Goal: Information Seeking & Learning: Compare options

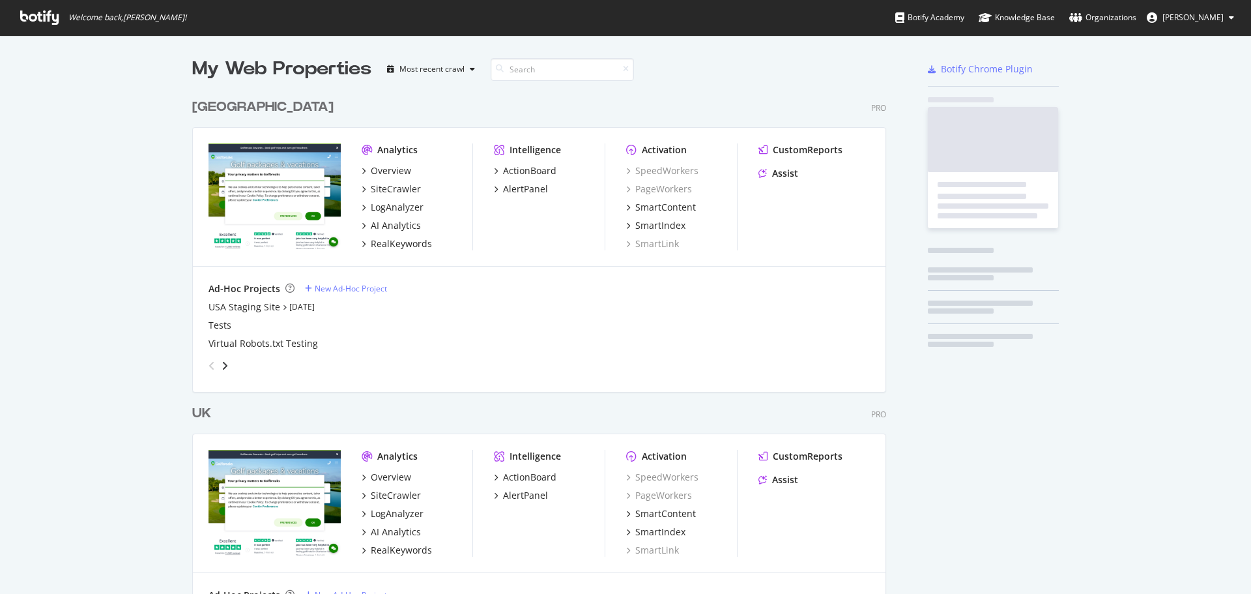
scroll to position [603, 695]
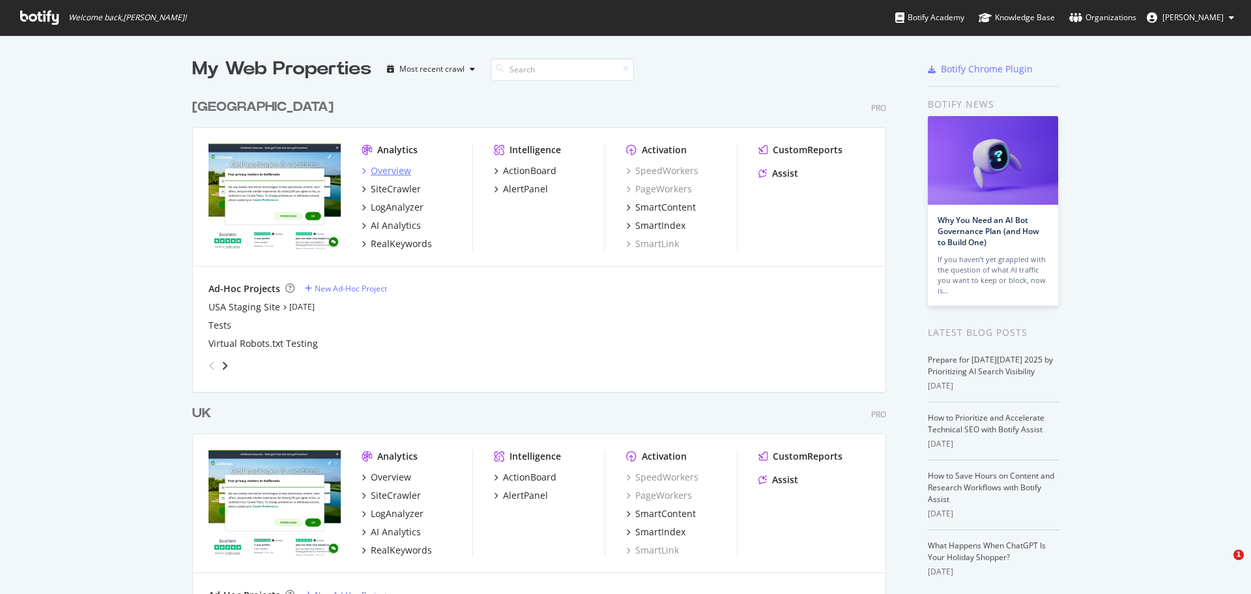
click at [405, 171] on div "Overview" at bounding box center [391, 170] width 40 height 13
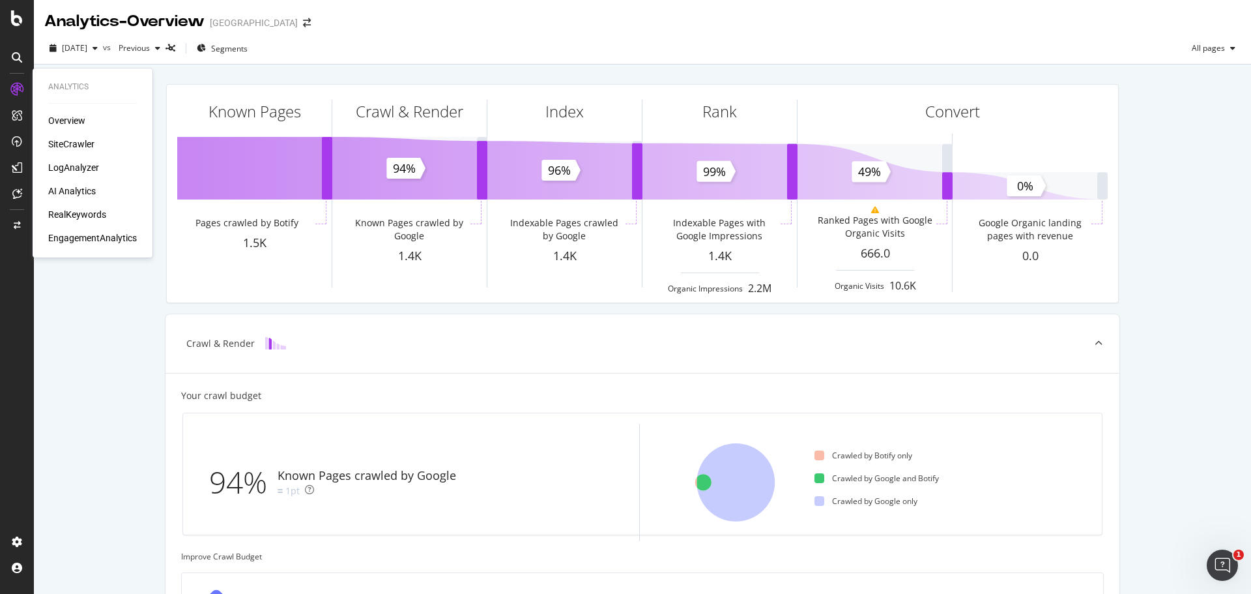
click at [77, 215] on div "RealKeywords" at bounding box center [77, 214] width 58 height 13
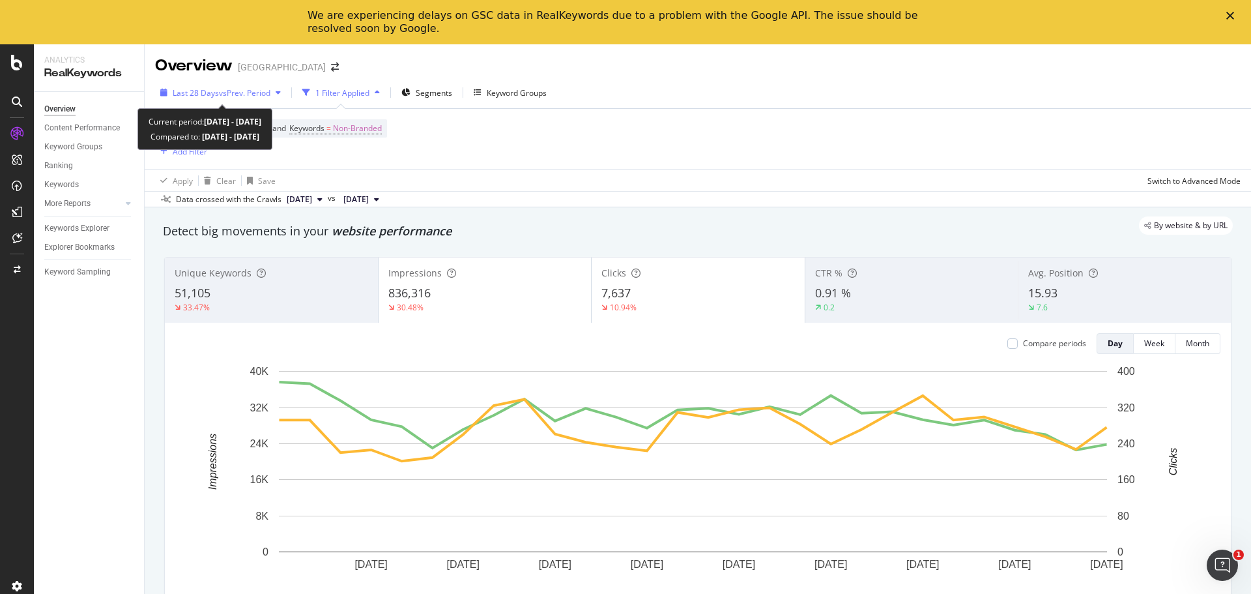
click at [262, 89] on span "vs Prev. Period" at bounding box center [244, 92] width 51 height 11
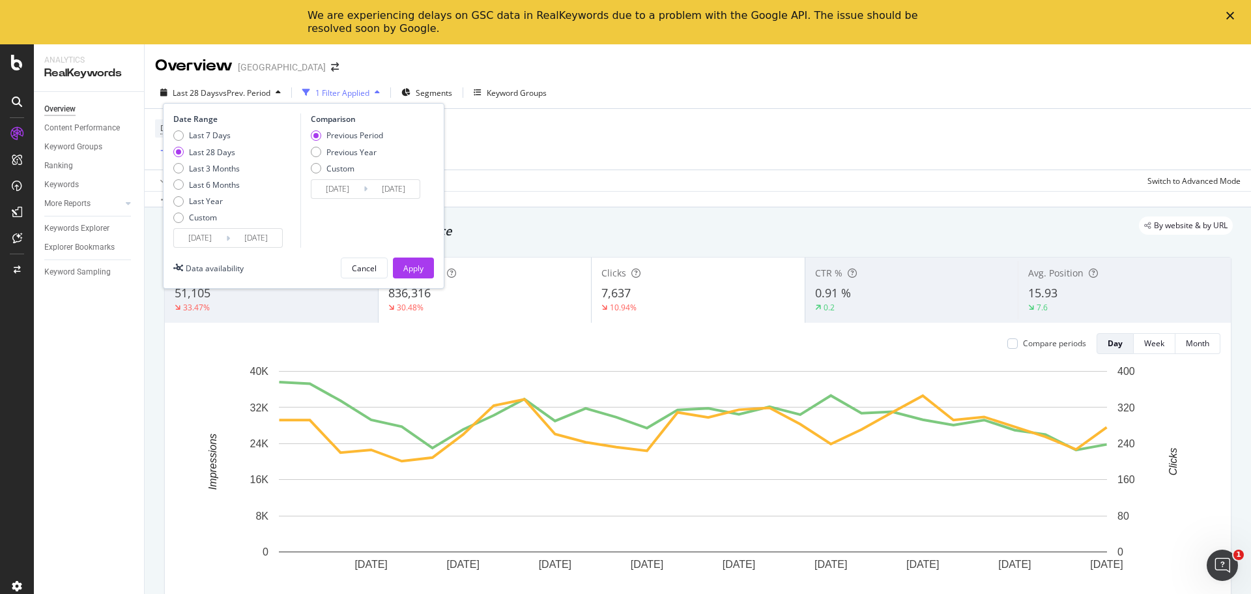
click at [219, 239] on input "[DATE]" at bounding box center [200, 238] width 52 height 18
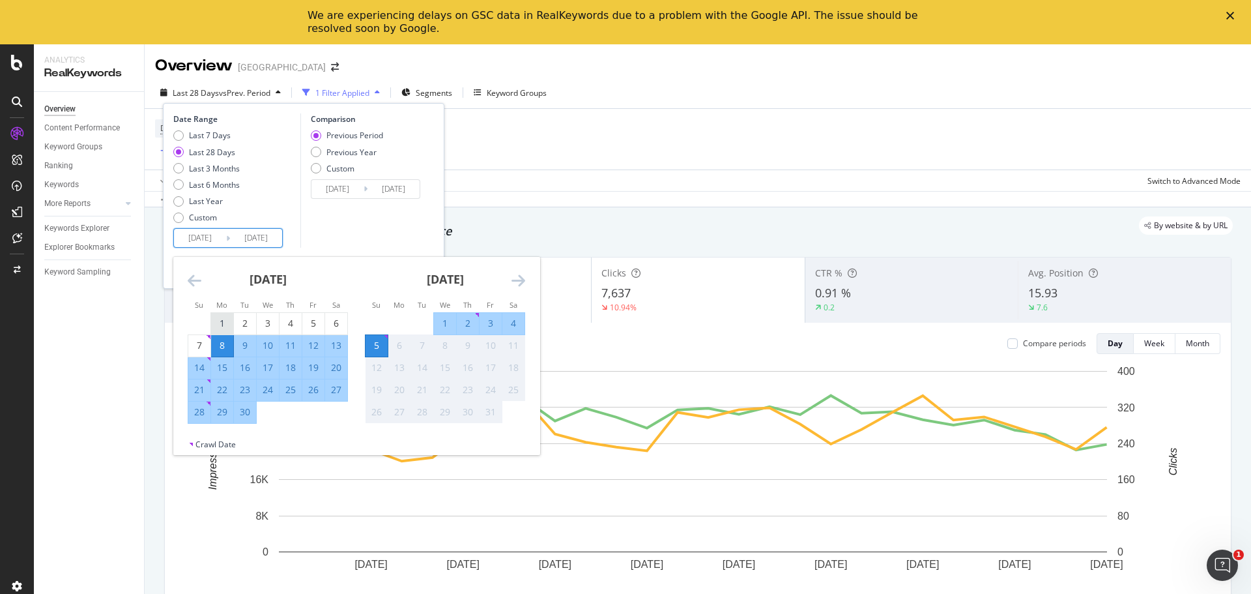
click at [230, 329] on div "1" at bounding box center [222, 323] width 22 height 13
type input "[DATE]"
click at [245, 406] on div "30" at bounding box center [245, 411] width 22 height 13
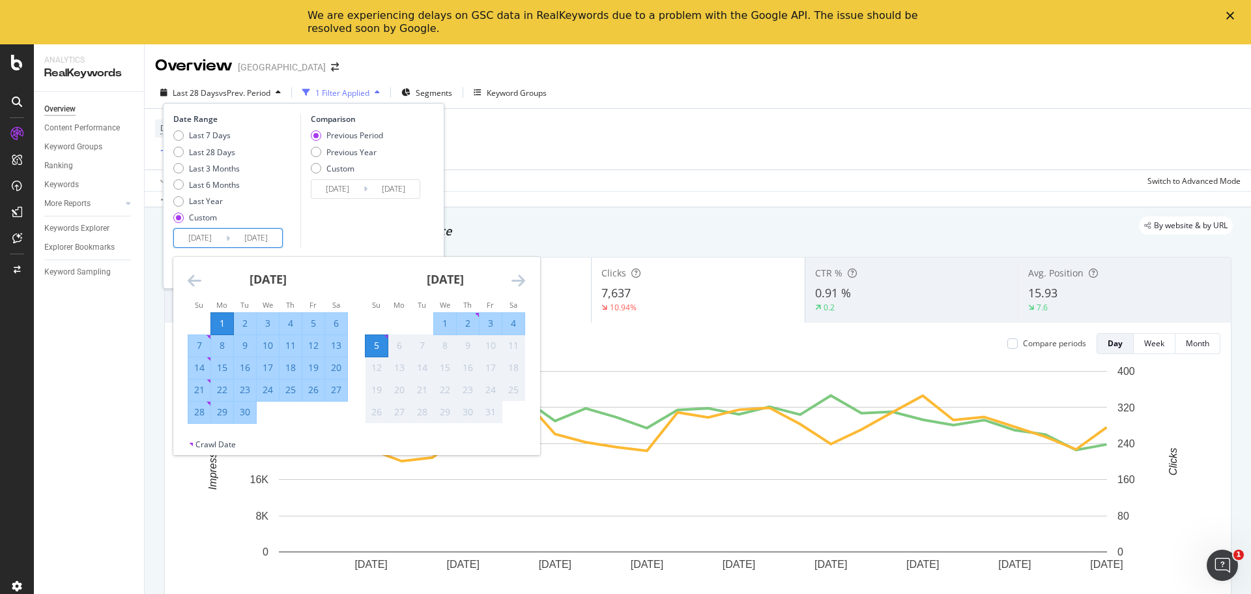
type input "[DATE]"
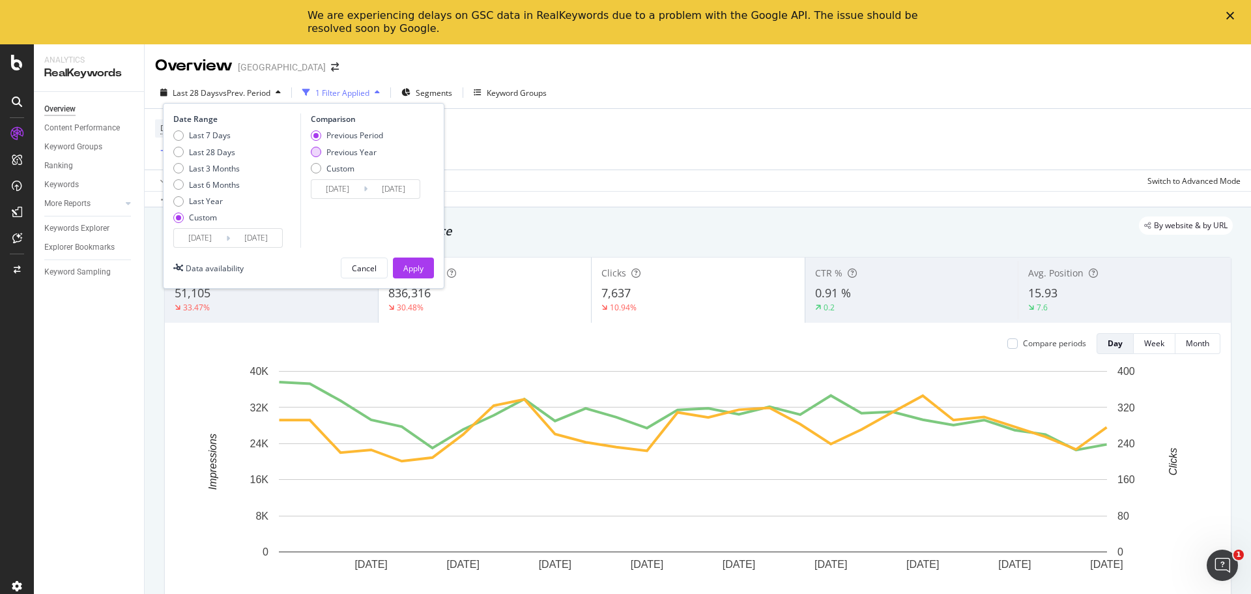
click at [328, 148] on div "Previous Year" at bounding box center [351, 152] width 50 height 11
type input "[DATE]"
click at [346, 185] on input "[DATE]" at bounding box center [337, 189] width 52 height 18
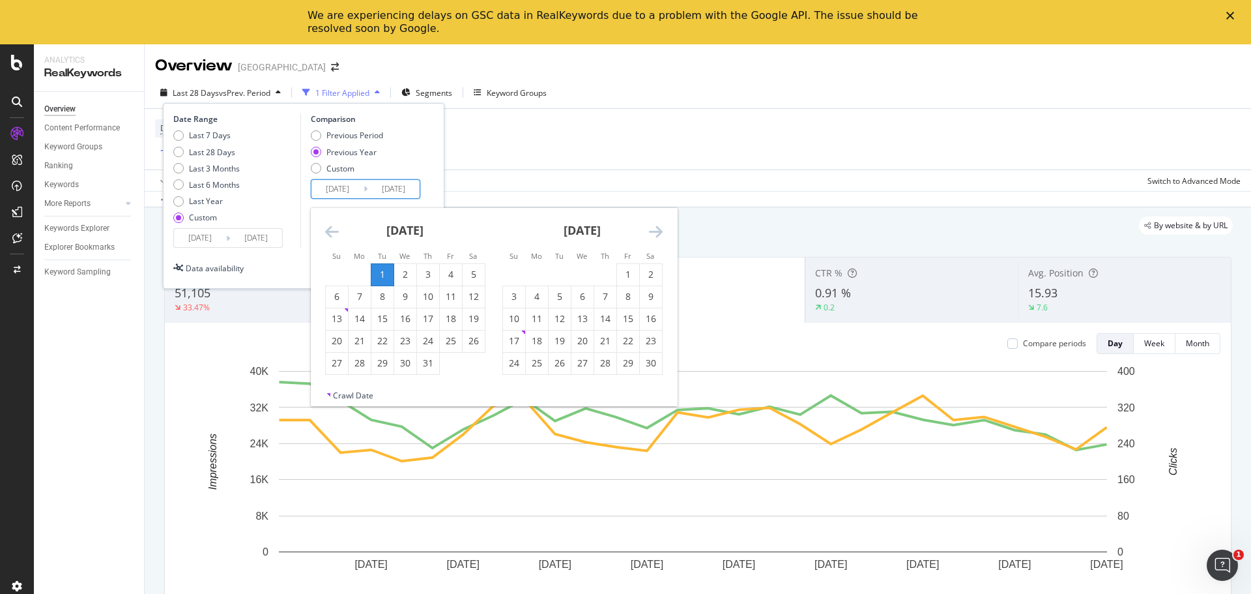
click at [336, 227] on icon "Move backward to switch to the previous month." at bounding box center [332, 231] width 14 height 16
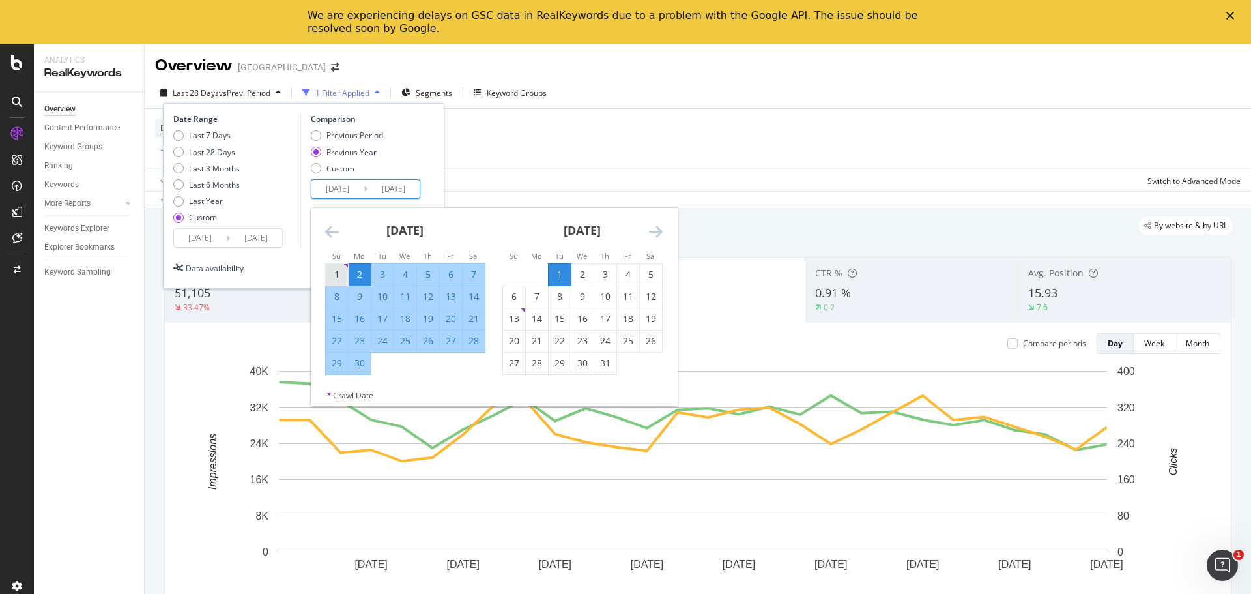
click at [343, 280] on div "1" at bounding box center [337, 274] width 22 height 13
type input "[DATE]"
click at [354, 364] on div "30" at bounding box center [360, 362] width 22 height 13
type input "[DATE]"
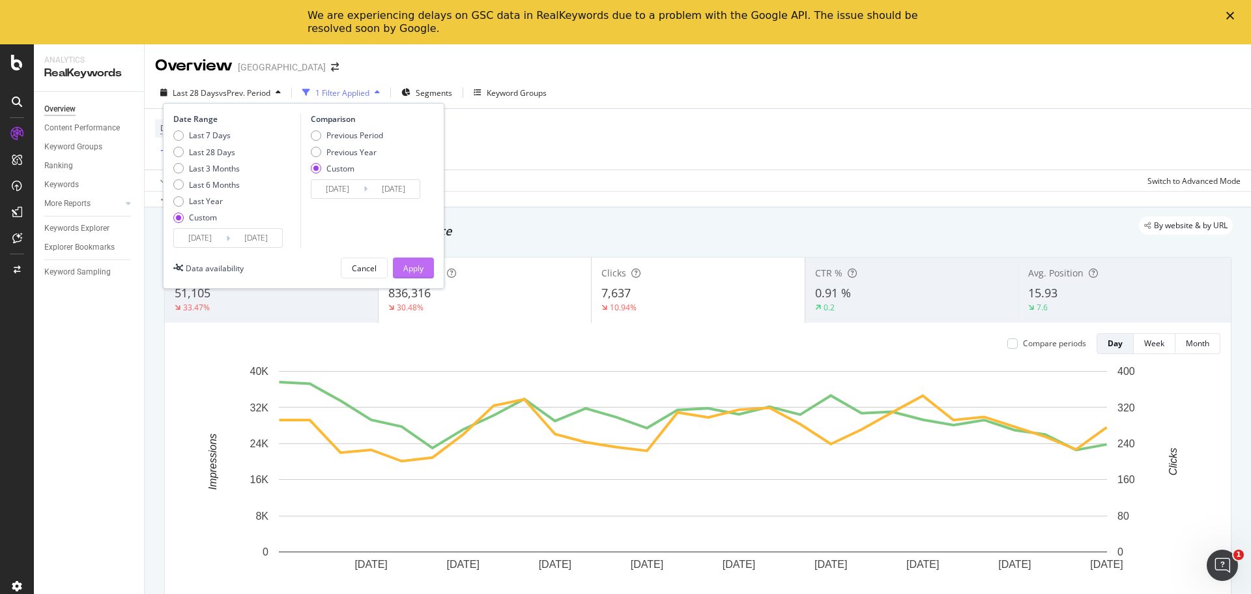
click at [421, 268] on div "Apply" at bounding box center [413, 268] width 20 height 11
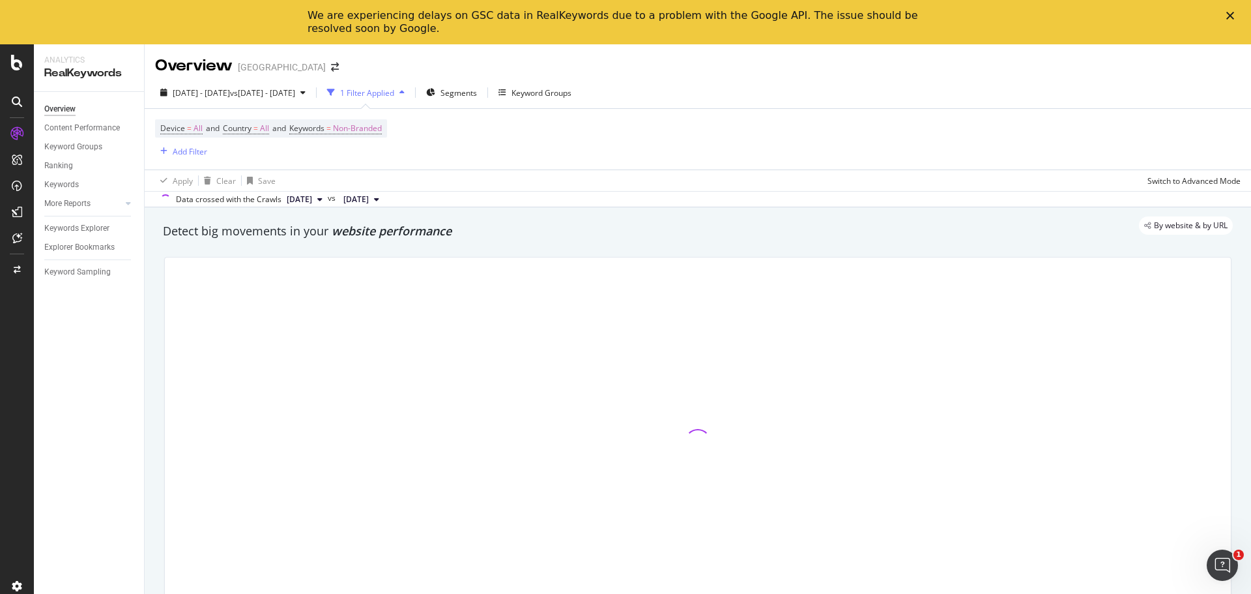
click at [1231, 22] on div "We are experiencing delays on GSC data in RealKeywords due to a problem with th…" at bounding box center [625, 22] width 1251 height 34
click at [1230, 13] on icon "Close" at bounding box center [1230, 16] width 8 height 8
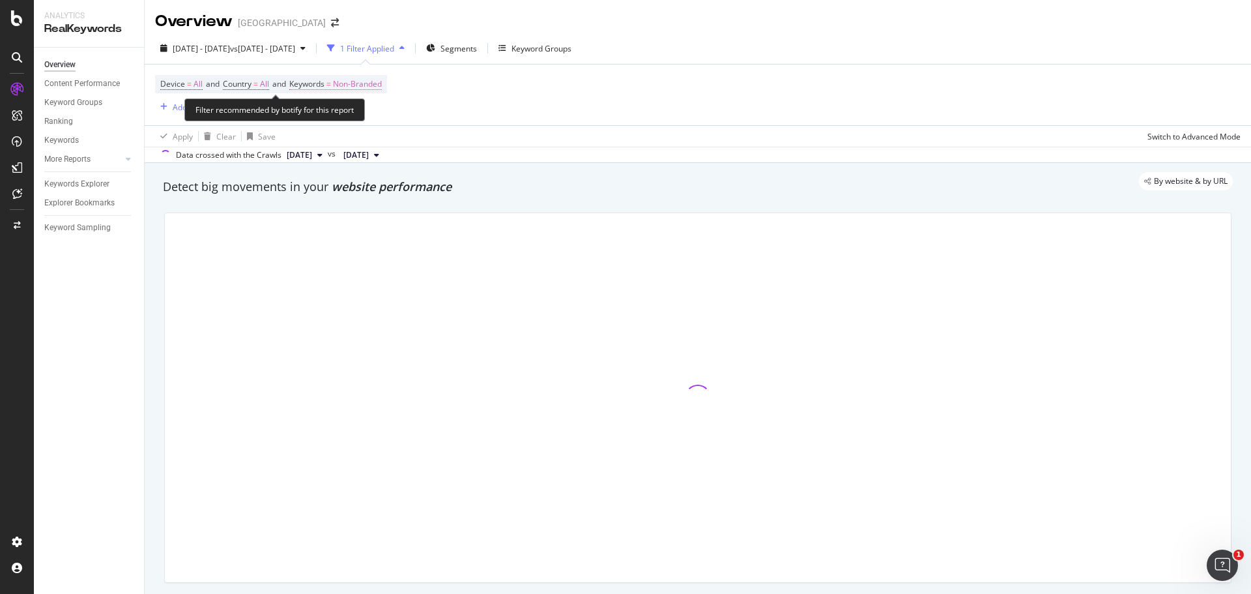
click at [370, 81] on span "Non-Branded" at bounding box center [357, 84] width 49 height 18
click at [350, 111] on span "Non-Branded" at bounding box center [335, 114] width 54 height 11
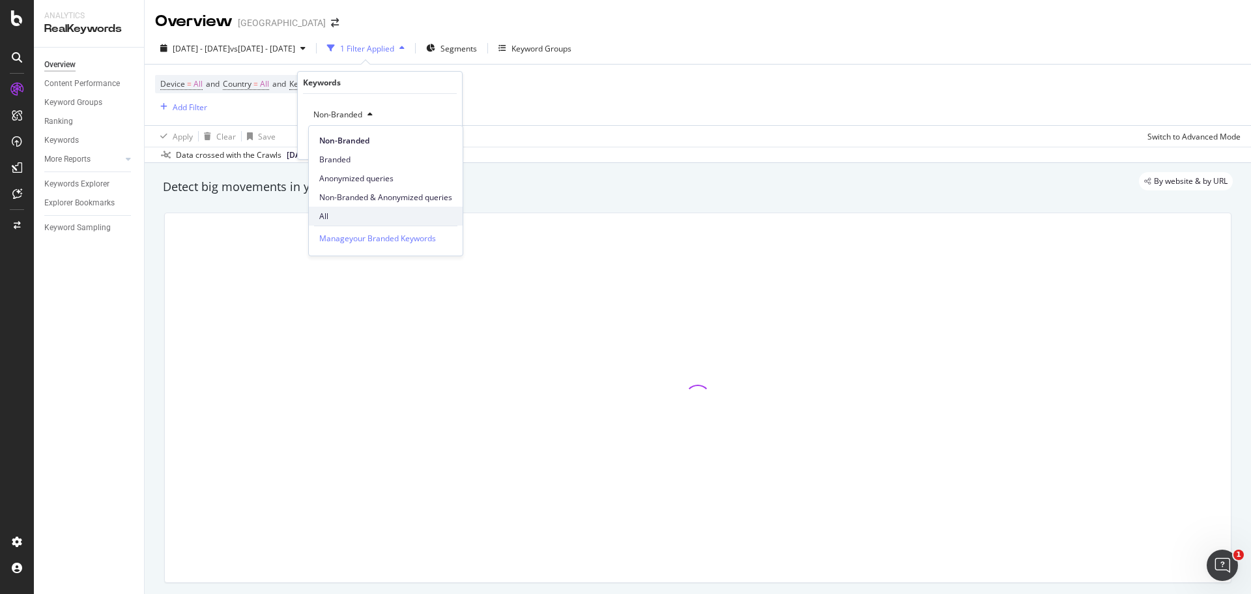
click at [345, 216] on span "All" at bounding box center [385, 216] width 133 height 12
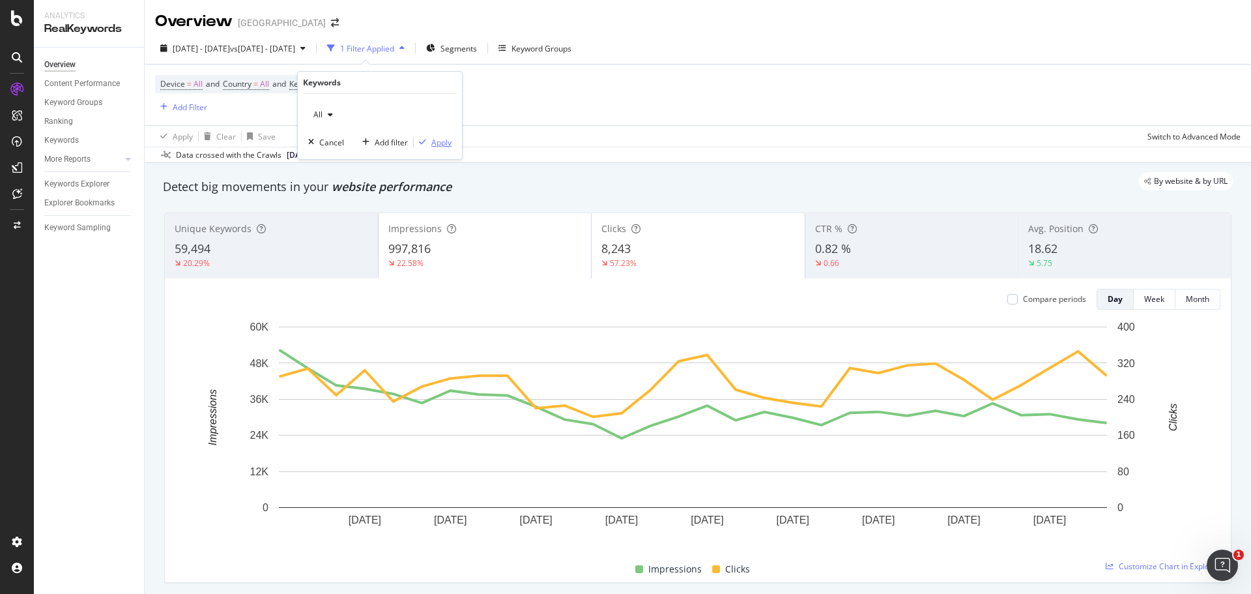
click at [445, 143] on div "Apply" at bounding box center [441, 142] width 20 height 11
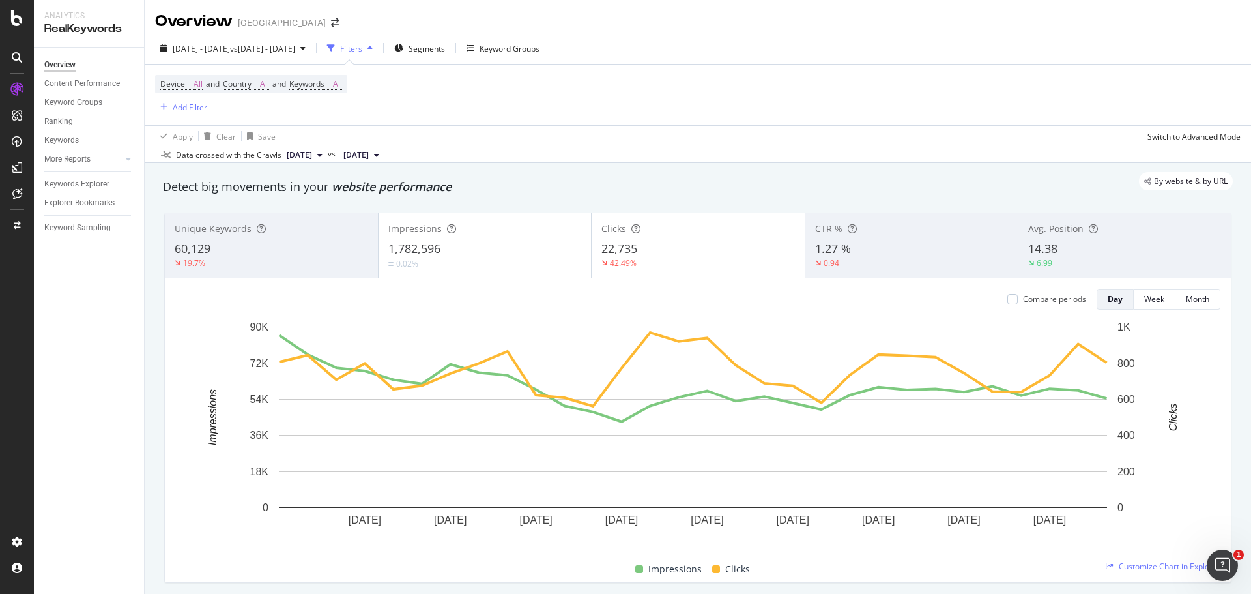
click at [923, 44] on div "[DATE] - [DATE] vs [DATE] - [DATE] Filters Segments Keyword Groups" at bounding box center [698, 51] width 1106 height 26
click at [717, 98] on div "Device = All and Country = All and Keywords = All Add Filter" at bounding box center [698, 95] width 1086 height 61
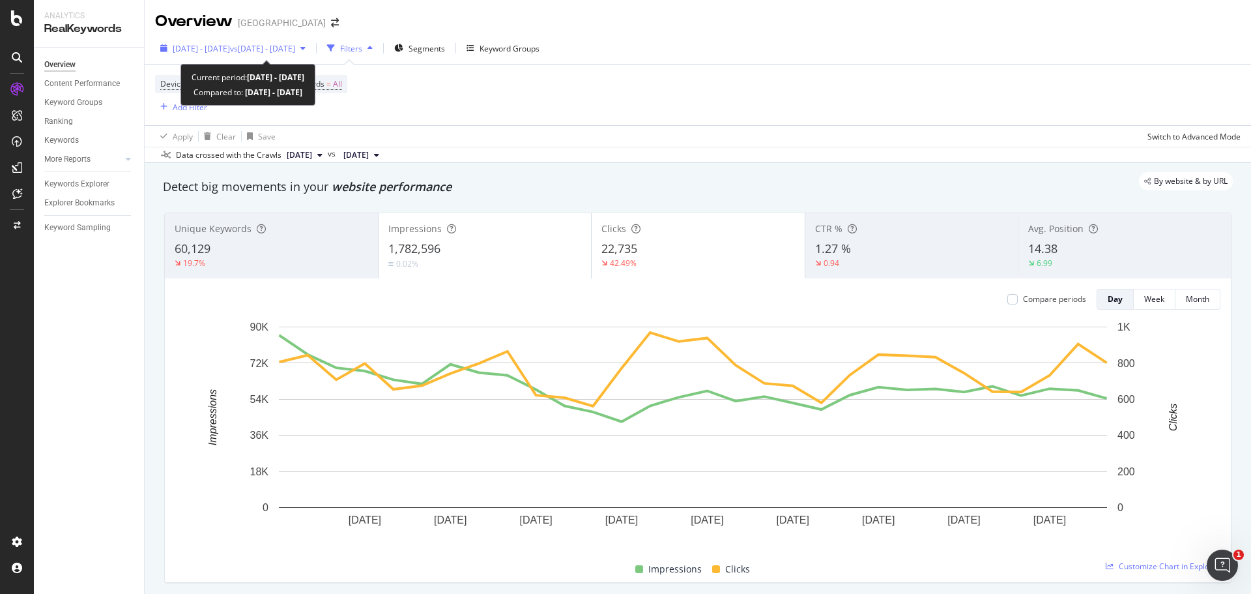
click at [295, 51] on span "vs [DATE] - [DATE]" at bounding box center [262, 48] width 65 height 11
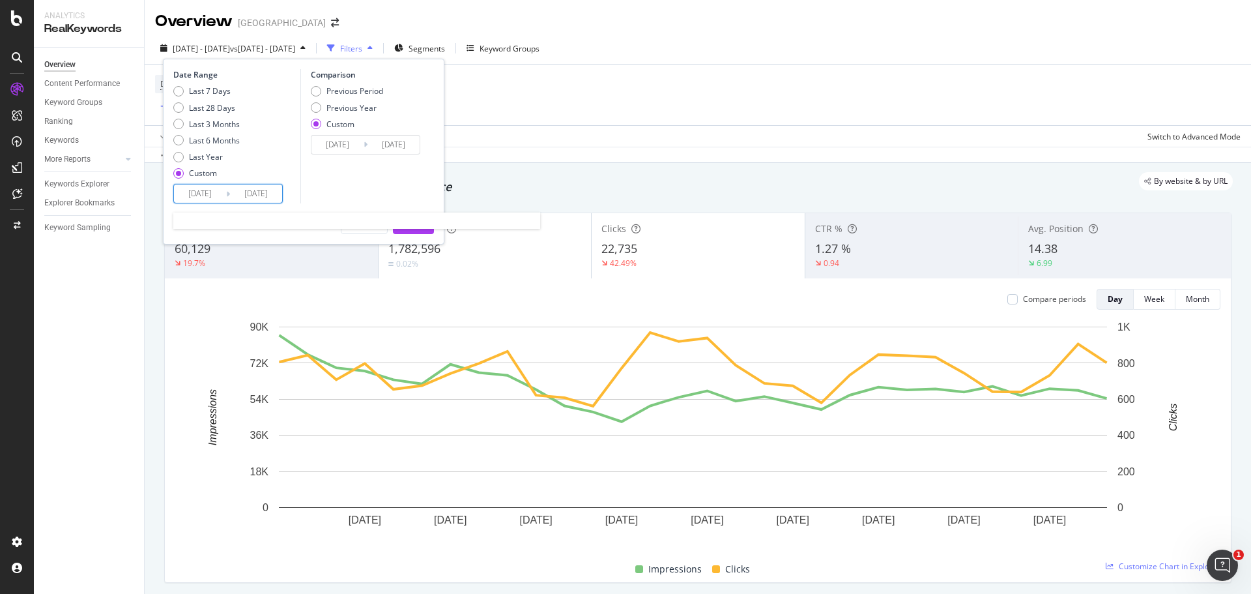
click at [188, 192] on input "[DATE]" at bounding box center [200, 193] width 52 height 18
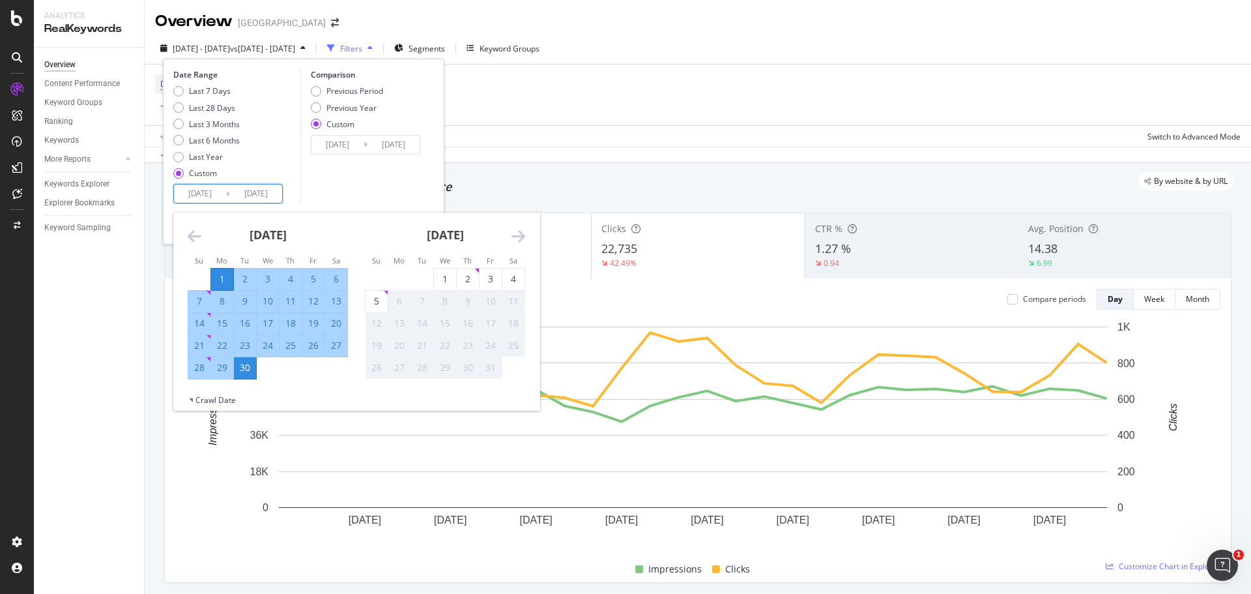
click at [190, 235] on icon "Move backward to switch to the previous month." at bounding box center [195, 236] width 14 height 16
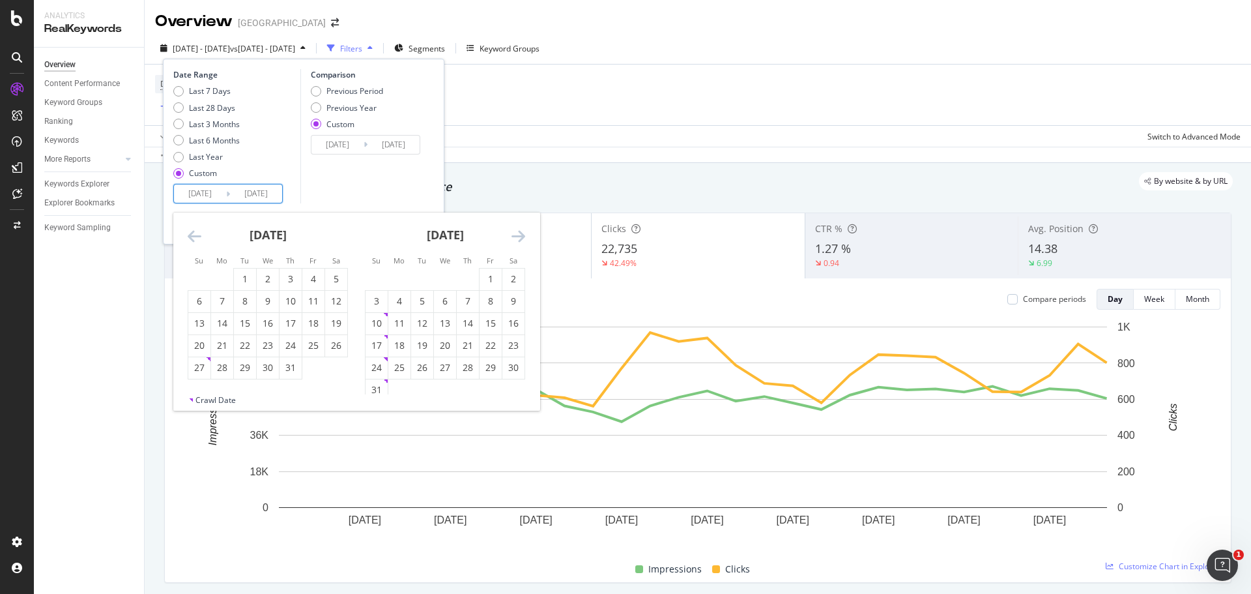
click at [190, 235] on icon "Move backward to switch to the previous month." at bounding box center [195, 236] width 14 height 16
click at [285, 282] on div "1" at bounding box center [291, 278] width 22 height 13
type input "[DATE]"
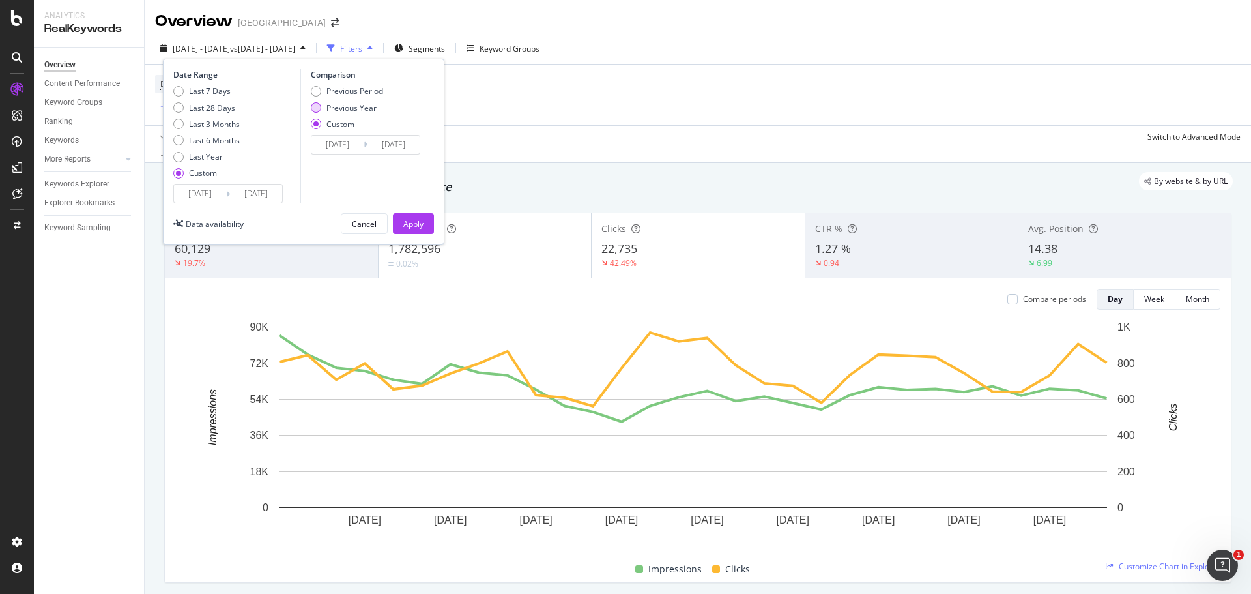
click at [330, 107] on div "Previous Year" at bounding box center [351, 107] width 50 height 11
type input "[DATE]"
click at [330, 151] on input "[DATE]" at bounding box center [337, 145] width 52 height 18
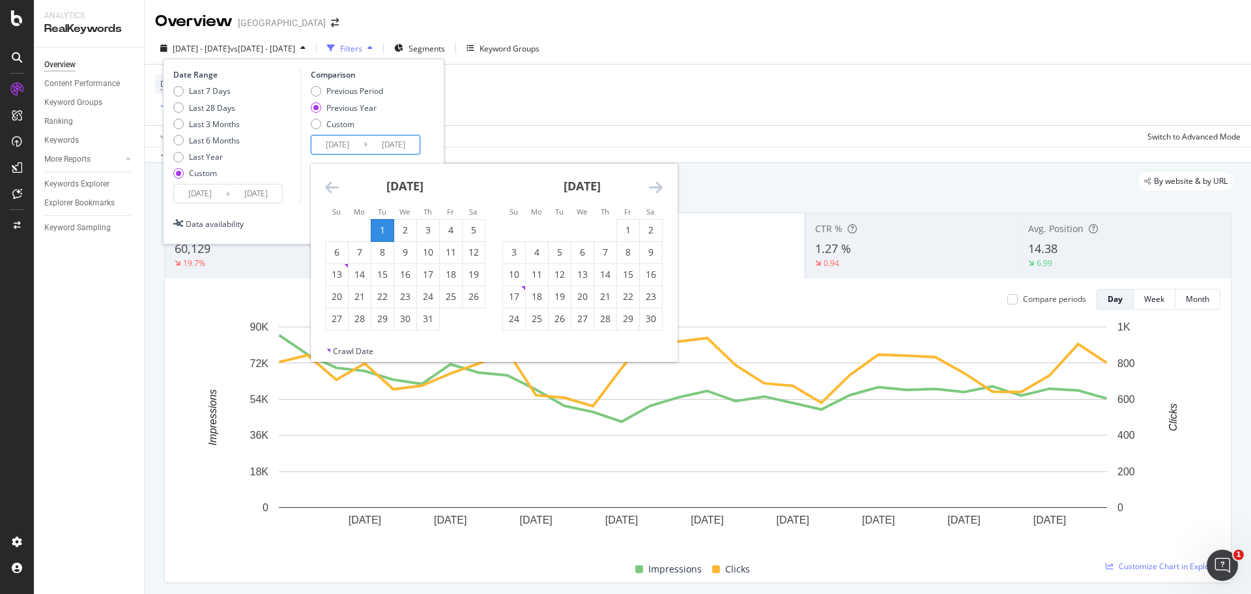
click at [328, 184] on icon "Move backward to switch to the previous month." at bounding box center [332, 187] width 14 height 16
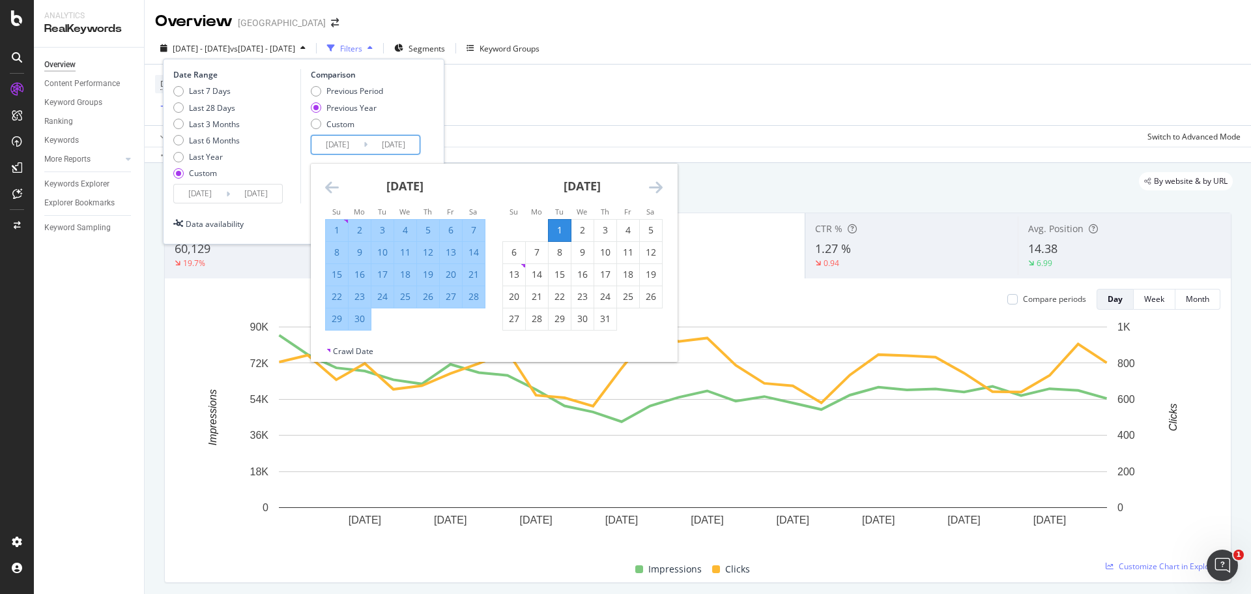
click at [328, 184] on icon "Move backward to switch to the previous month." at bounding box center [332, 187] width 14 height 16
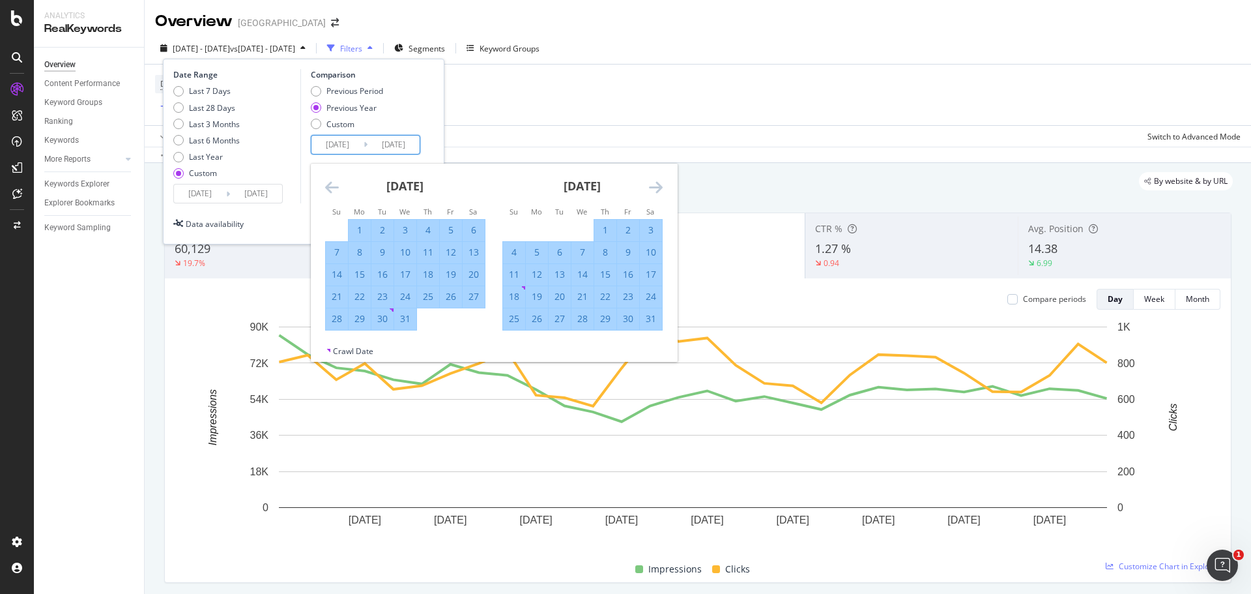
click at [328, 184] on icon "Move backward to switch to the previous month." at bounding box center [332, 187] width 14 height 16
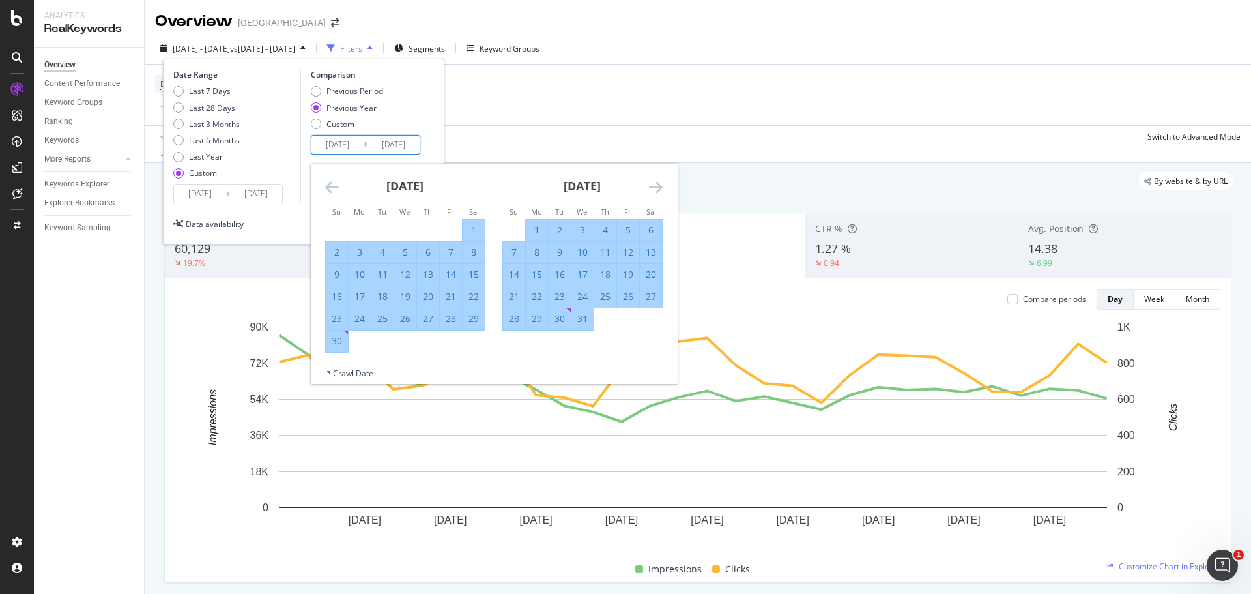
click at [328, 184] on icon "Move backward to switch to the previous month." at bounding box center [332, 187] width 14 height 16
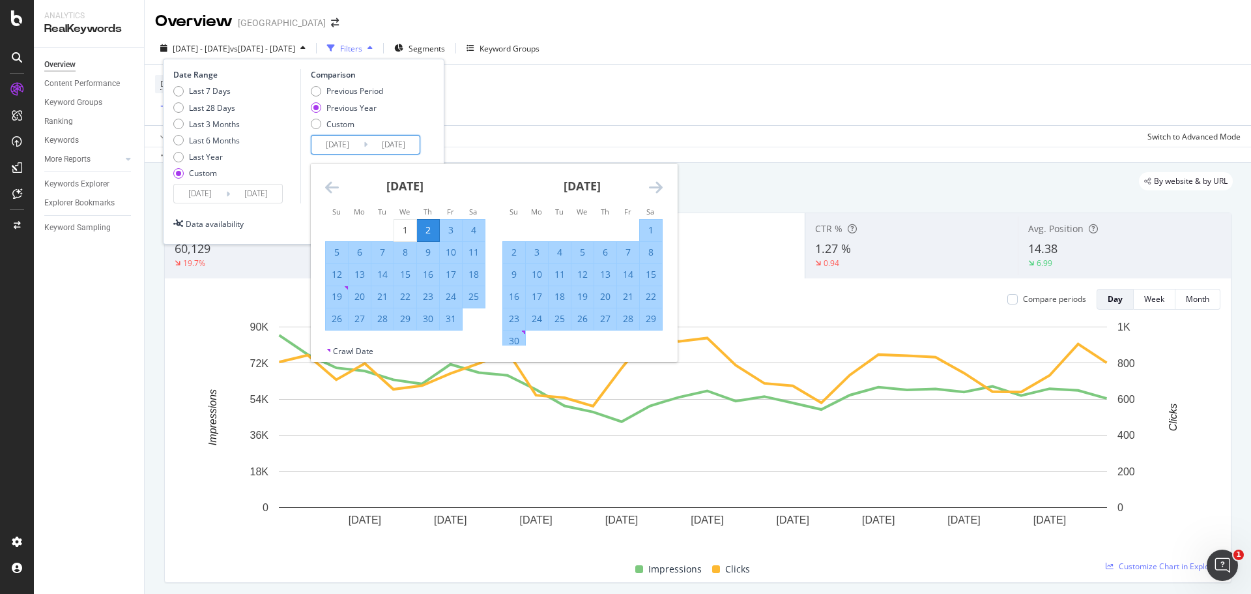
click at [328, 184] on icon "Move backward to switch to the previous month." at bounding box center [332, 187] width 14 height 16
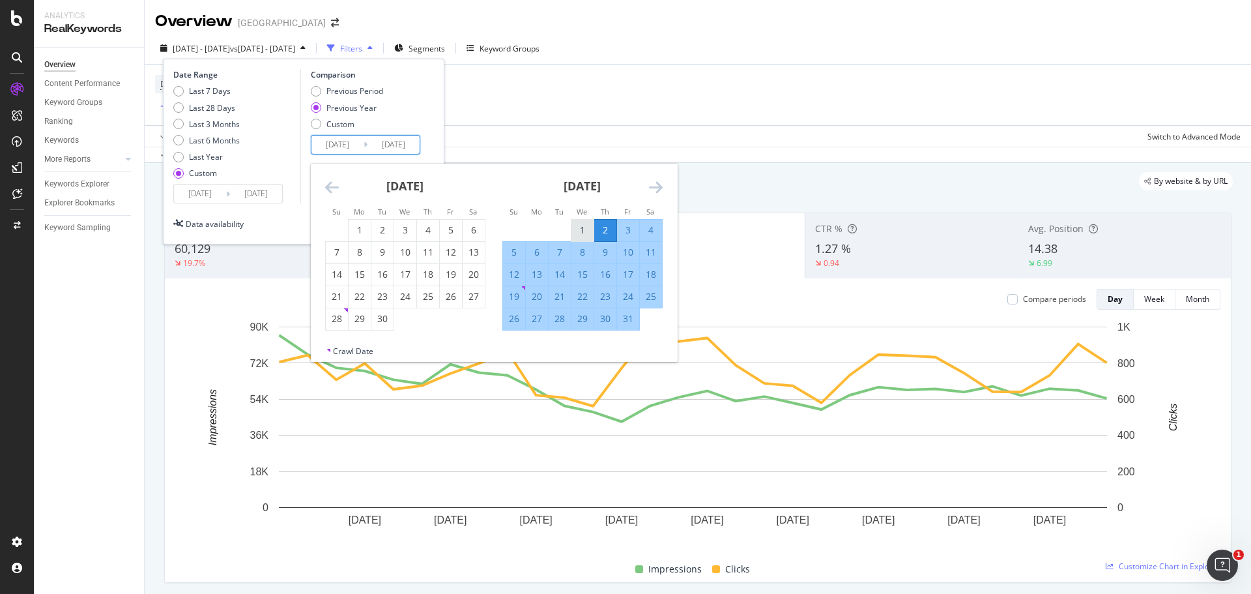
click at [581, 232] on div "1" at bounding box center [582, 229] width 22 height 13
type input "[DATE]"
click at [649, 185] on icon "Move forward to switch to the next month." at bounding box center [656, 187] width 14 height 16
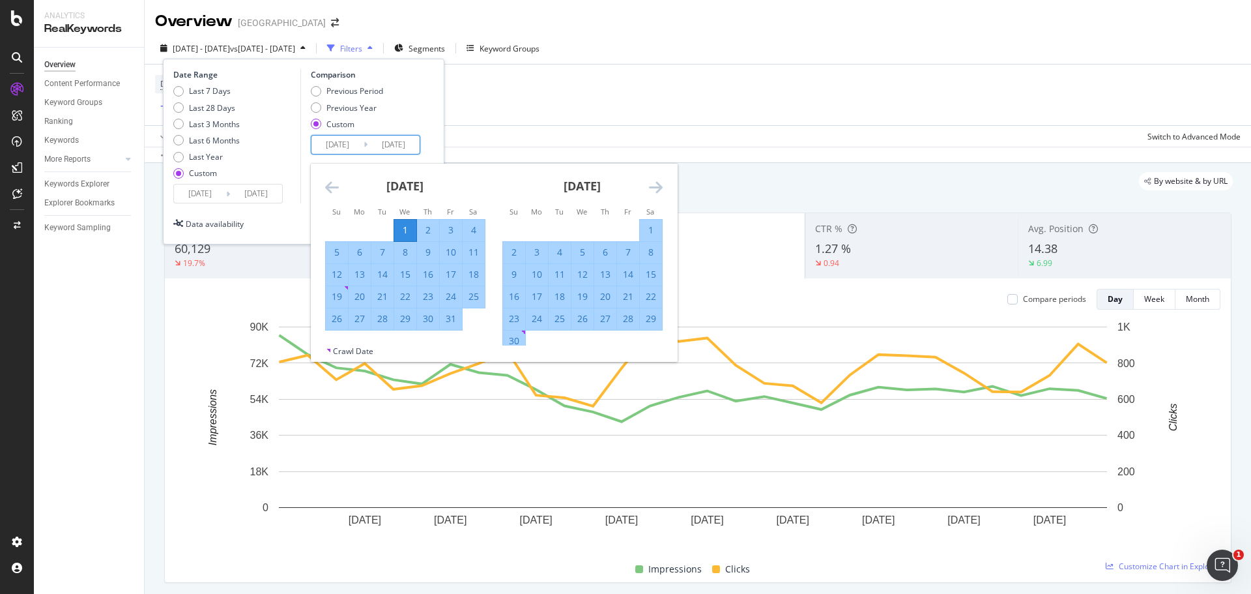
click at [650, 184] on icon "Move forward to switch to the next month." at bounding box center [656, 187] width 14 height 16
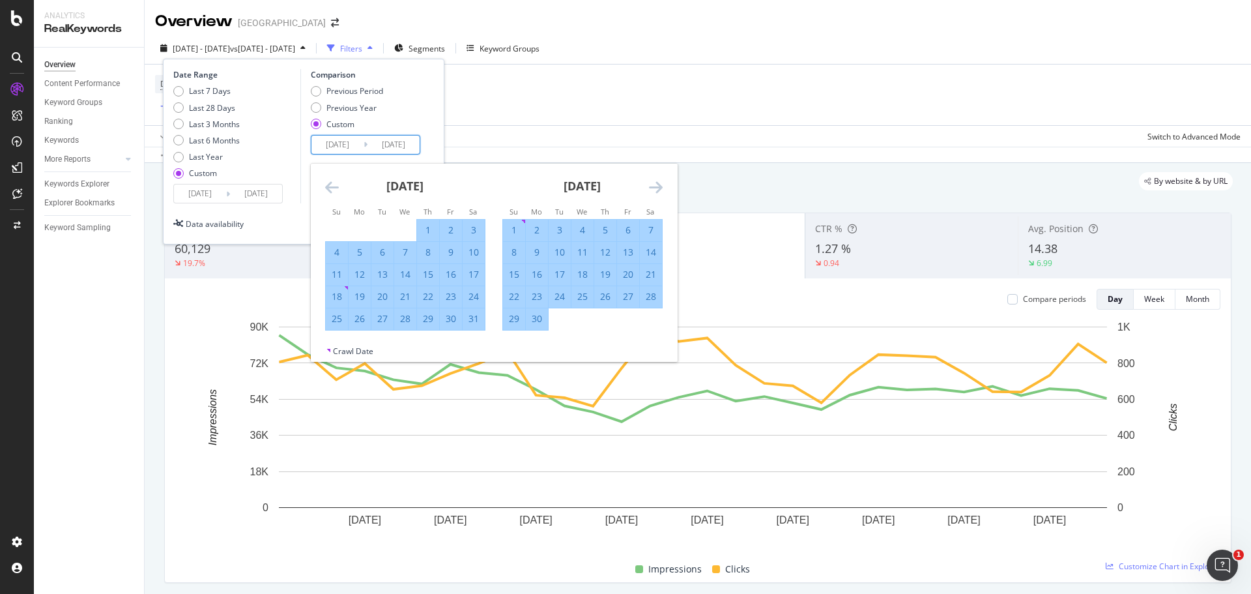
click at [650, 184] on icon "Move forward to switch to the next month." at bounding box center [656, 187] width 14 height 16
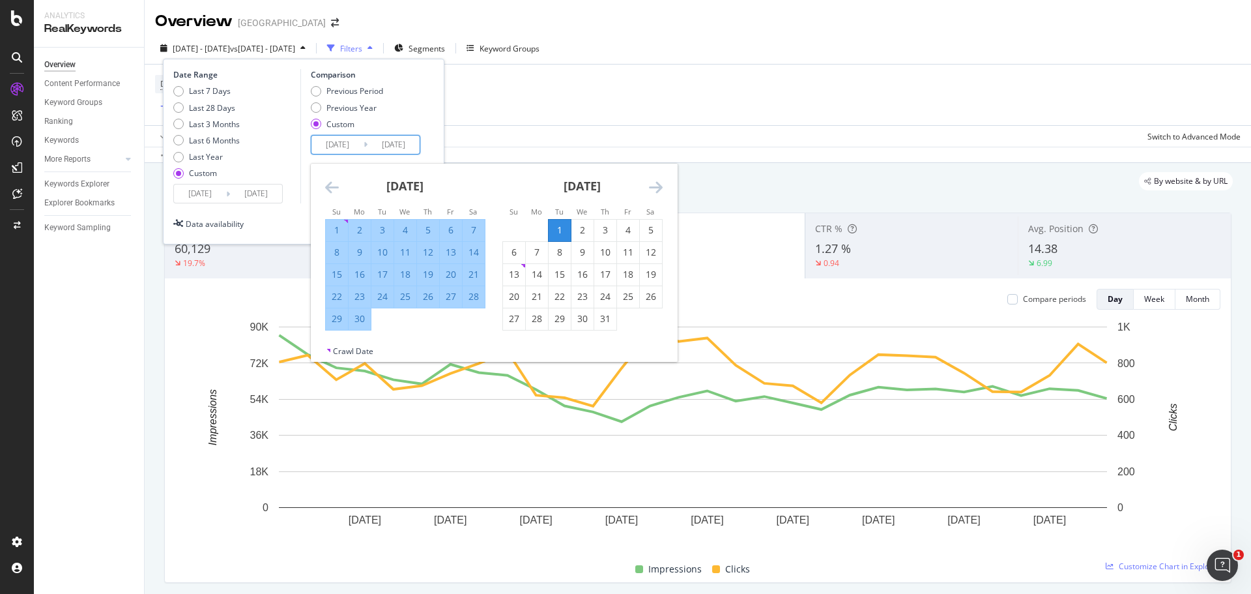
click at [365, 320] on div "30" at bounding box center [360, 318] width 22 height 13
type input "[DATE]"
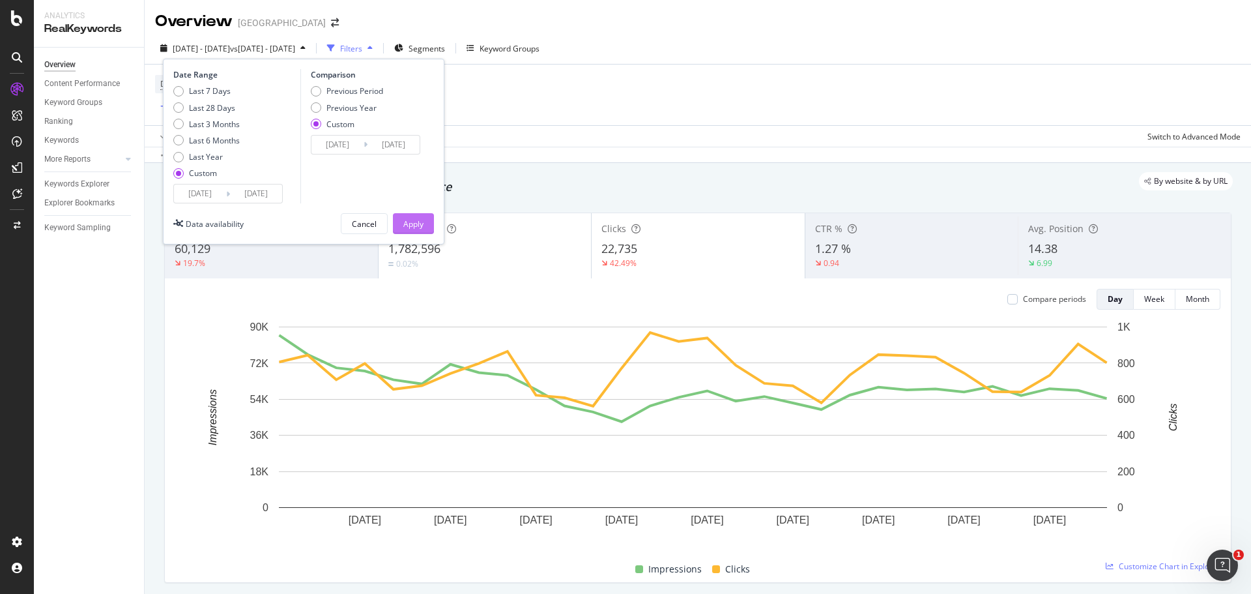
click at [416, 220] on div "Apply" at bounding box center [413, 223] width 20 height 11
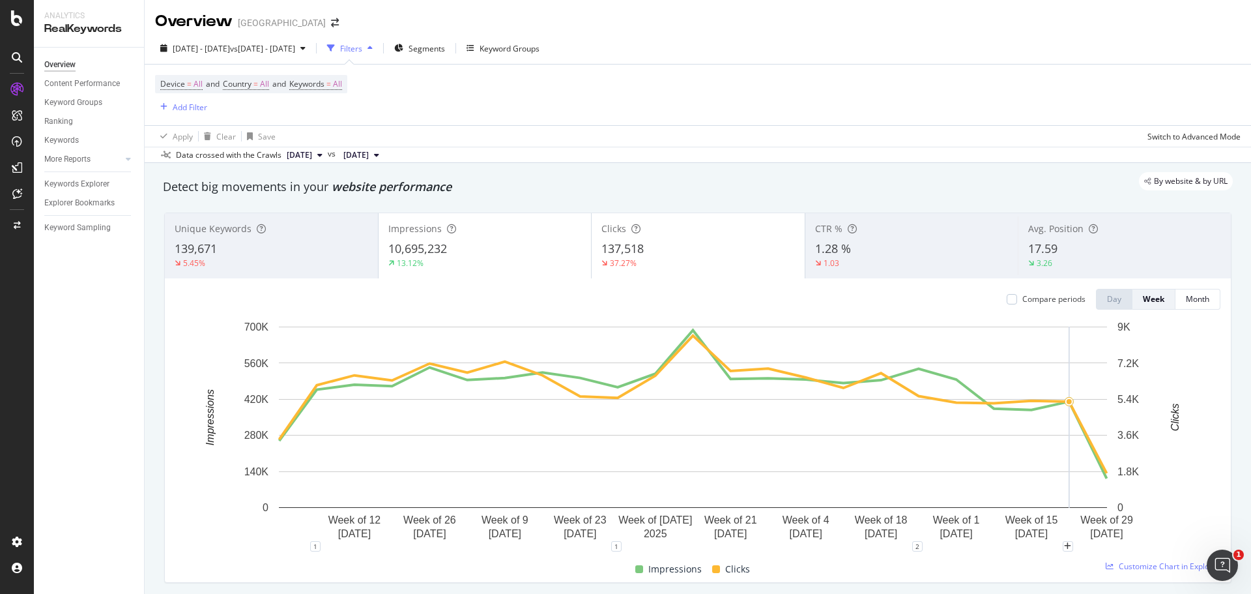
click at [1067, 502] on rect "A chart." at bounding box center [693, 416] width 828 height 181
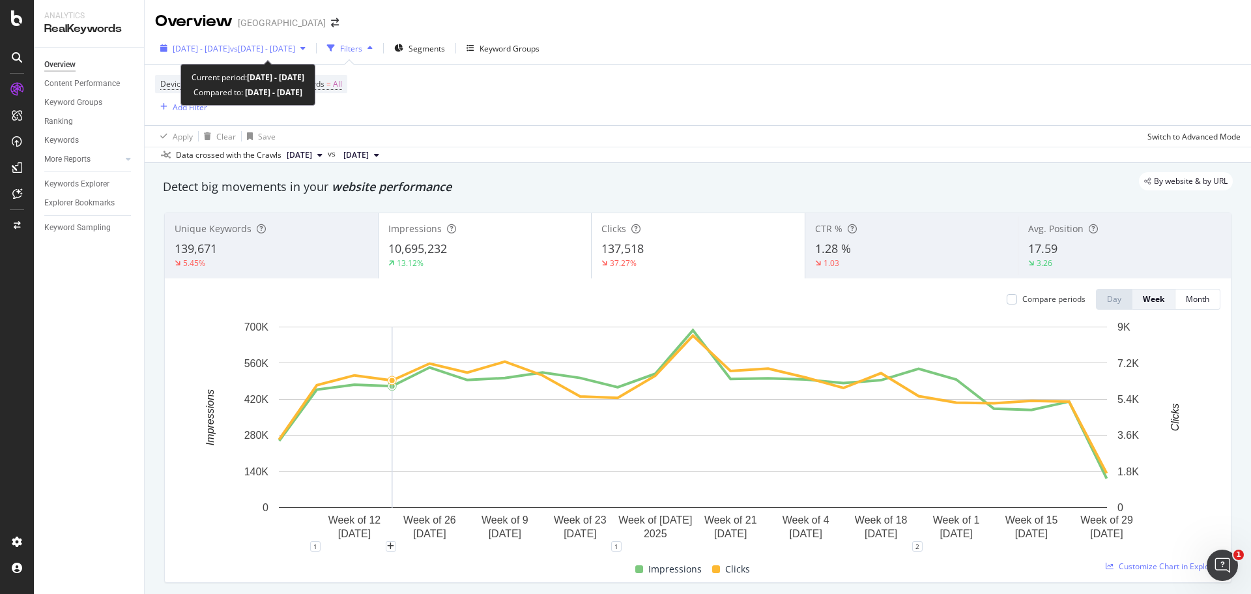
click at [295, 49] on span "vs [DATE] - [DATE]" at bounding box center [262, 48] width 65 height 11
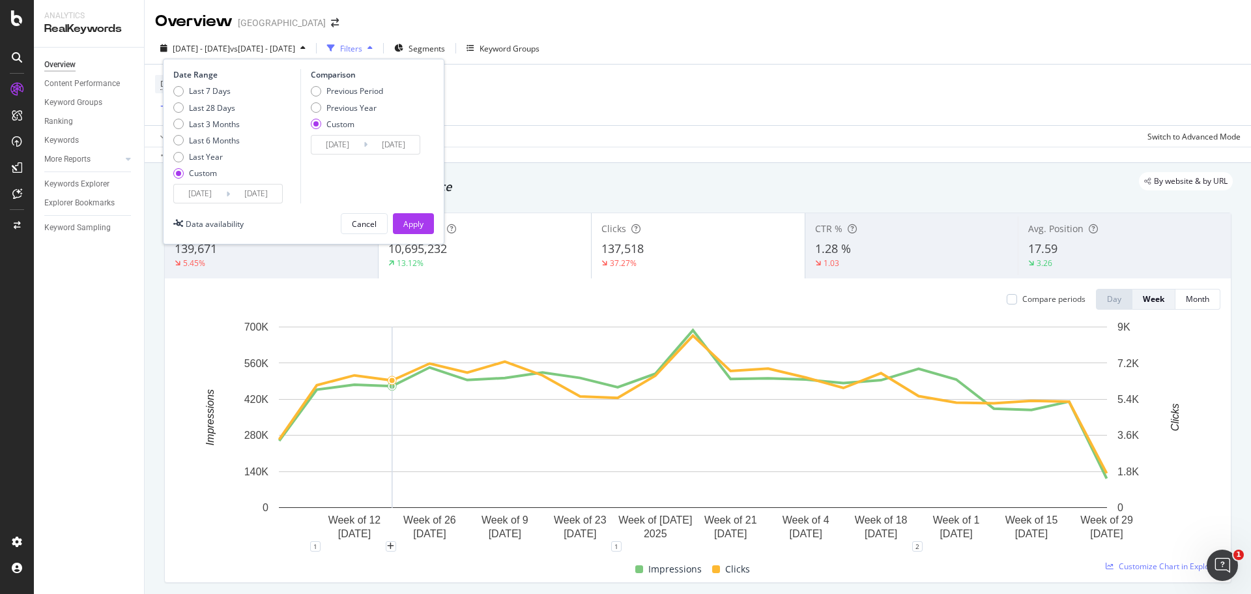
click at [207, 192] on input "[DATE]" at bounding box center [200, 193] width 52 height 18
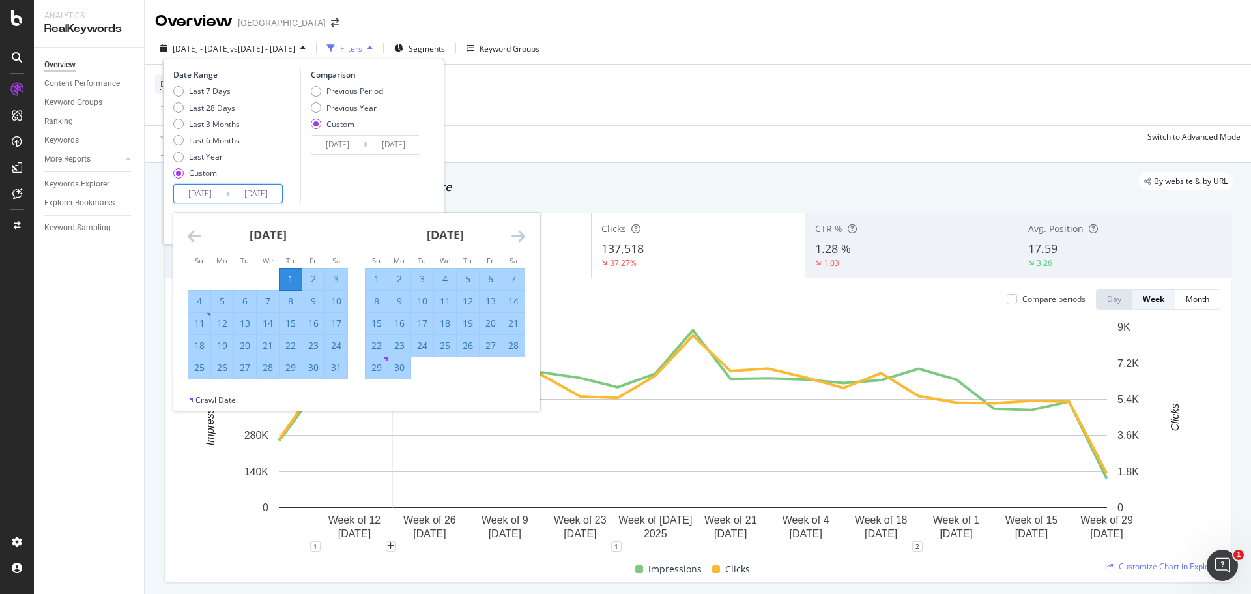
click at [523, 235] on icon "Move forward to switch to the next month." at bounding box center [519, 236] width 14 height 16
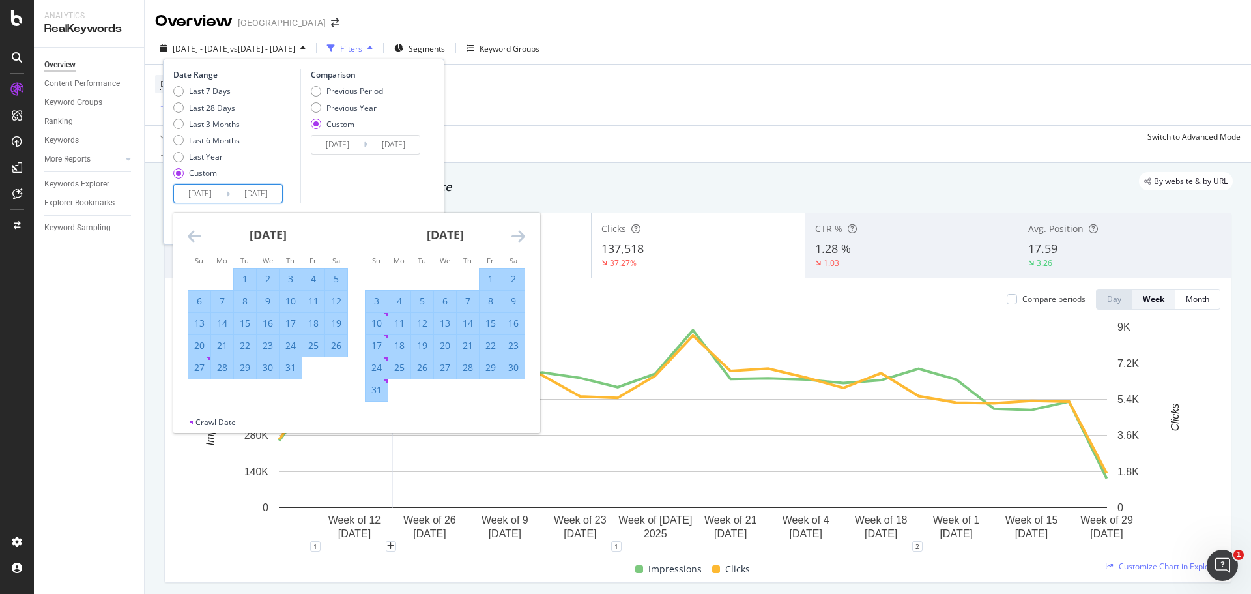
click at [523, 235] on icon "Move forward to switch to the next month." at bounding box center [519, 236] width 14 height 16
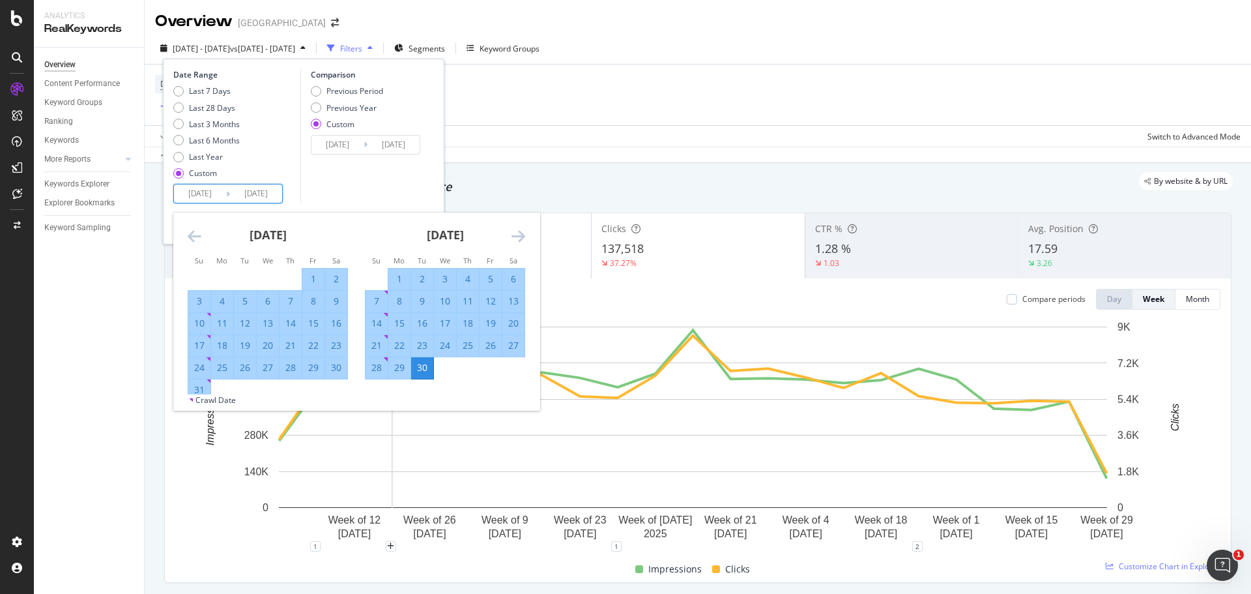
click at [397, 279] on div "1" at bounding box center [399, 278] width 22 height 13
type input "[DATE]"
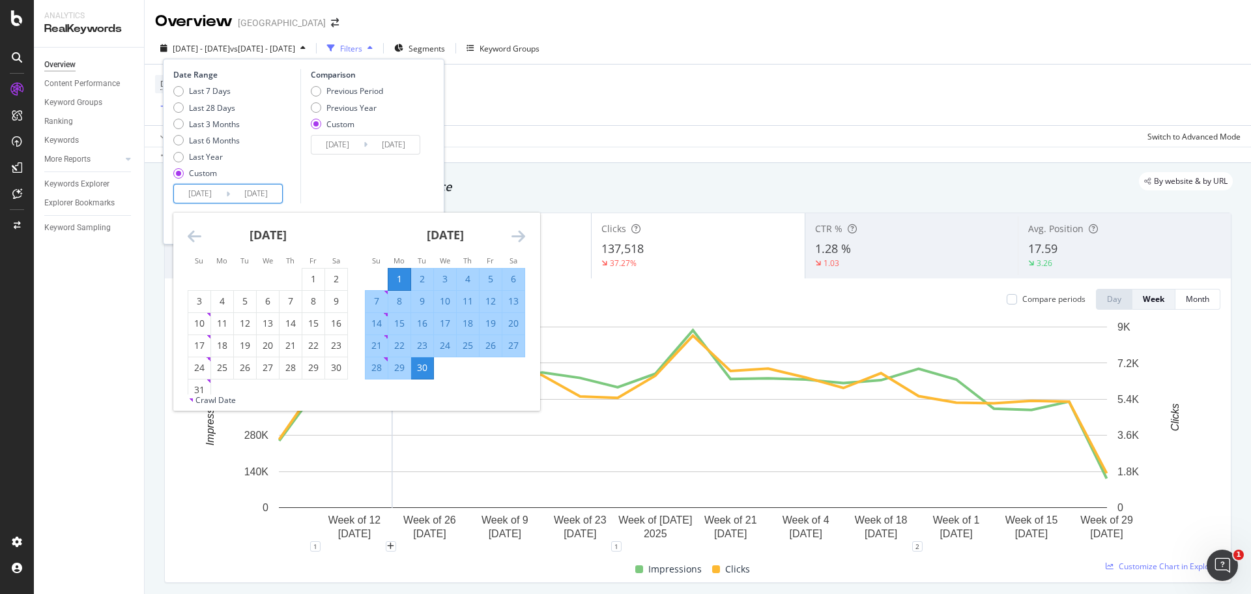
click at [360, 190] on div "Comparison Previous Period Previous Year Custom [DATE] Navigate forward to inte…" at bounding box center [362, 136] width 124 height 134
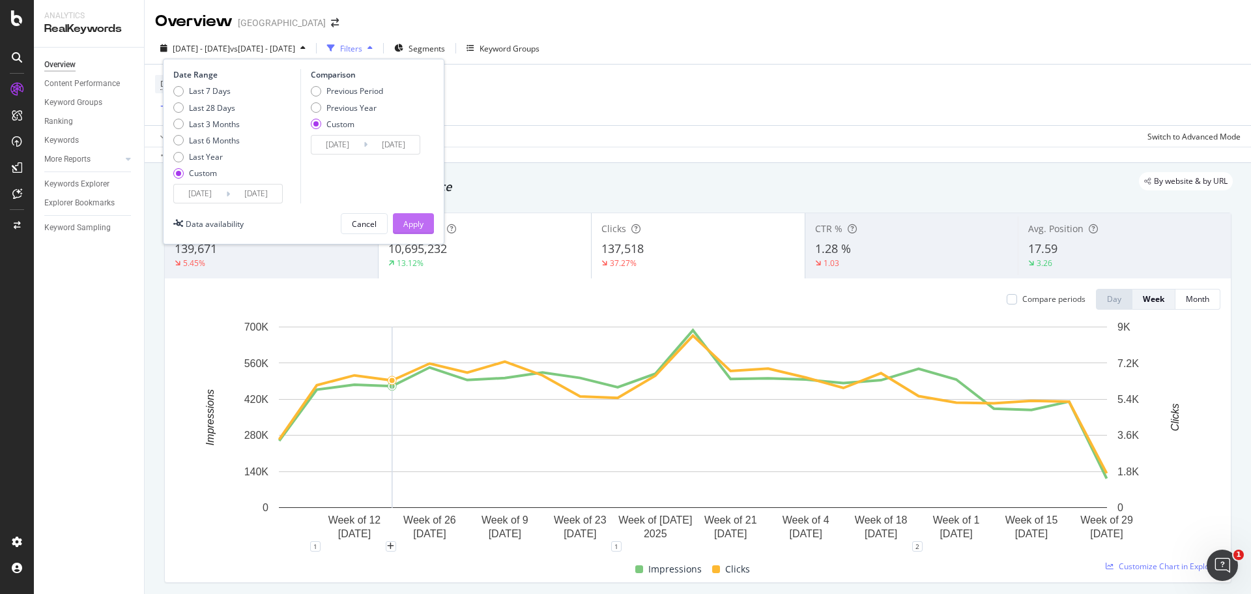
click at [433, 225] on button "Apply" at bounding box center [413, 223] width 41 height 21
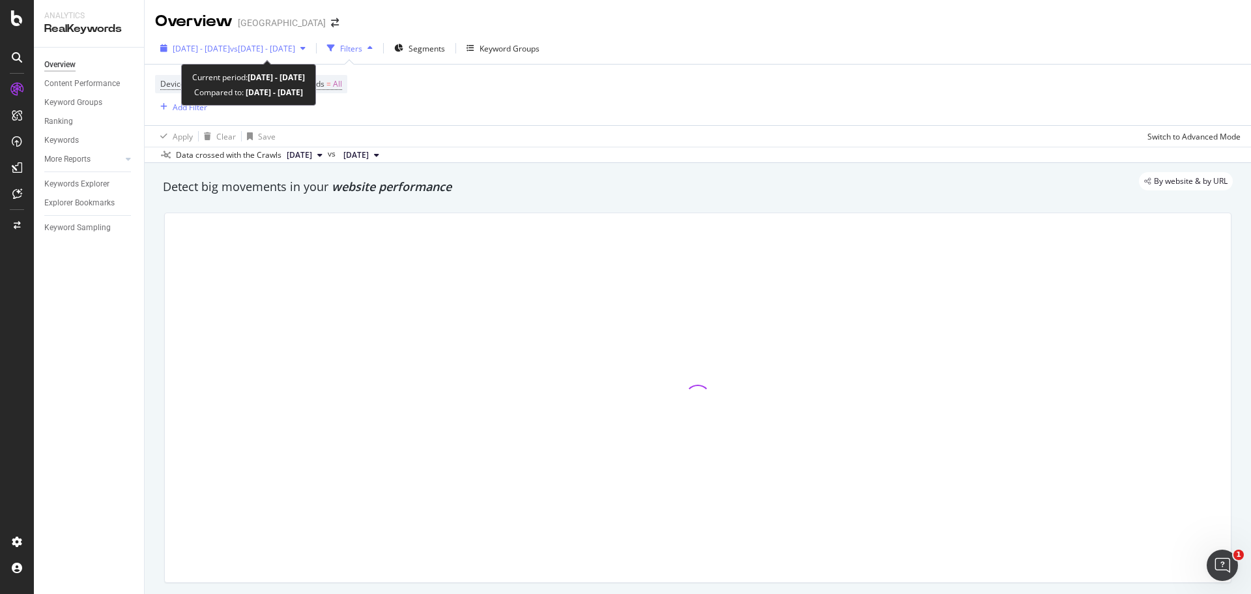
click at [294, 39] on div "[DATE] - [DATE] vs [DATE] - [DATE]" at bounding box center [233, 48] width 156 height 20
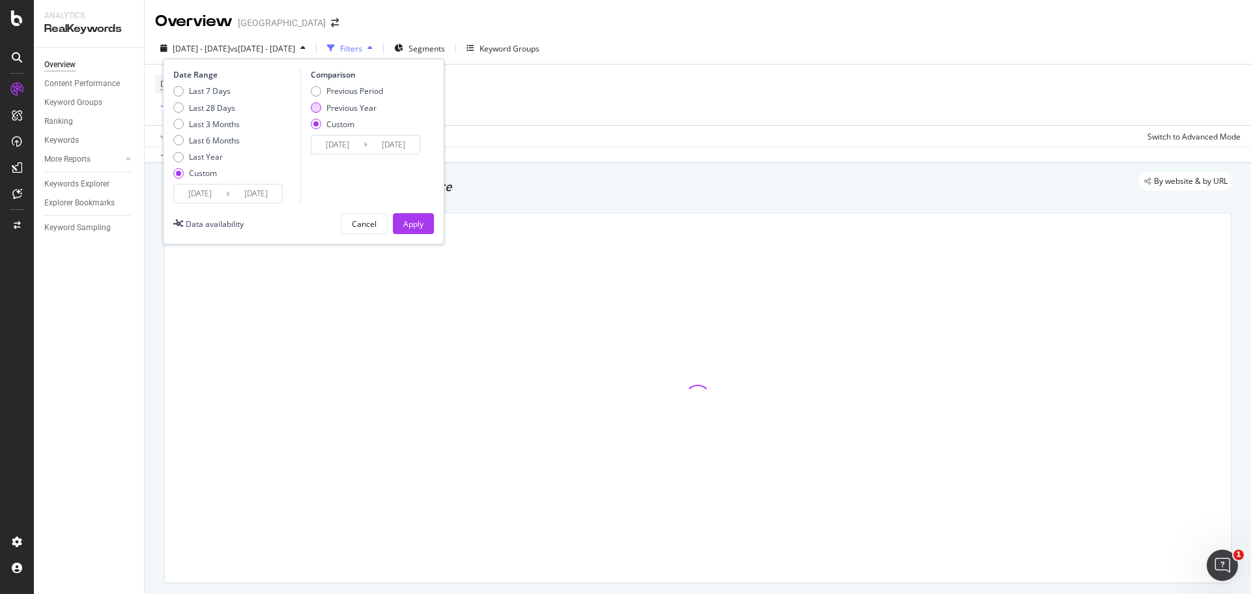
click at [358, 113] on div "Previous Year" at bounding box center [351, 107] width 50 height 11
type input "[DATE]"
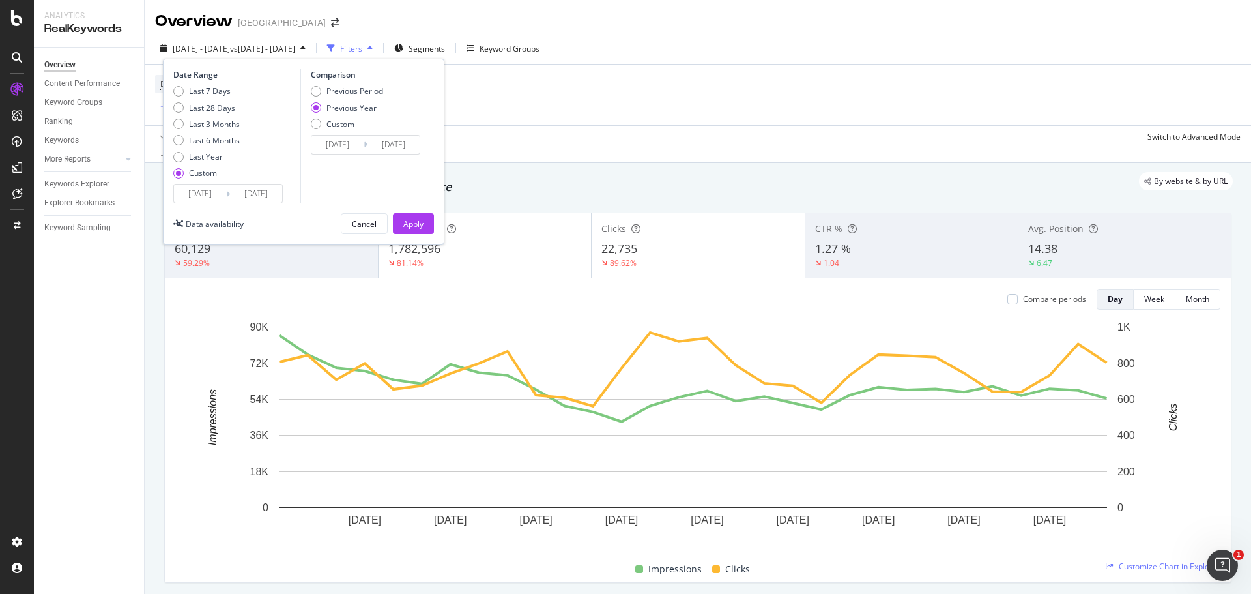
click at [360, 147] on input "[DATE]" at bounding box center [337, 145] width 52 height 18
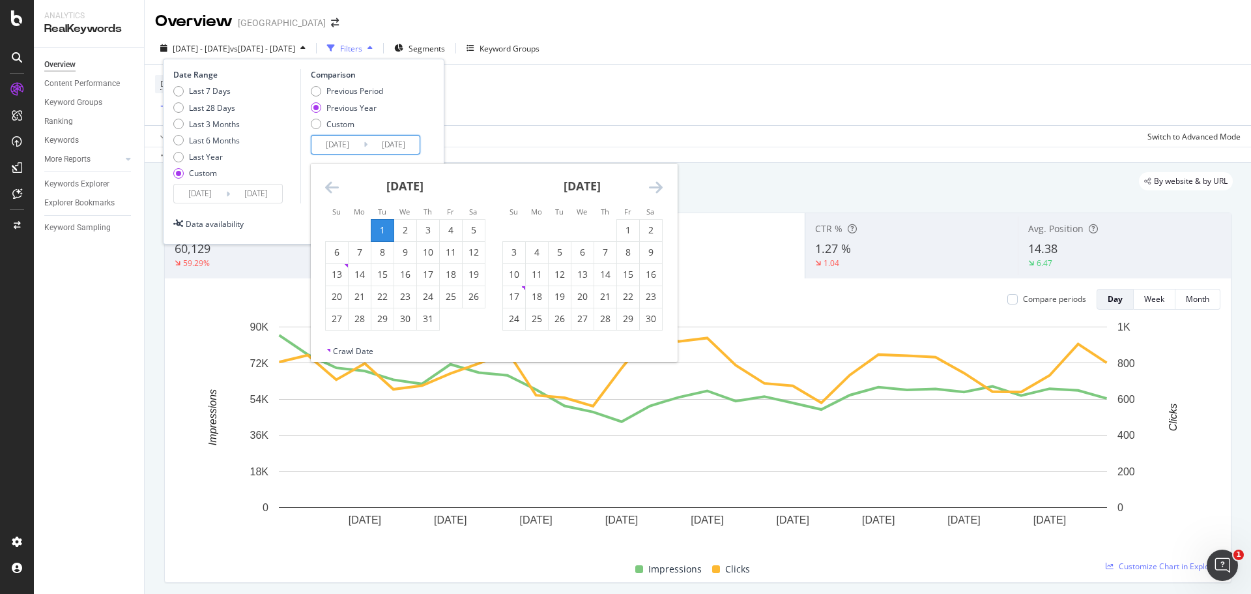
click at [353, 182] on div "[DATE]" at bounding box center [405, 191] width 160 height 55
click at [340, 185] on div "[DATE]" at bounding box center [405, 191] width 160 height 55
click at [328, 189] on icon "Move backward to switch to the previous month." at bounding box center [332, 187] width 14 height 16
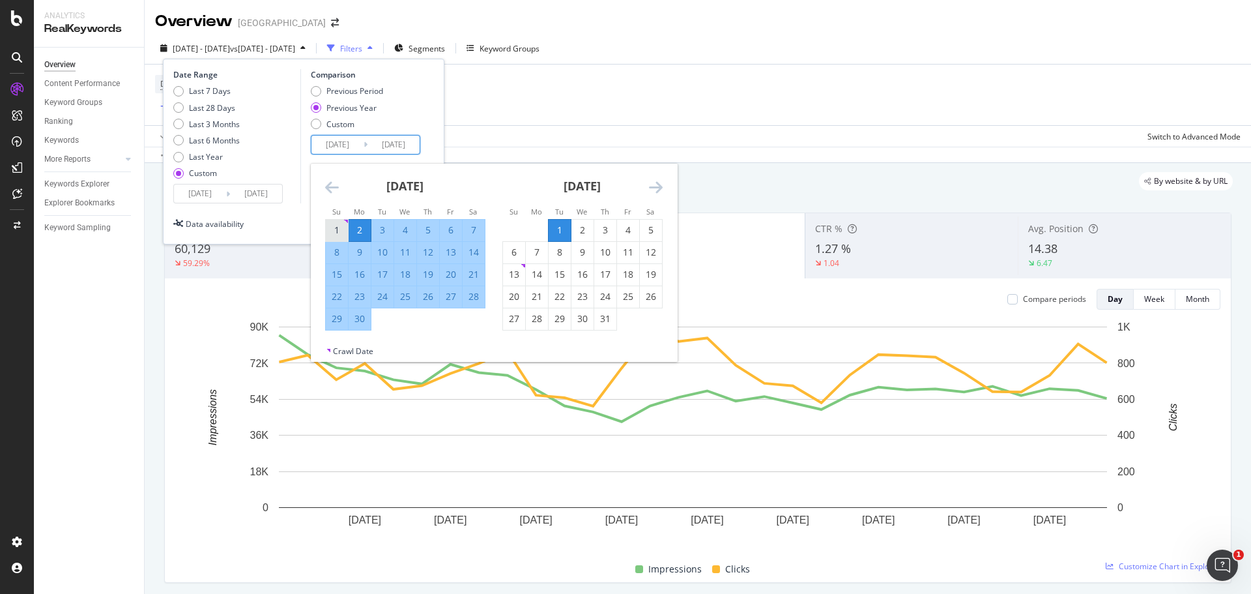
click at [344, 234] on div "1" at bounding box center [337, 229] width 22 height 13
type input "[DATE]"
click at [359, 314] on div "30" at bounding box center [360, 318] width 22 height 13
type input "[DATE]"
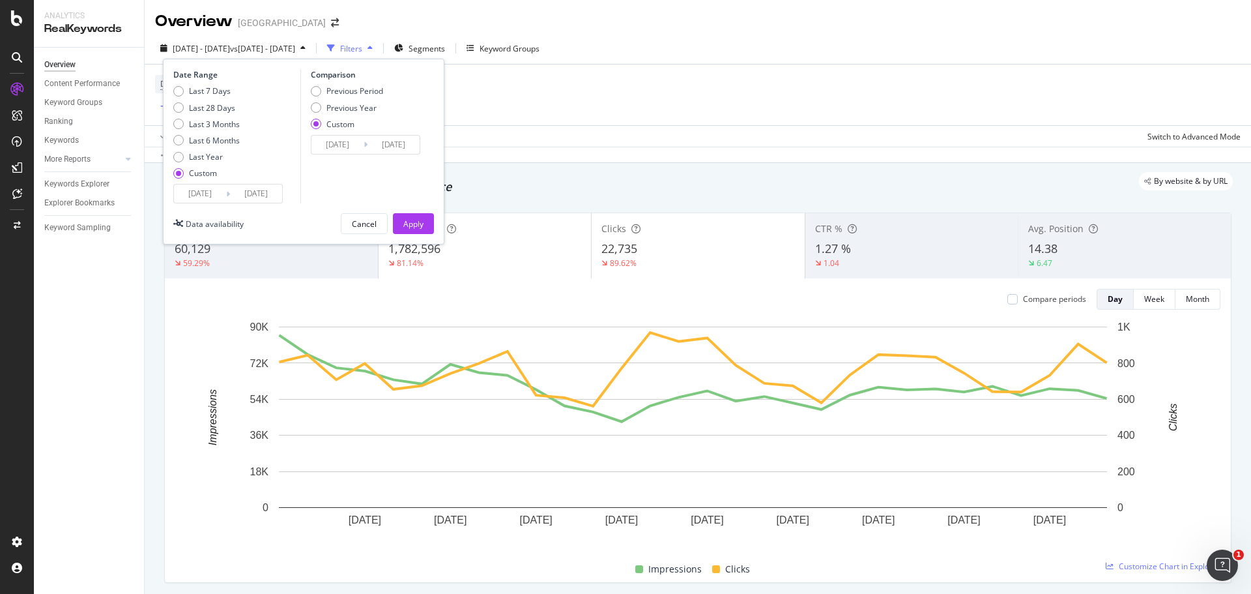
click at [345, 149] on input "[DATE]" at bounding box center [337, 145] width 52 height 18
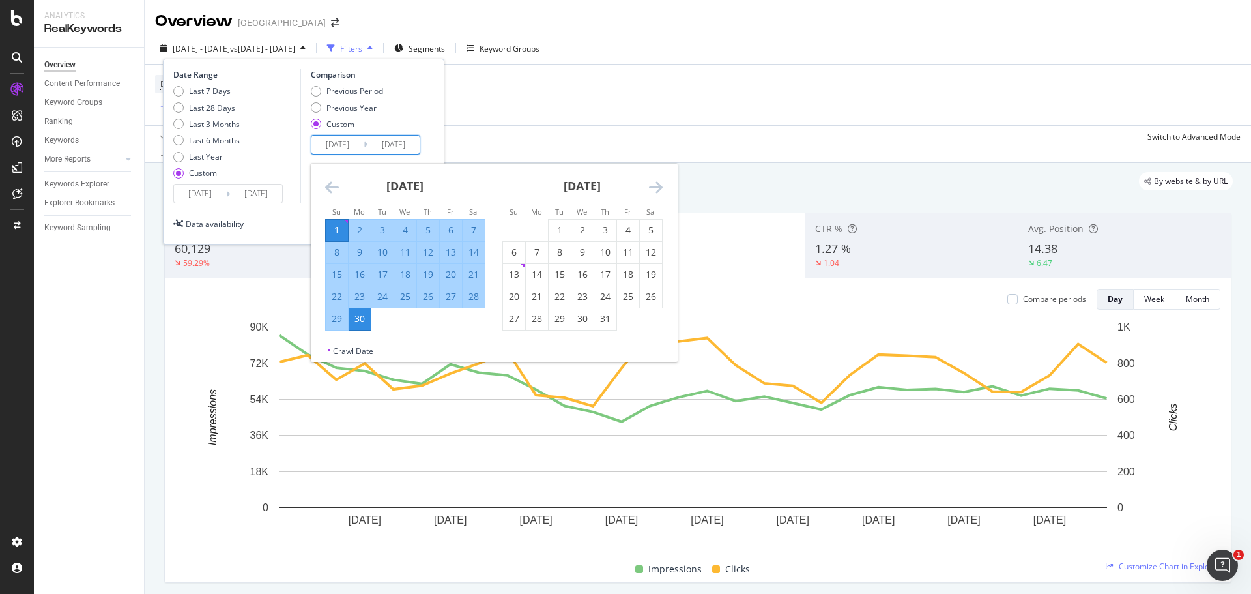
click at [328, 185] on icon "Move backward to switch to the previous month." at bounding box center [332, 187] width 14 height 16
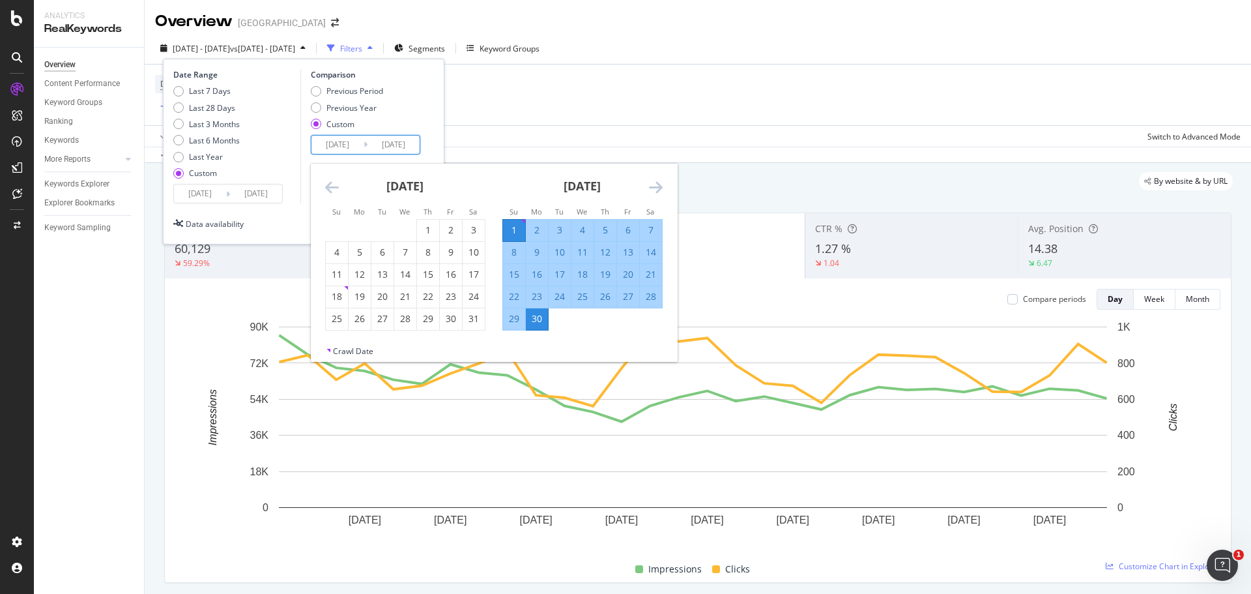
click at [328, 185] on icon "Move backward to switch to the previous month." at bounding box center [332, 187] width 14 height 16
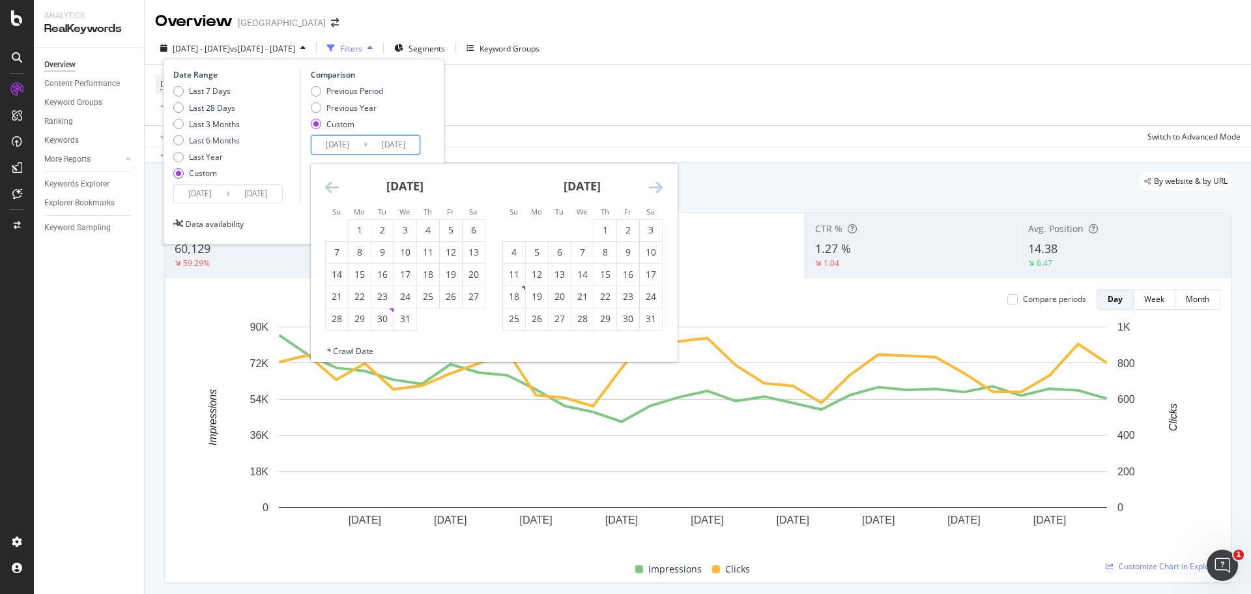
click at [328, 185] on icon "Move backward to switch to the previous month." at bounding box center [332, 187] width 14 height 16
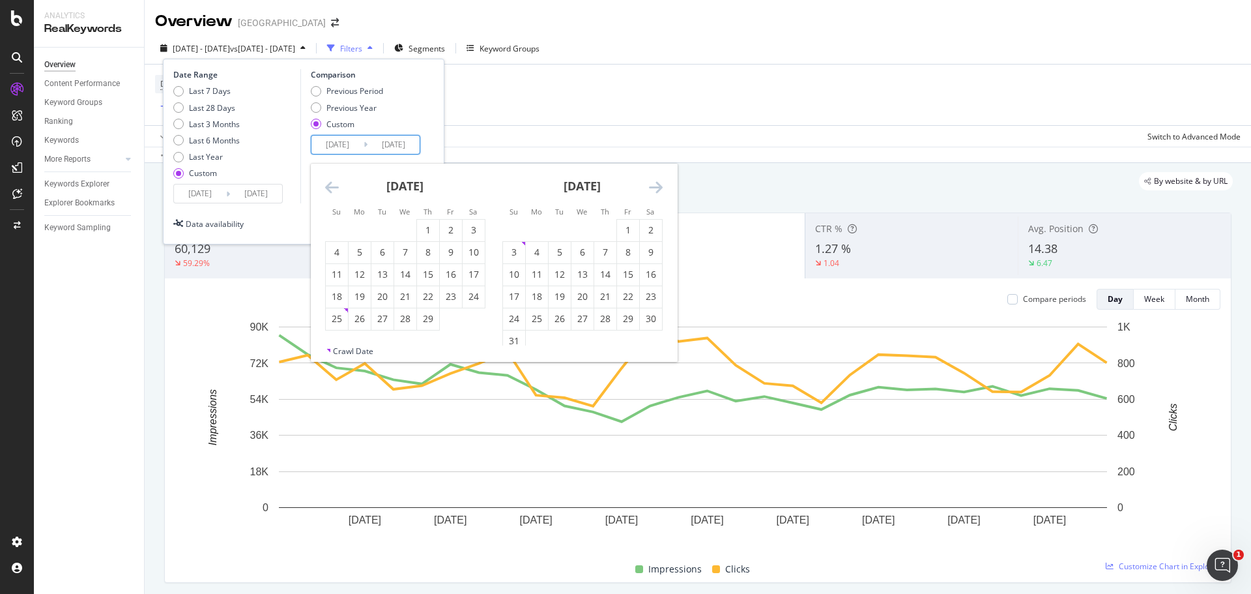
click at [328, 185] on icon "Move backward to switch to the previous month." at bounding box center [332, 187] width 14 height 16
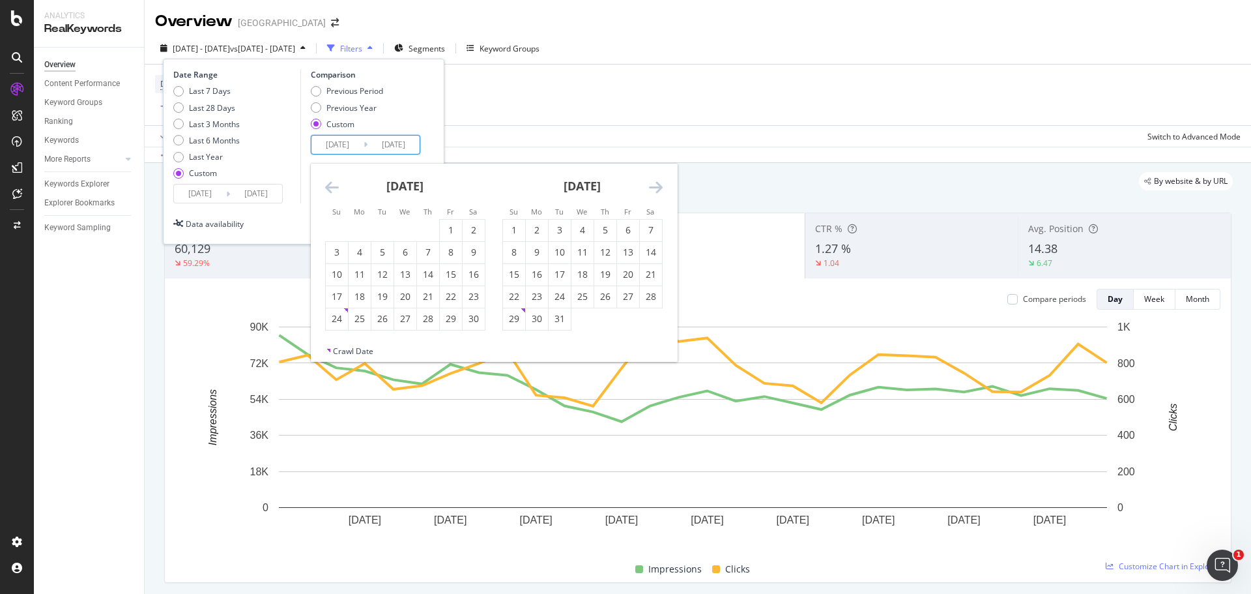
click at [328, 185] on icon "Move backward to switch to the previous month." at bounding box center [332, 187] width 14 height 16
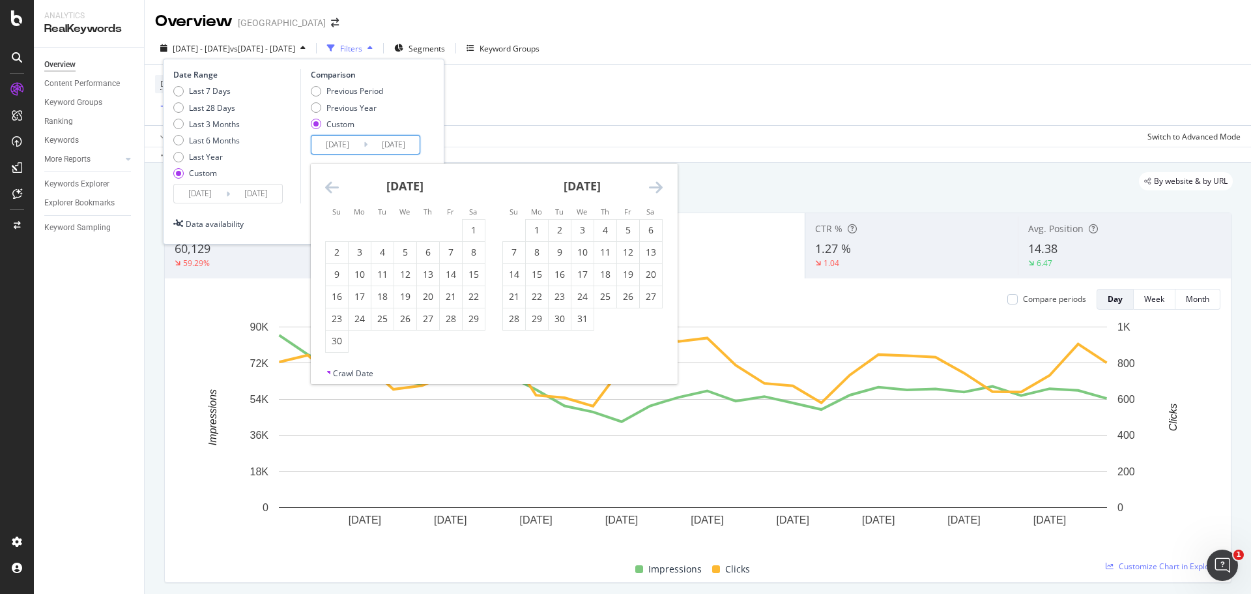
click at [328, 185] on icon "Move backward to switch to the previous month." at bounding box center [332, 187] width 14 height 16
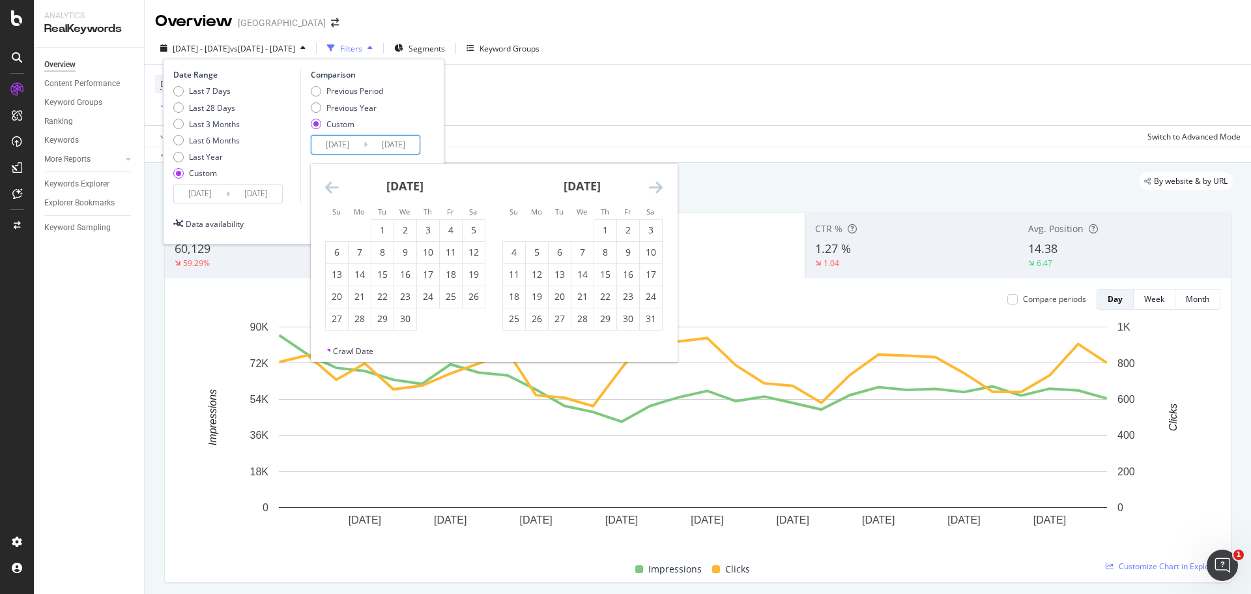
click at [328, 185] on icon "Move backward to switch to the previous month." at bounding box center [332, 187] width 14 height 16
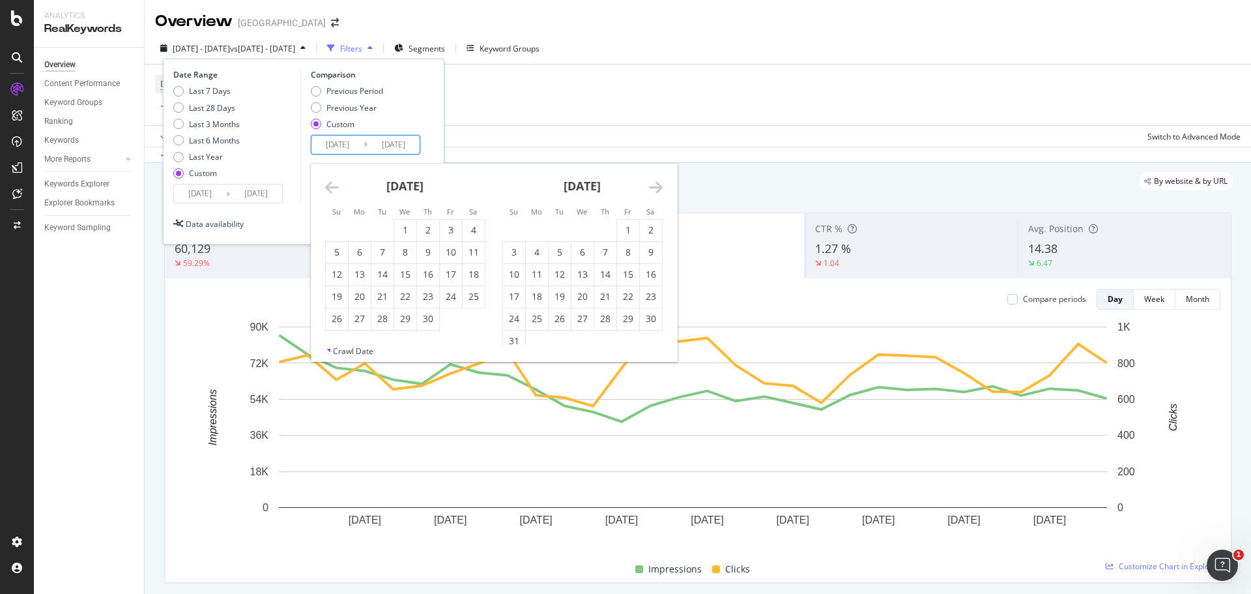
click at [328, 185] on icon "Move backward to switch to the previous month." at bounding box center [332, 187] width 14 height 16
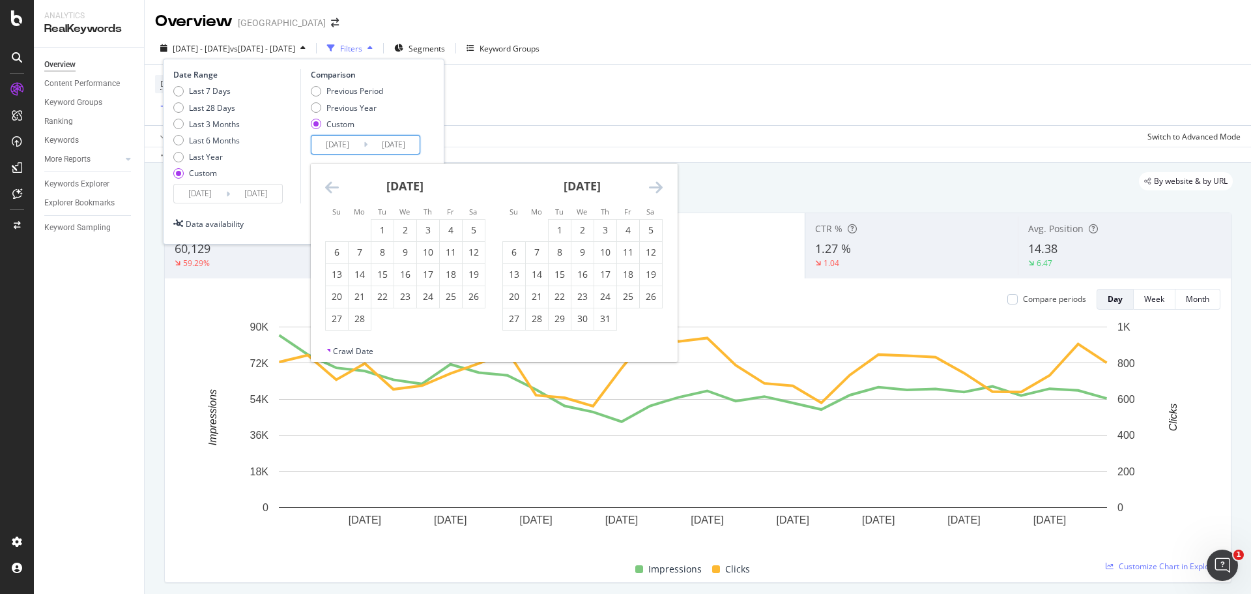
click at [328, 185] on icon "Move backward to switch to the previous month." at bounding box center [332, 187] width 14 height 16
click at [334, 176] on div "[DATE]" at bounding box center [405, 191] width 160 height 55
click at [327, 184] on icon "Move backward to switch to the previous month." at bounding box center [332, 187] width 14 height 16
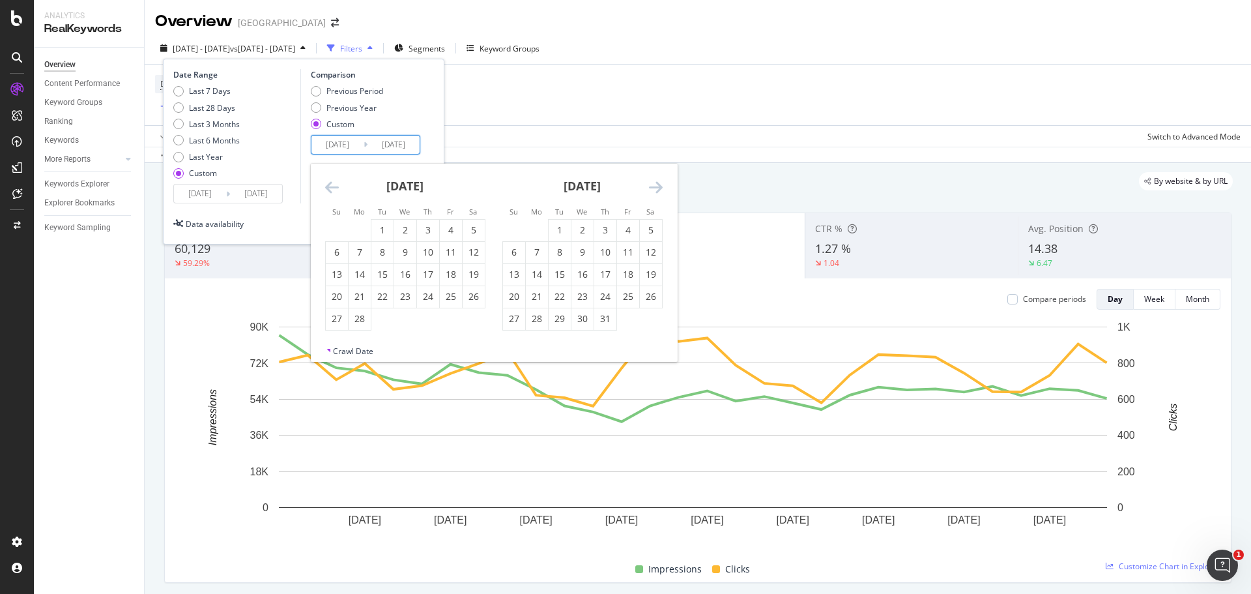
click at [327, 184] on icon "Move backward to switch to the previous month." at bounding box center [332, 187] width 14 height 16
click at [611, 159] on div "Data crossed with the Crawls [DATE] vs [DATE]" at bounding box center [698, 155] width 1106 height 16
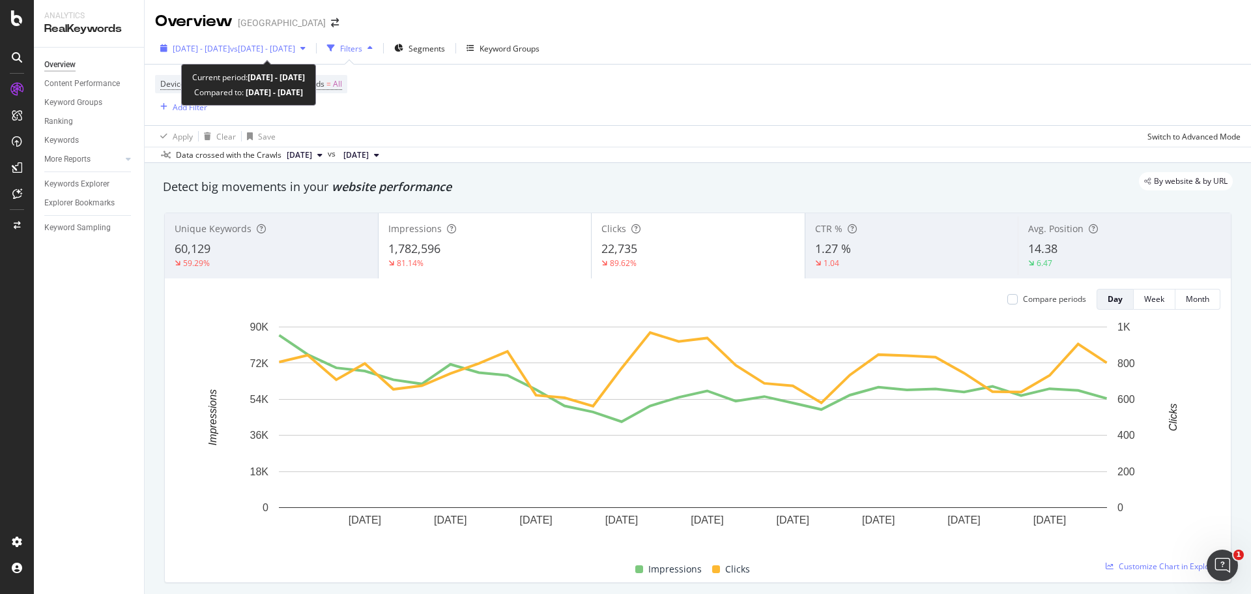
click at [281, 47] on span "vs [DATE] - [DATE]" at bounding box center [262, 48] width 65 height 11
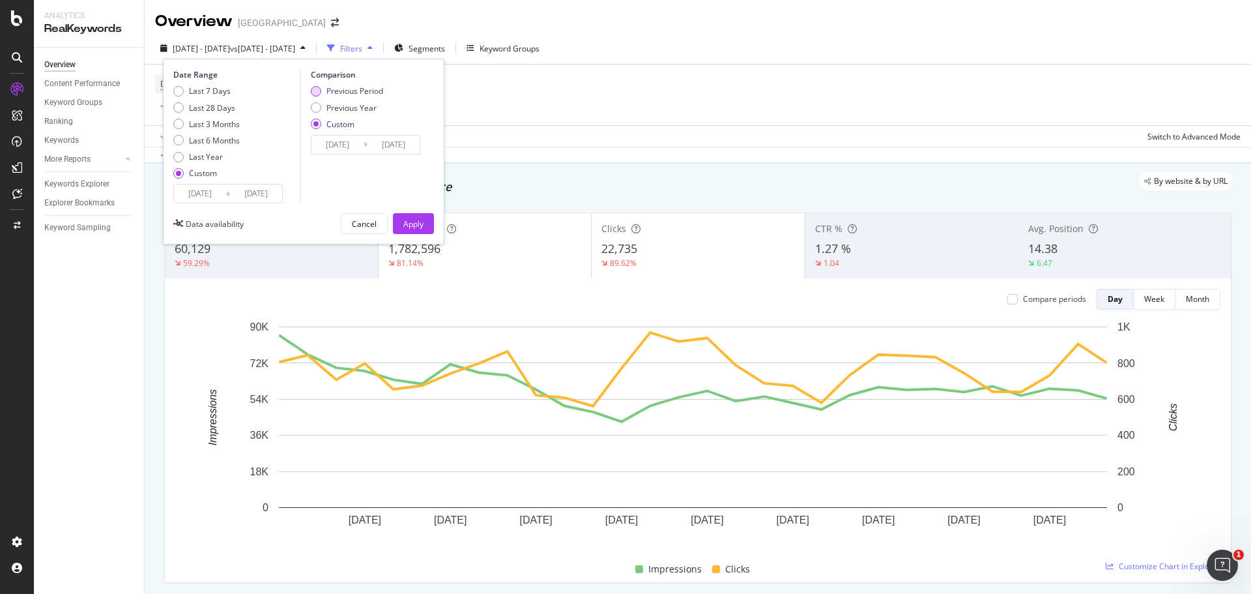
click at [328, 89] on div "Previous Period" at bounding box center [354, 90] width 57 height 11
type input "[DATE]"
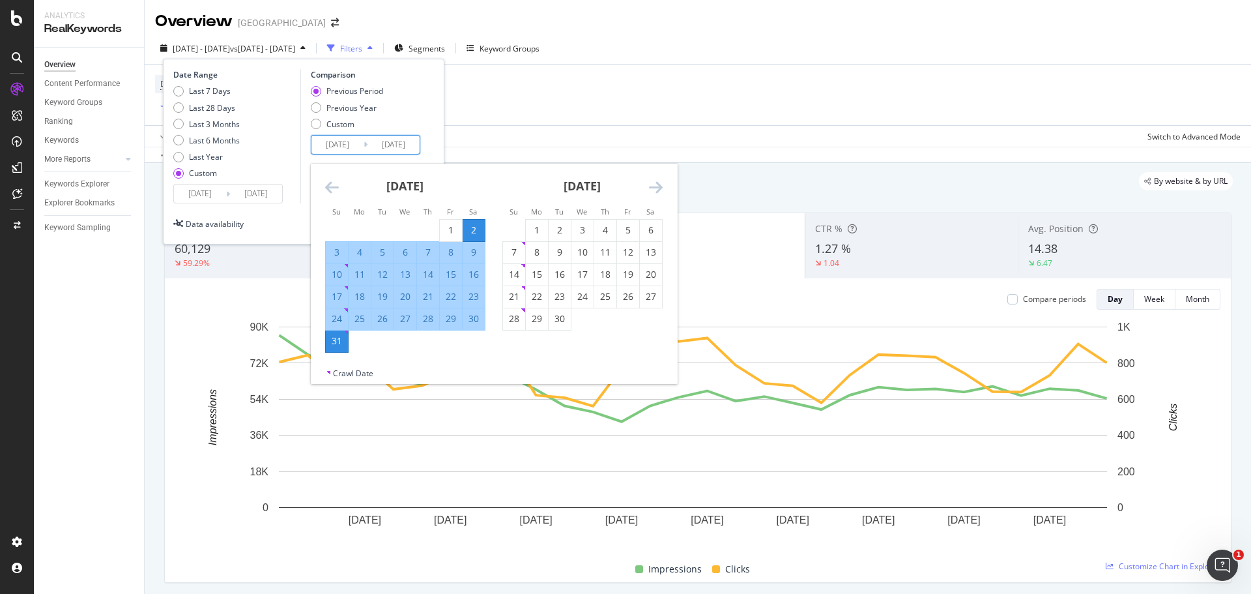
click at [324, 141] on input "[DATE]" at bounding box center [337, 145] width 52 height 18
click at [330, 181] on icon "Move backward to switch to the previous month." at bounding box center [332, 187] width 14 height 16
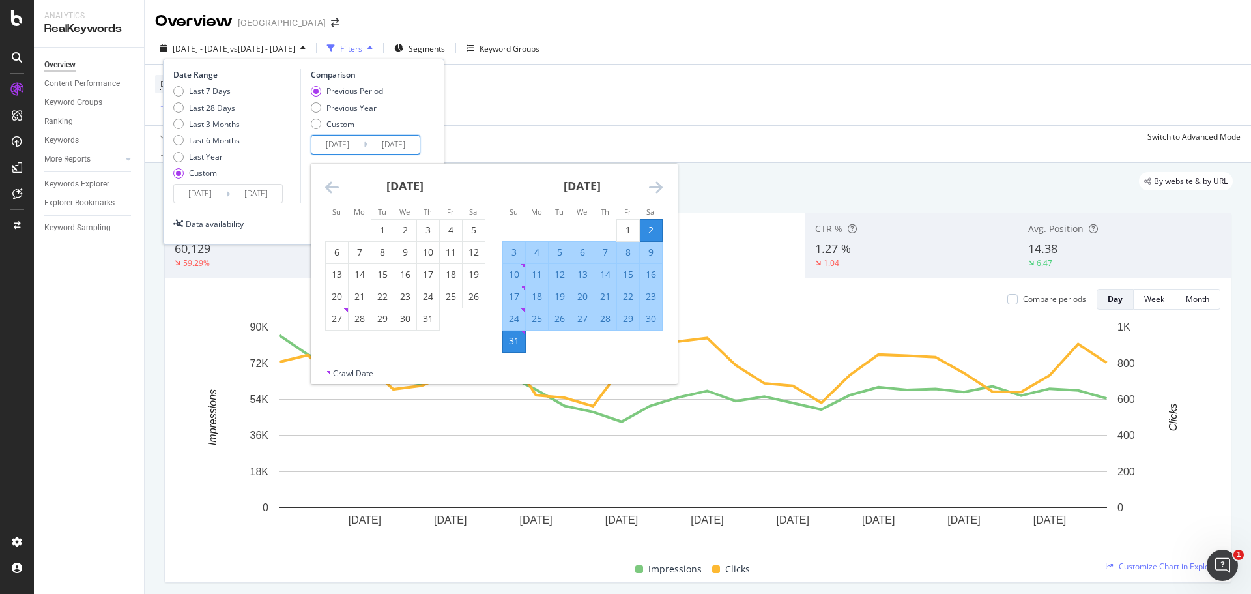
click at [330, 181] on icon "Move backward to switch to the previous month." at bounding box center [332, 187] width 14 height 16
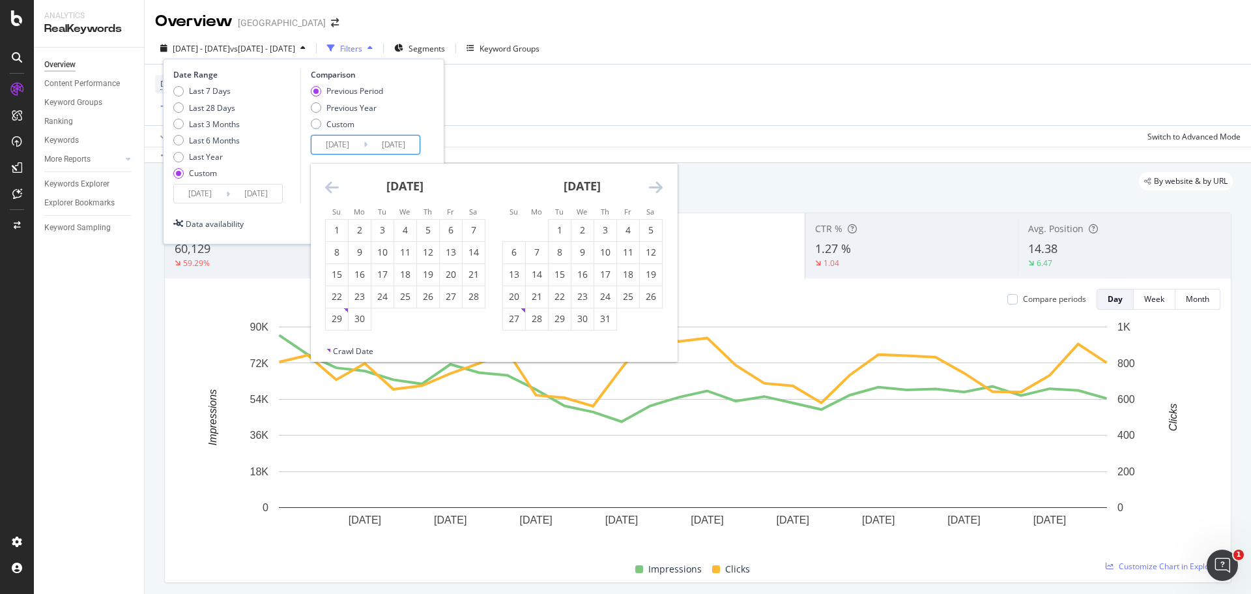
click at [330, 181] on icon "Move backward to switch to the previous month." at bounding box center [332, 187] width 14 height 16
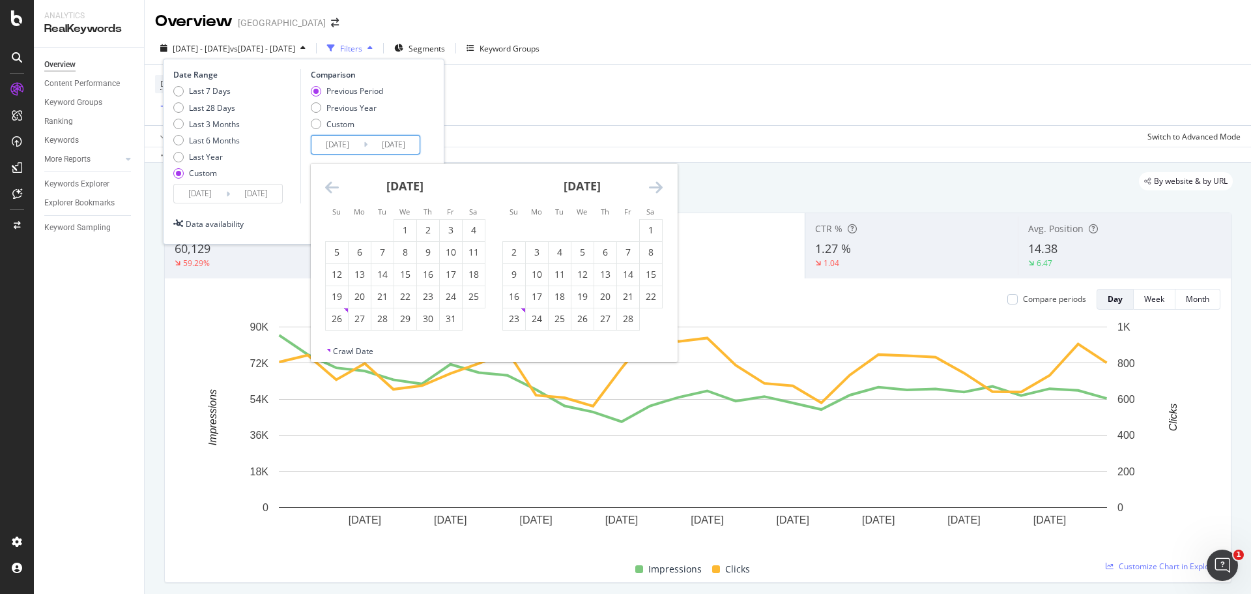
click at [330, 181] on icon "Move backward to switch to the previous month." at bounding box center [332, 187] width 14 height 16
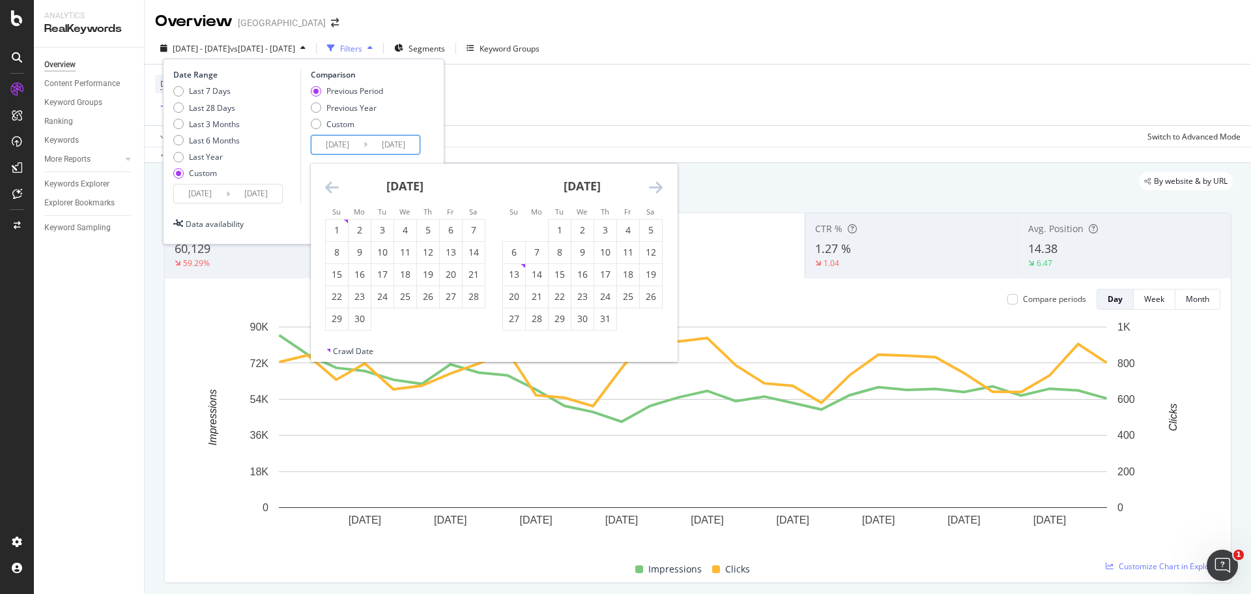
click at [330, 181] on icon "Move backward to switch to the previous month." at bounding box center [332, 187] width 14 height 16
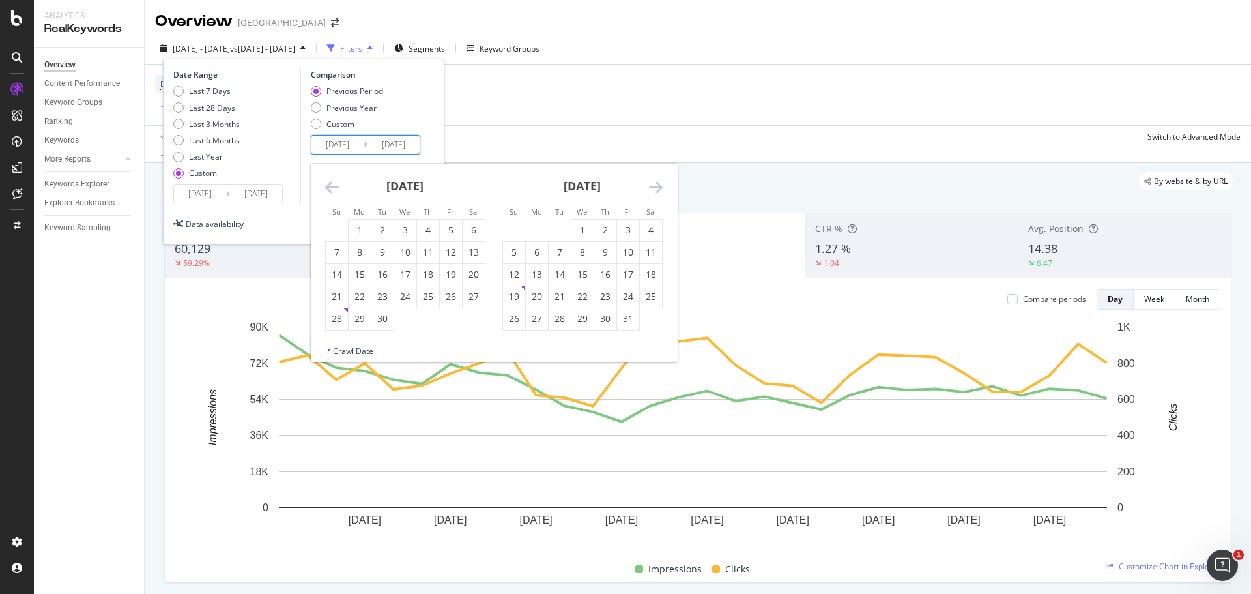
click at [330, 181] on icon "Move backward to switch to the previous month." at bounding box center [332, 187] width 14 height 16
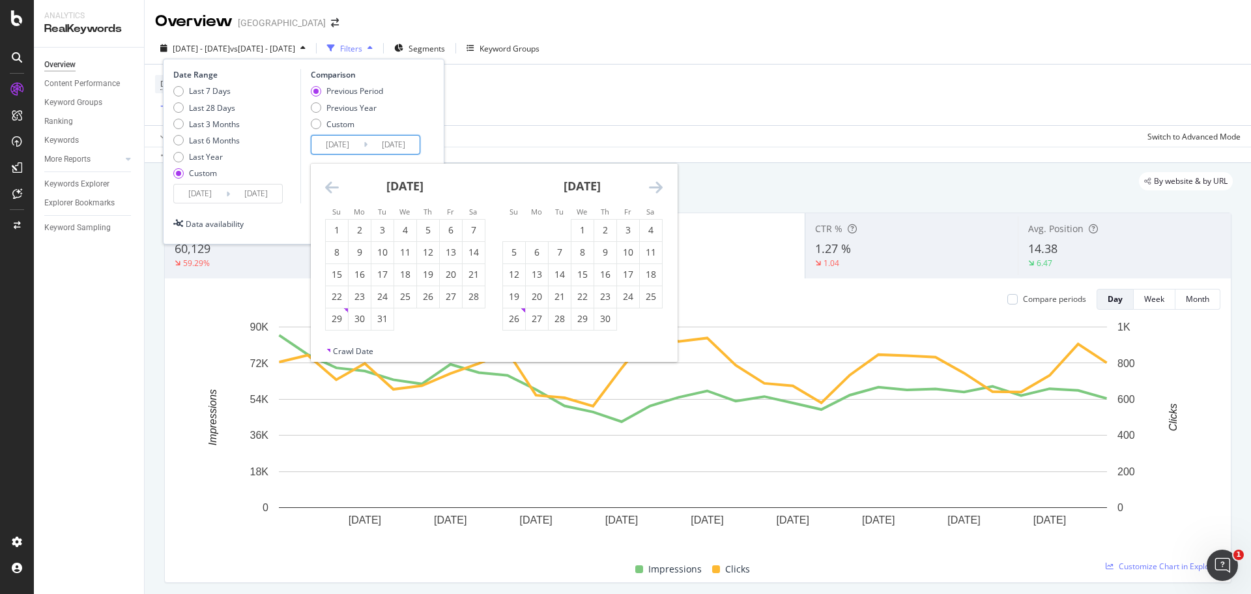
click at [330, 181] on icon "Move backward to switch to the previous month." at bounding box center [332, 187] width 14 height 16
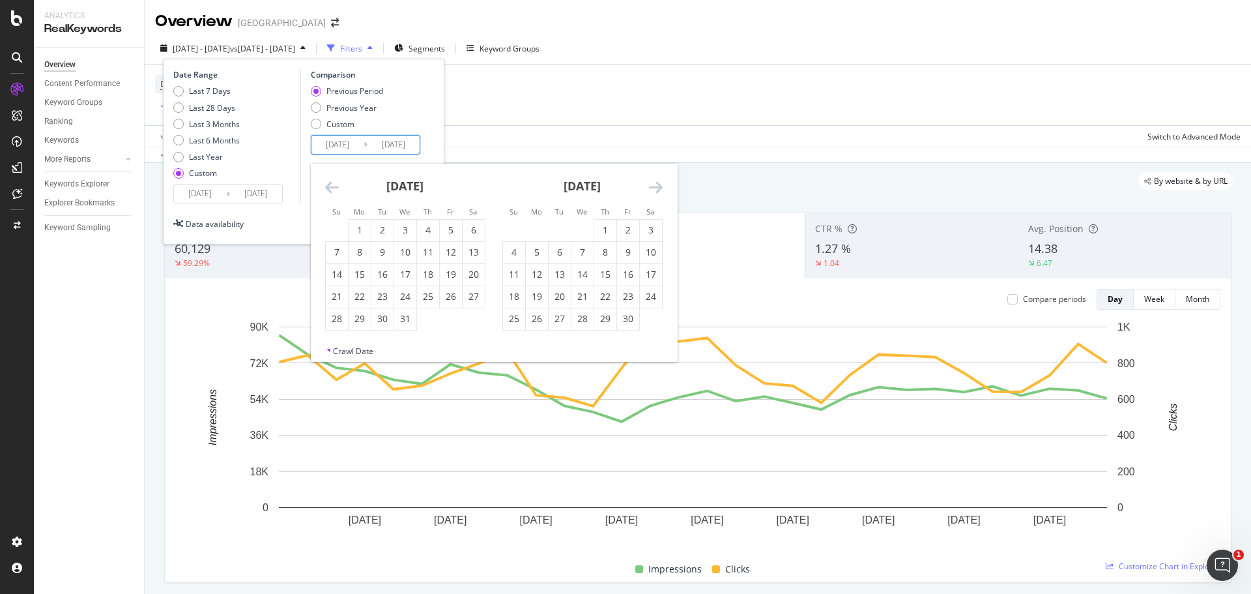
click at [330, 181] on icon "Move backward to switch to the previous month." at bounding box center [332, 187] width 14 height 16
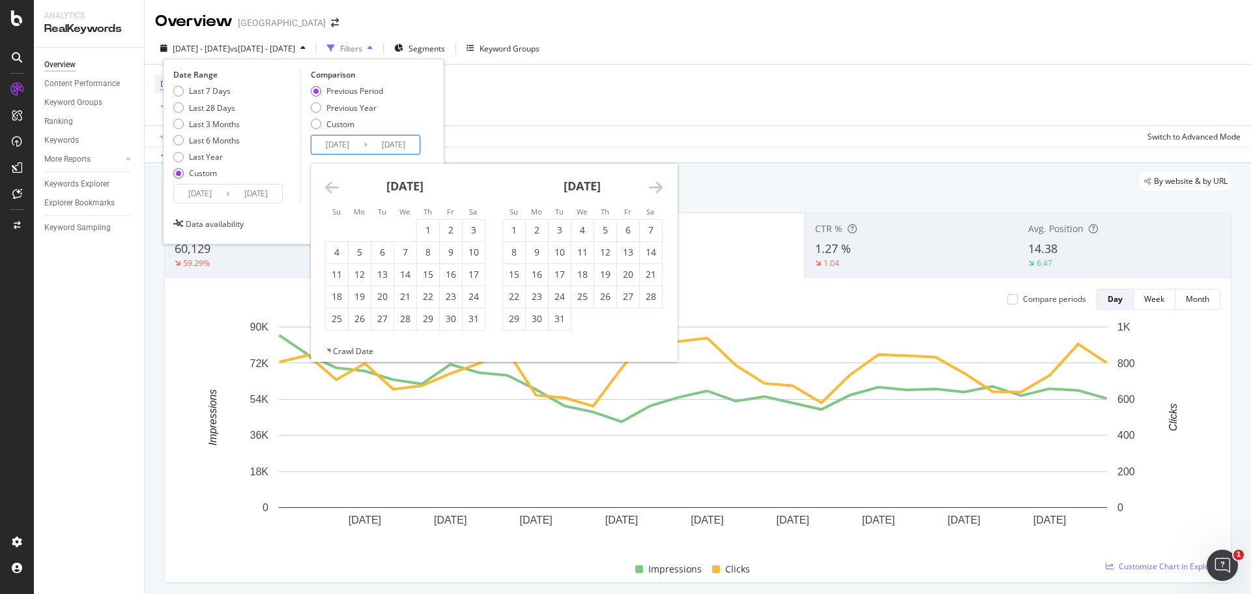
click at [330, 181] on icon "Move backward to switch to the previous month." at bounding box center [332, 187] width 14 height 16
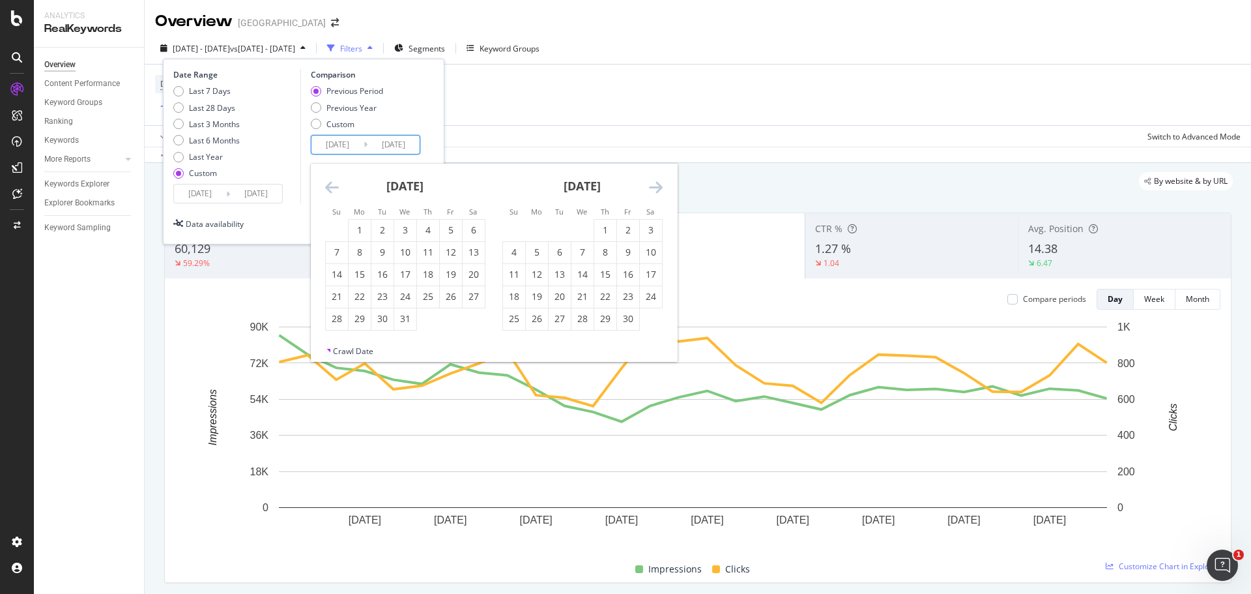
click at [330, 181] on icon "Move backward to switch to the previous month." at bounding box center [332, 187] width 14 height 16
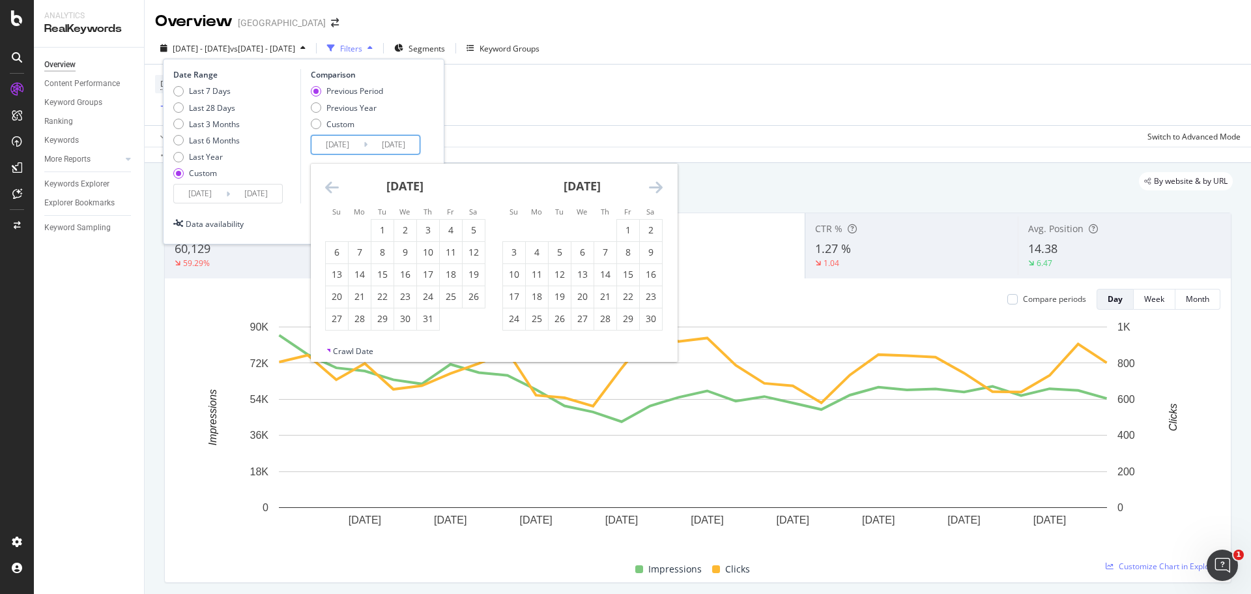
click at [330, 181] on icon "Move backward to switch to the previous month." at bounding box center [332, 187] width 14 height 16
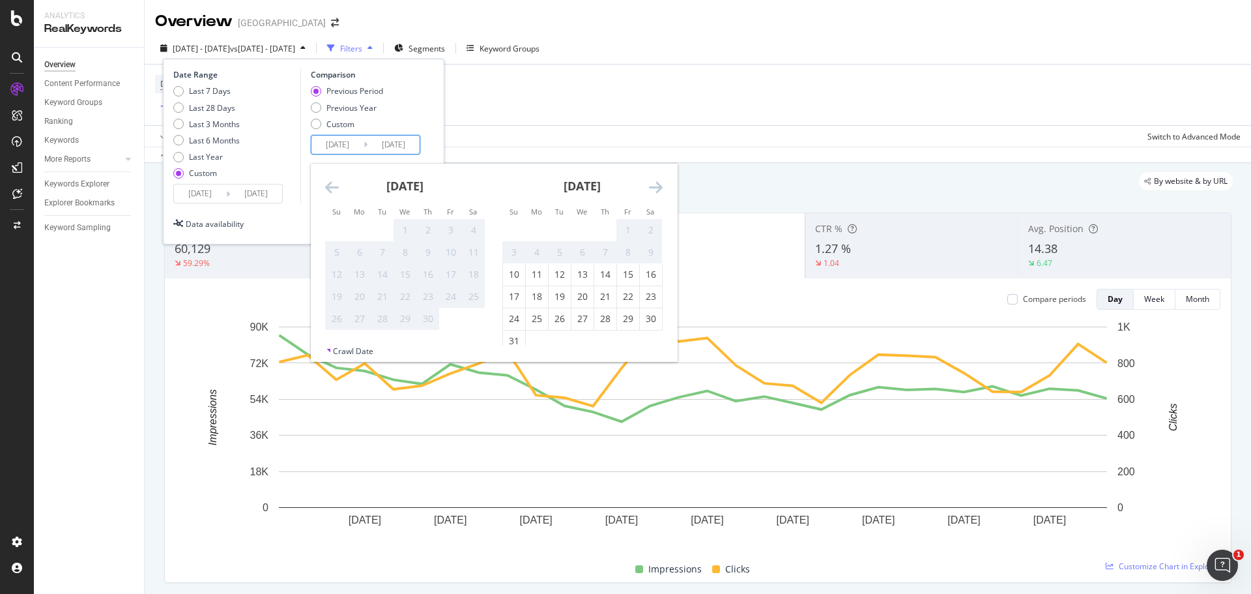
click at [398, 227] on div "1" at bounding box center [405, 229] width 22 height 13
click at [420, 316] on div "30" at bounding box center [428, 318] width 22 height 13
click at [603, 64] on div "Device = All and Country = All and Keywords = All Add Filter Apply Clear Save S…" at bounding box center [698, 105] width 1106 height 83
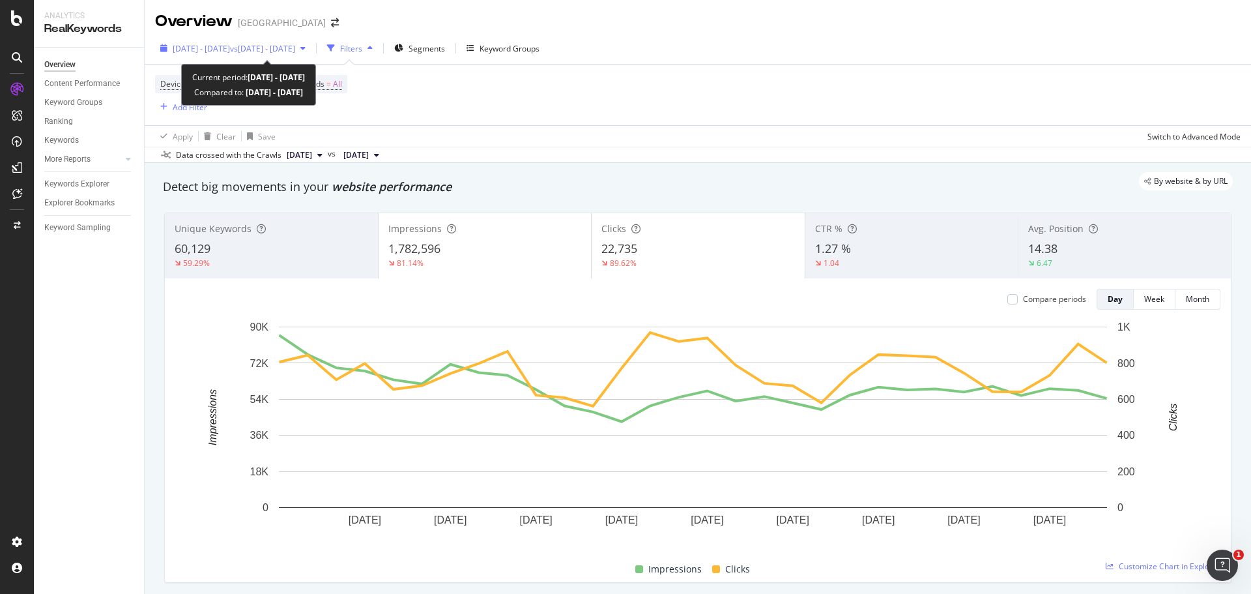
click at [295, 46] on span "vs [DATE] - [DATE]" at bounding box center [262, 48] width 65 height 11
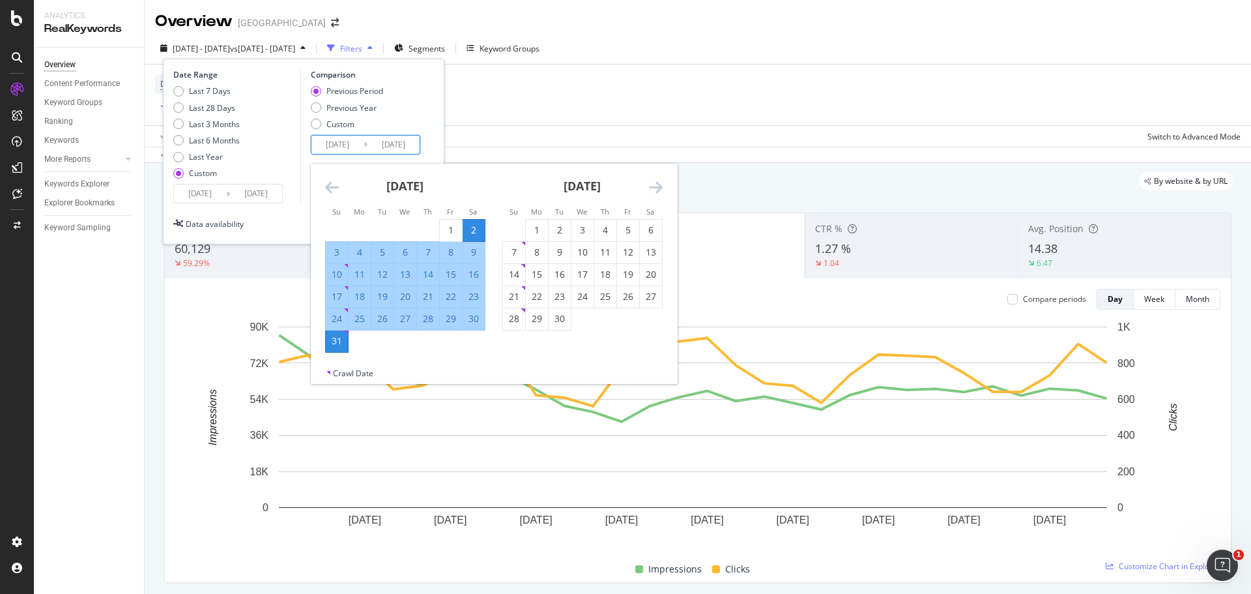
click at [343, 150] on input "[DATE]" at bounding box center [337, 145] width 52 height 18
click at [332, 186] on icon "Move backward to switch to the previous month." at bounding box center [332, 187] width 14 height 16
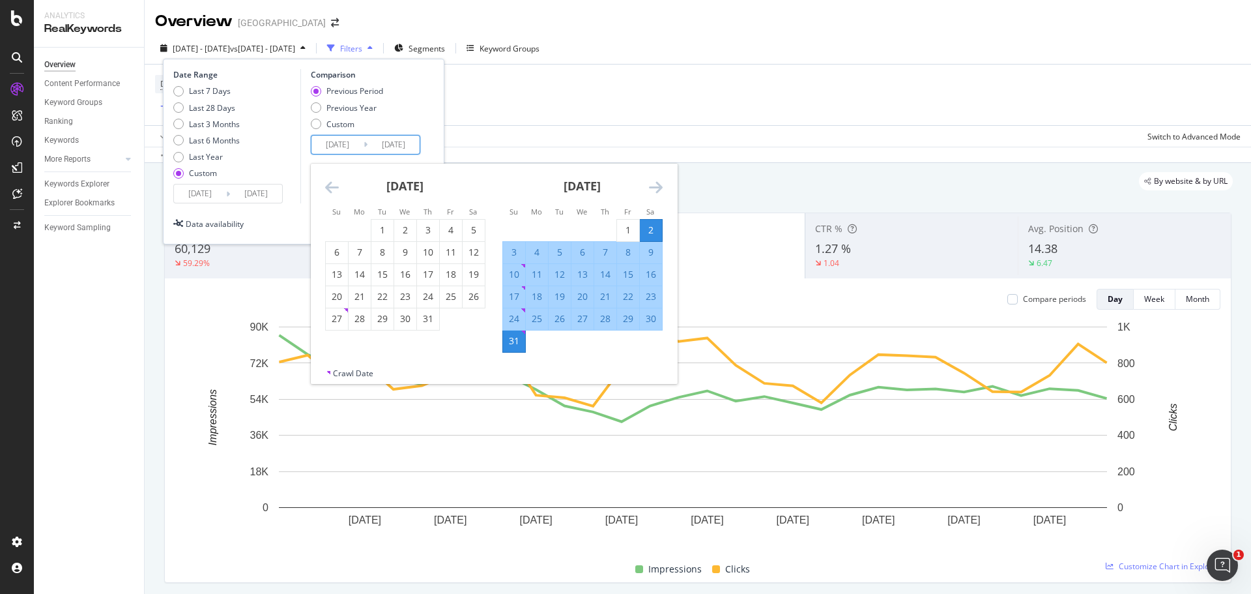
click at [332, 186] on icon "Move backward to switch to the previous month." at bounding box center [332, 187] width 14 height 16
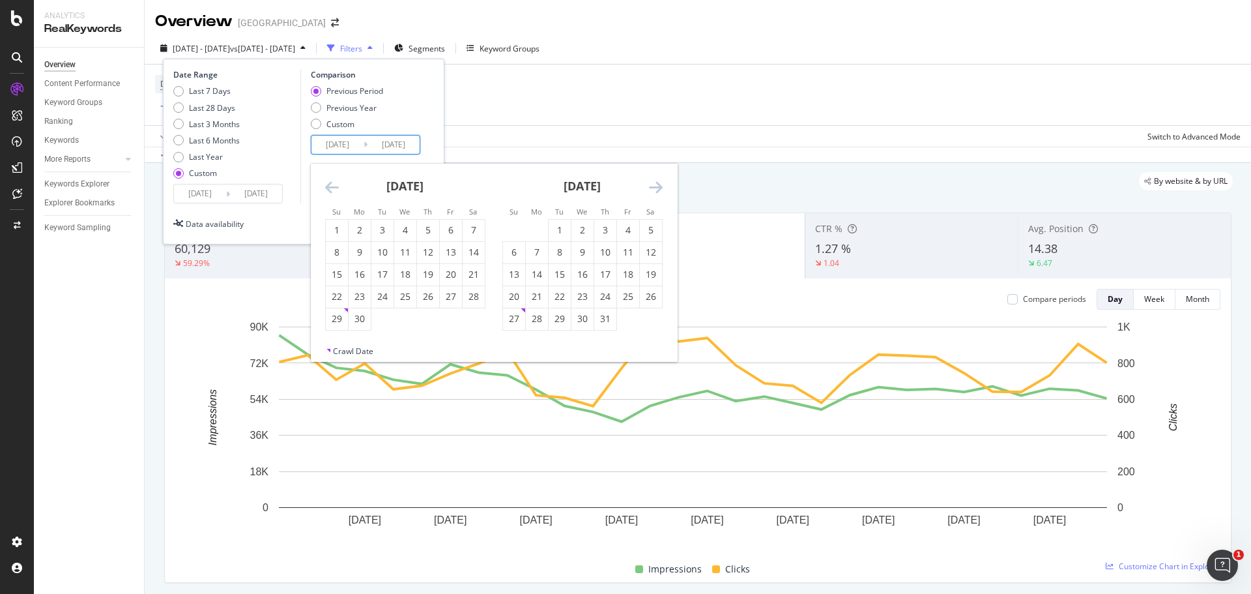
click at [332, 186] on icon "Move backward to switch to the previous month." at bounding box center [332, 187] width 14 height 16
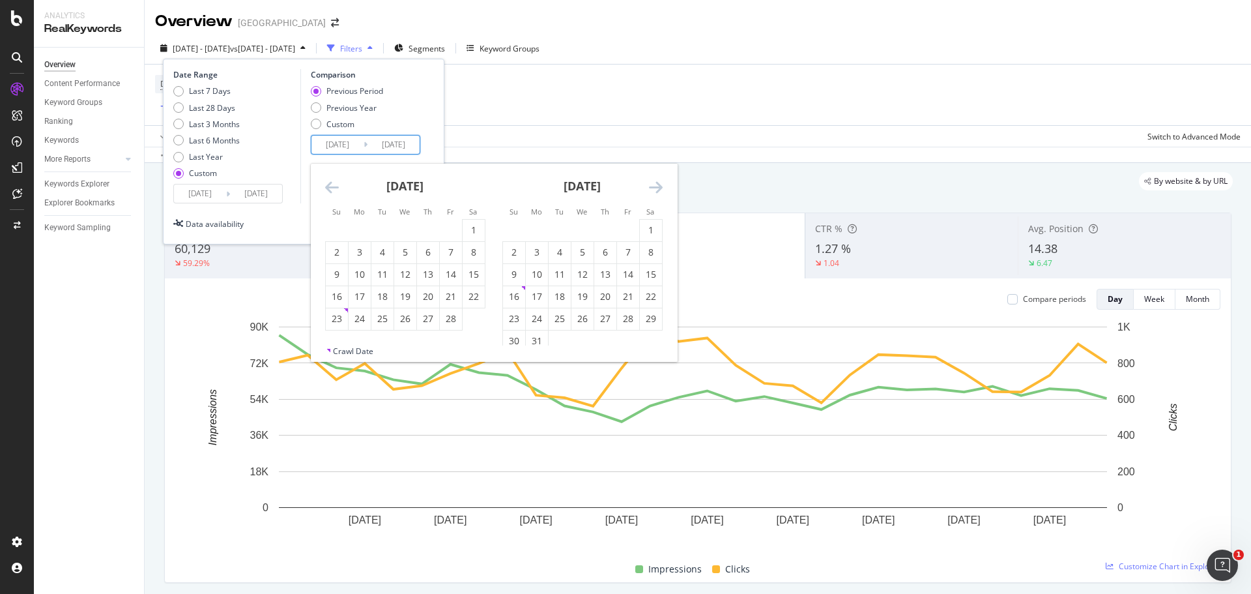
click at [332, 186] on icon "Move backward to switch to the previous month." at bounding box center [332, 187] width 14 height 16
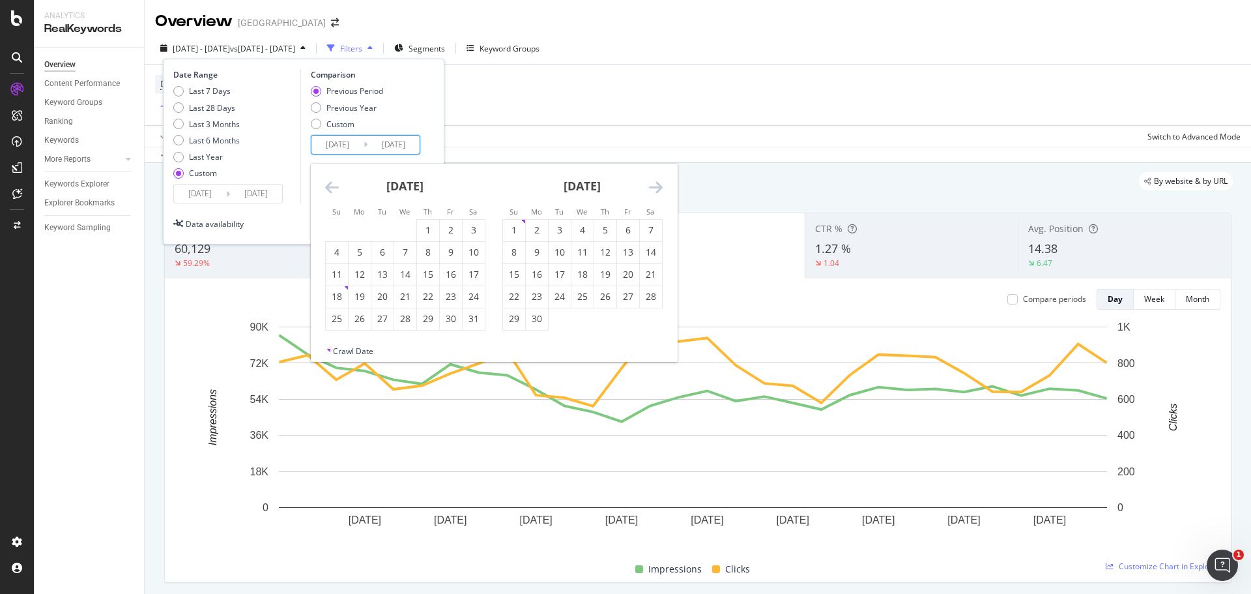
click at [332, 186] on icon "Move backward to switch to the previous month." at bounding box center [332, 187] width 14 height 16
click at [340, 192] on div "[DATE]" at bounding box center [405, 191] width 160 height 55
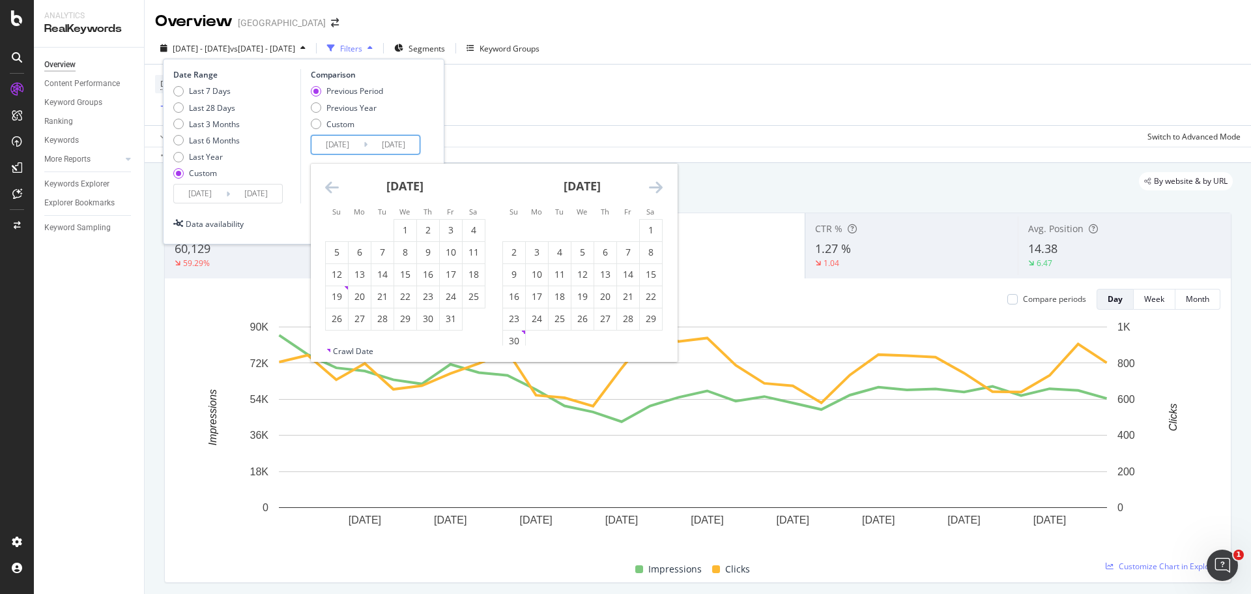
click at [331, 192] on icon "Move backward to switch to the previous month." at bounding box center [332, 187] width 14 height 16
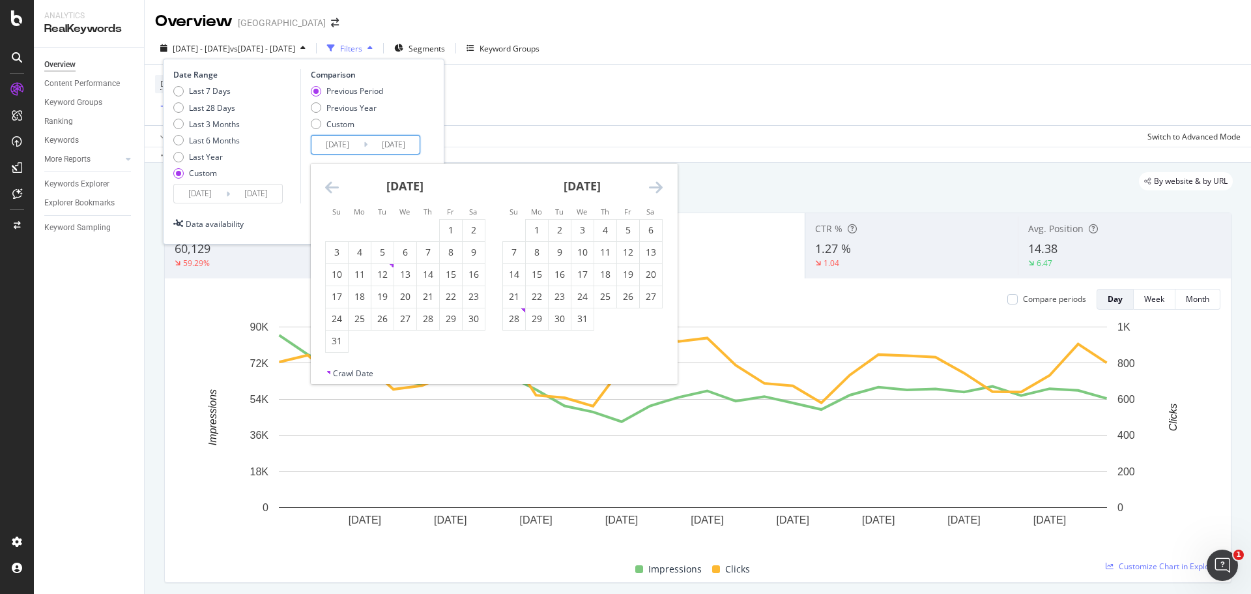
click at [331, 192] on icon "Move backward to switch to the previous month." at bounding box center [332, 187] width 14 height 16
click at [443, 230] on div "1" at bounding box center [451, 229] width 22 height 13
type input "[DATE]"
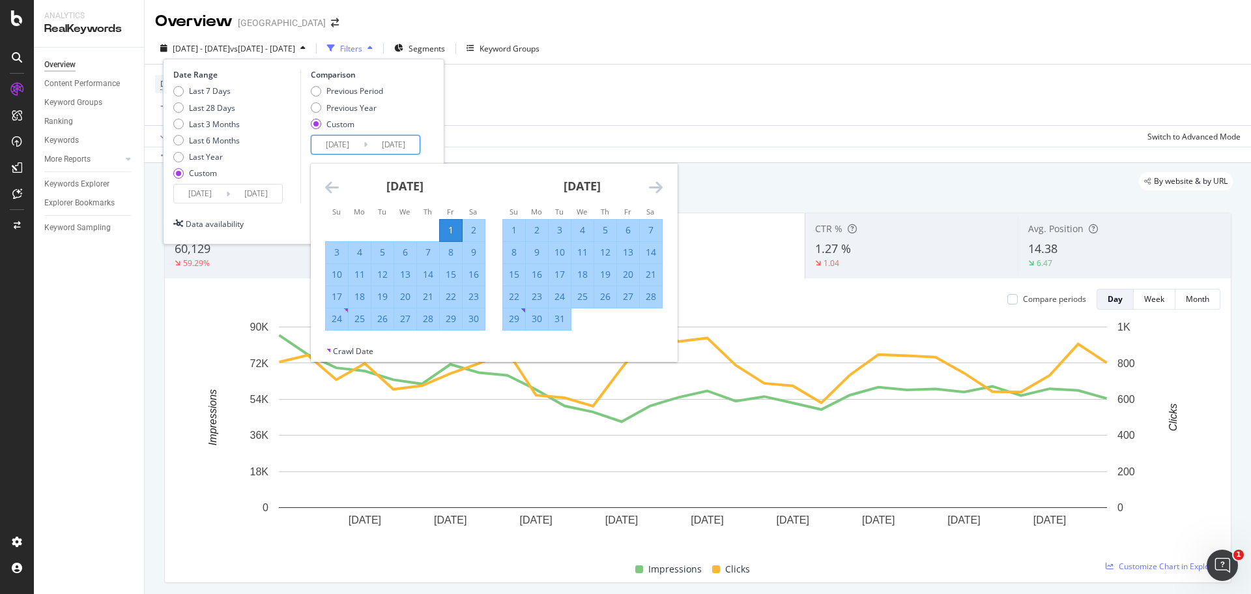
click at [470, 321] on div "30" at bounding box center [474, 318] width 22 height 13
type input "[DATE]"
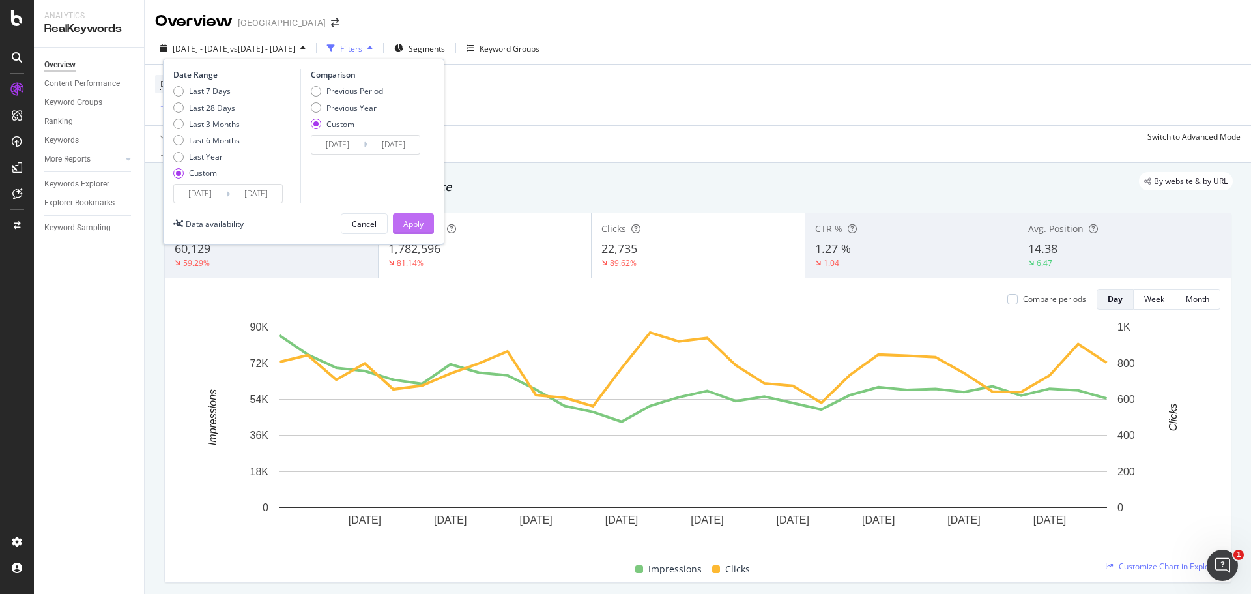
click at [406, 231] on div "Apply" at bounding box center [413, 224] width 20 height 20
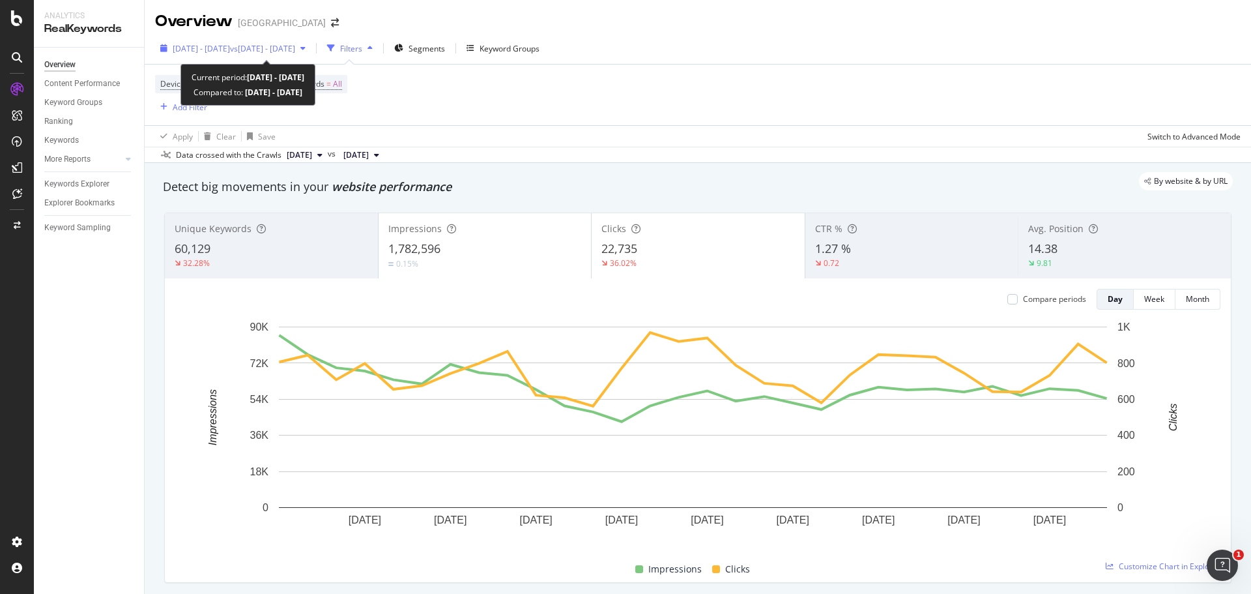
click at [295, 49] on span "vs [DATE] - [DATE]" at bounding box center [262, 48] width 65 height 11
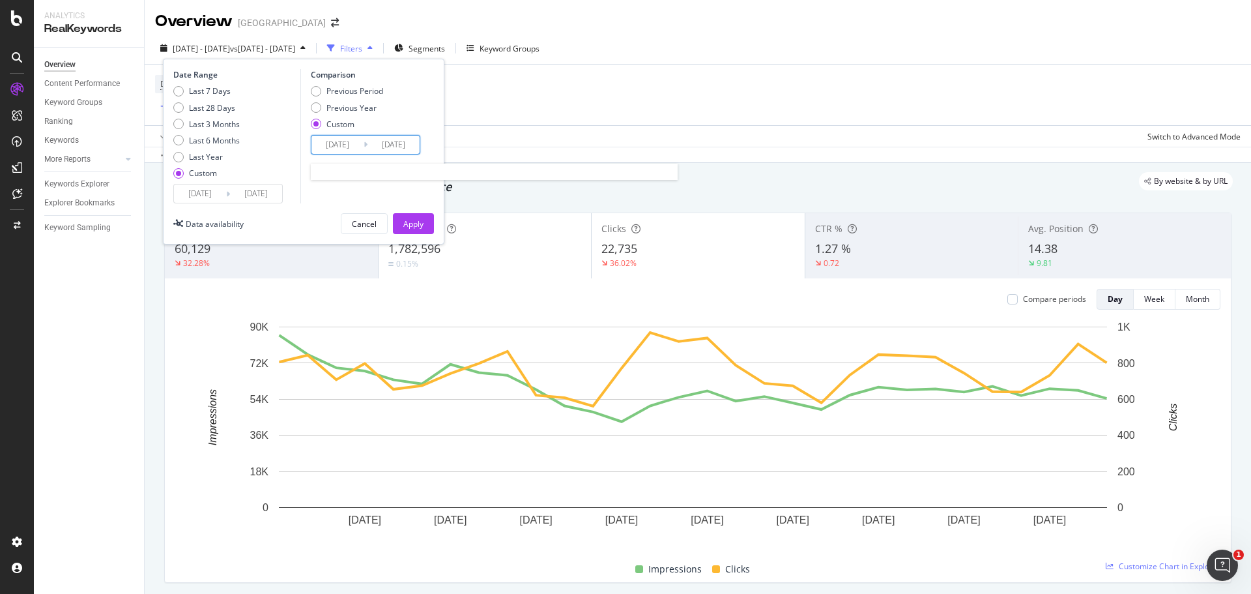
click at [326, 149] on input "[DATE]" at bounding box center [337, 145] width 52 height 18
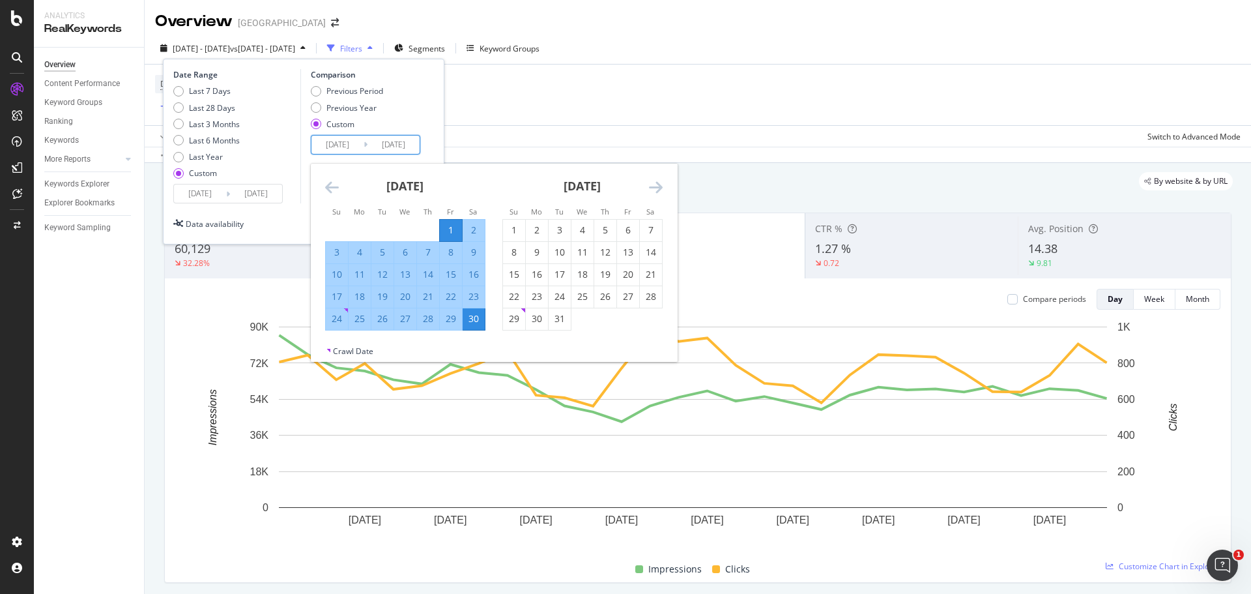
click at [334, 184] on icon "Move backward to switch to the previous month." at bounding box center [332, 187] width 14 height 16
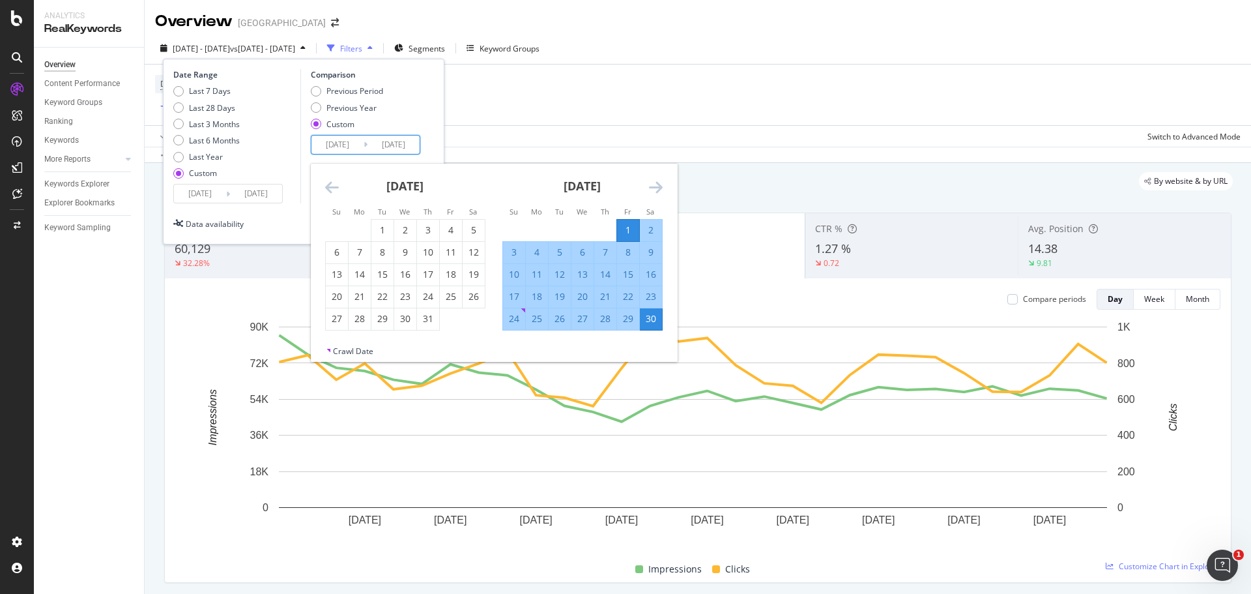
click at [334, 184] on icon "Move backward to switch to the previous month." at bounding box center [332, 187] width 14 height 16
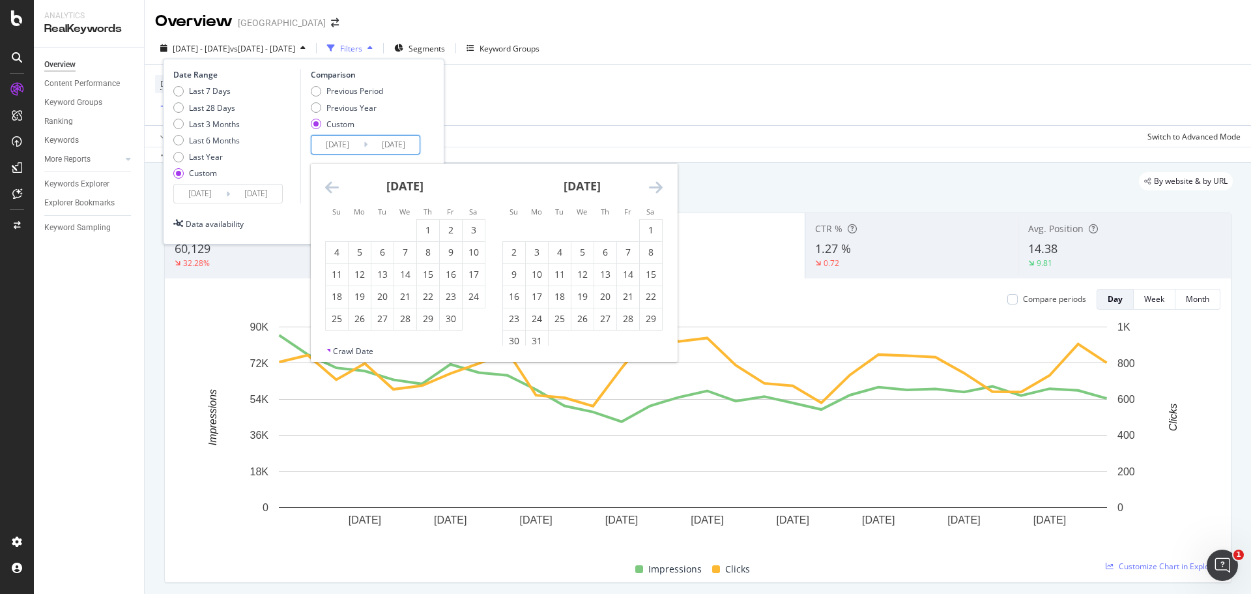
click at [334, 184] on icon "Move backward to switch to the previous month." at bounding box center [332, 187] width 14 height 16
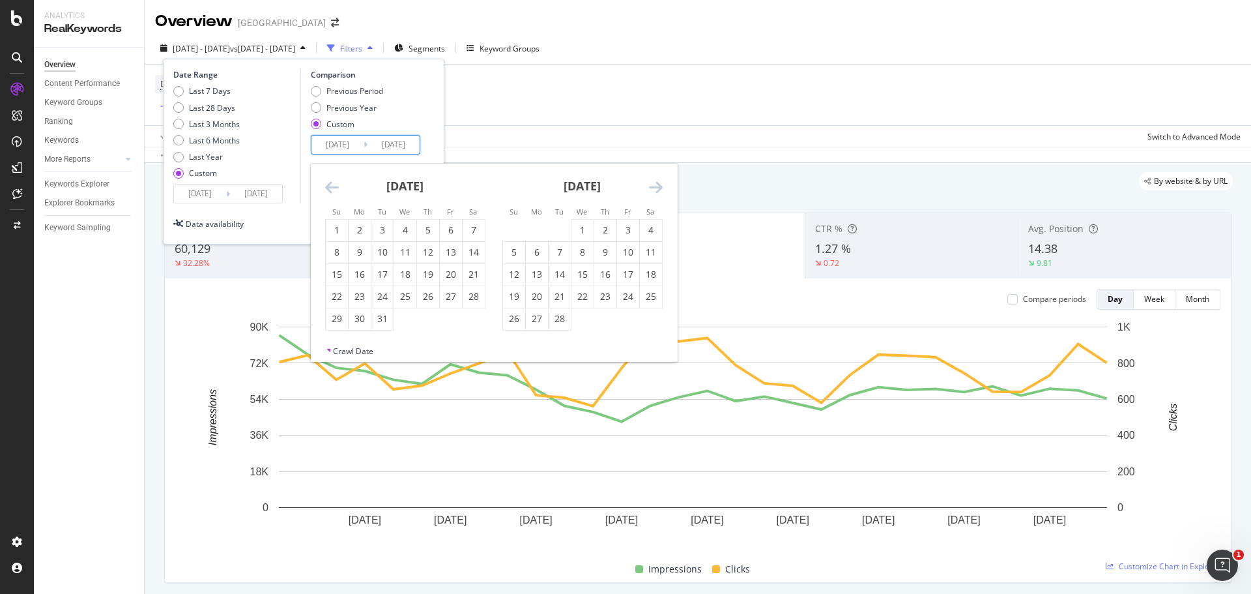
click at [334, 184] on icon "Move backward to switch to the previous month." at bounding box center [332, 187] width 14 height 16
click at [432, 228] on div "1" at bounding box center [428, 229] width 22 height 13
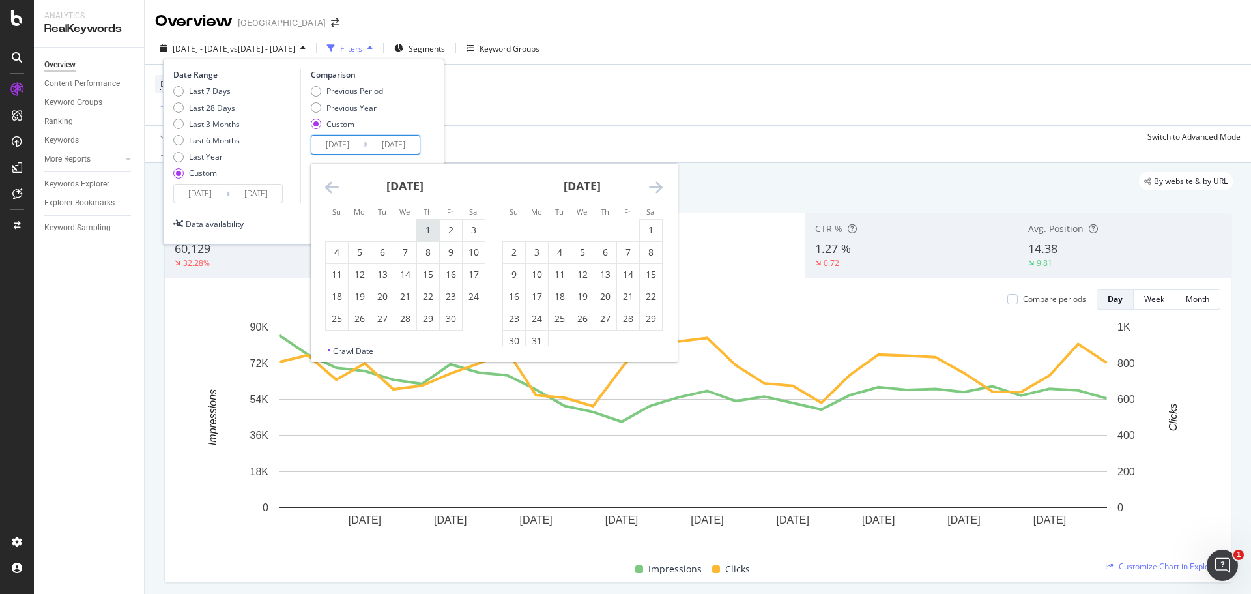
type input "[DATE]"
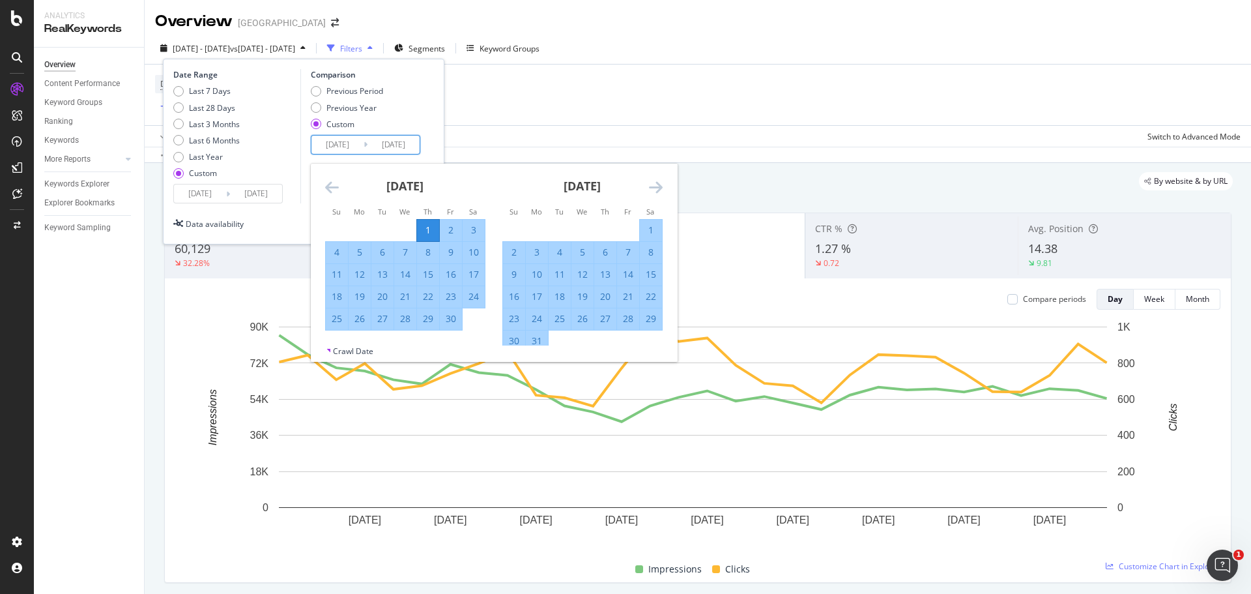
click at [450, 318] on div "30" at bounding box center [451, 318] width 22 height 13
type input "[DATE]"
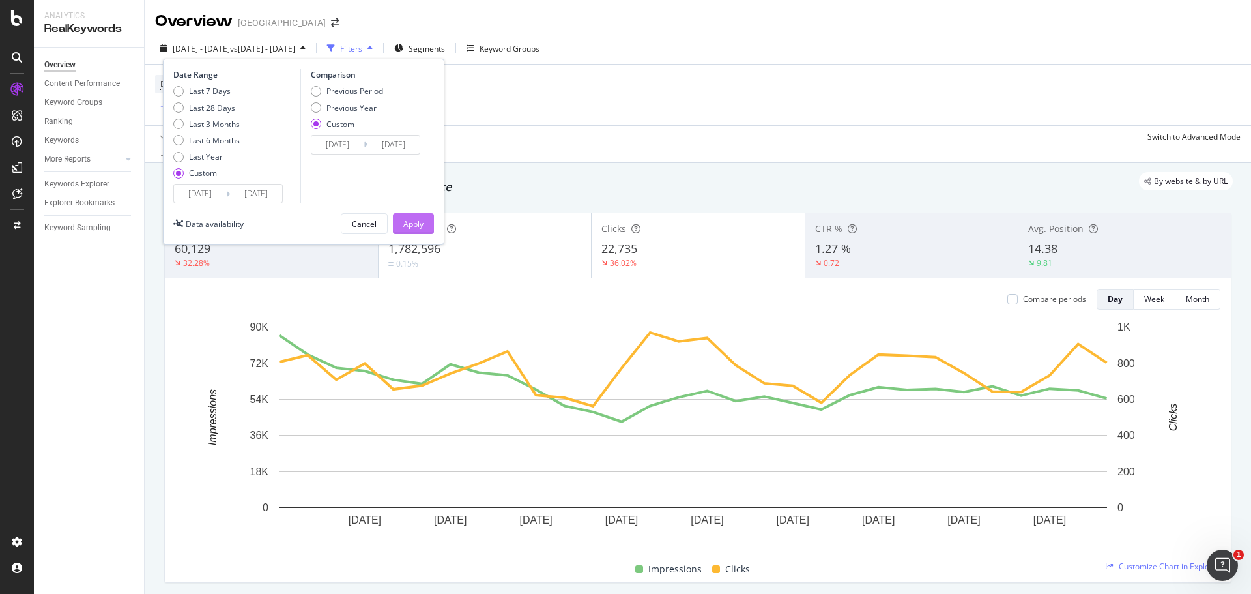
click at [411, 220] on div "Apply" at bounding box center [413, 223] width 20 height 11
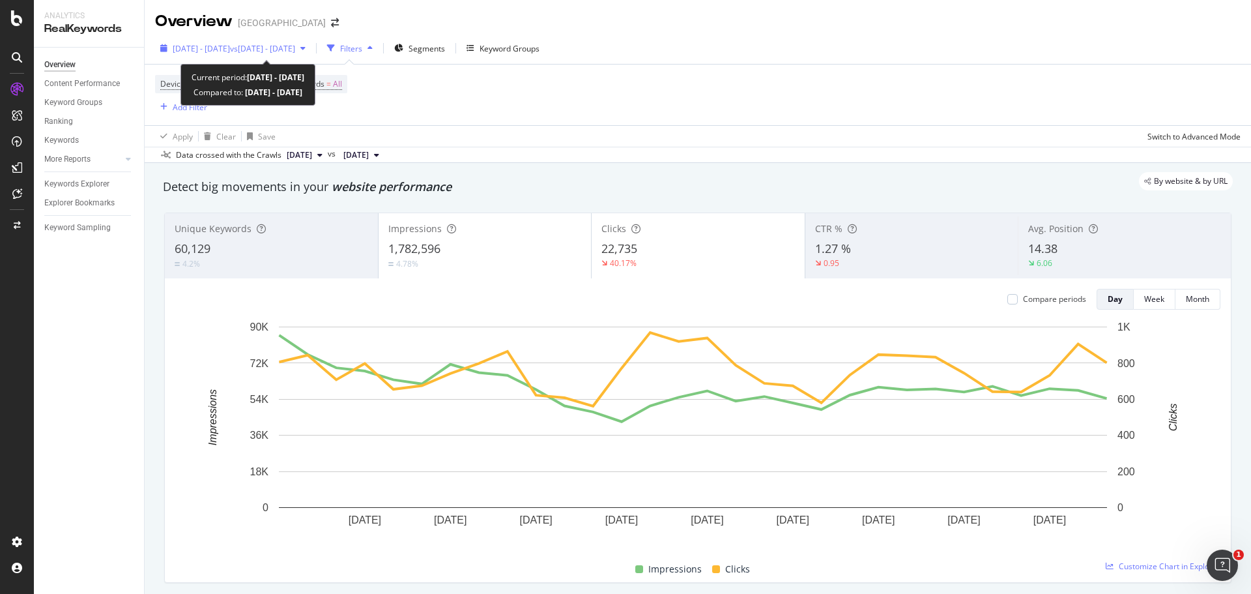
click at [287, 46] on span "vs [DATE] - [DATE]" at bounding box center [262, 48] width 65 height 11
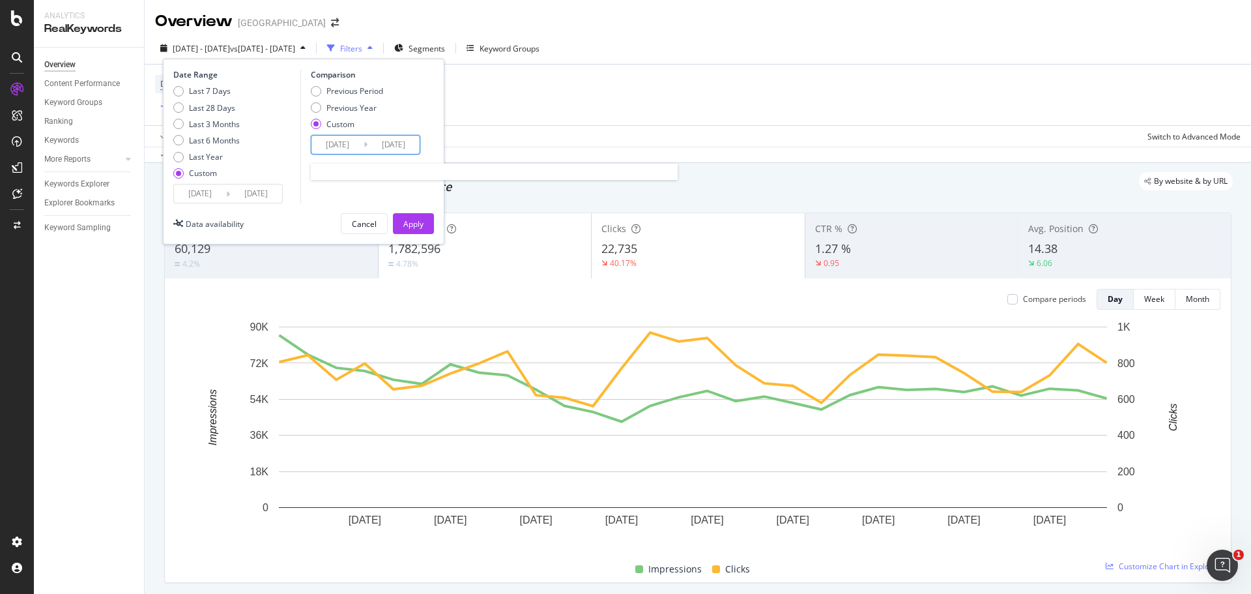
click at [325, 139] on input "[DATE]" at bounding box center [337, 145] width 52 height 18
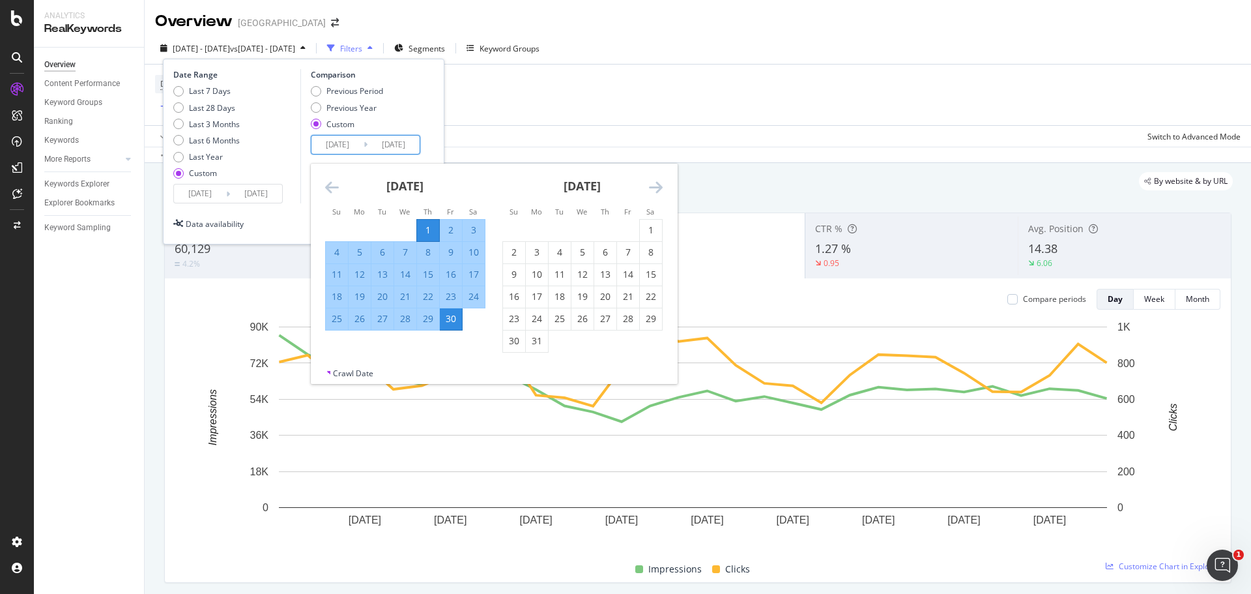
click at [329, 187] on icon "Move backward to switch to the previous month." at bounding box center [332, 187] width 14 height 16
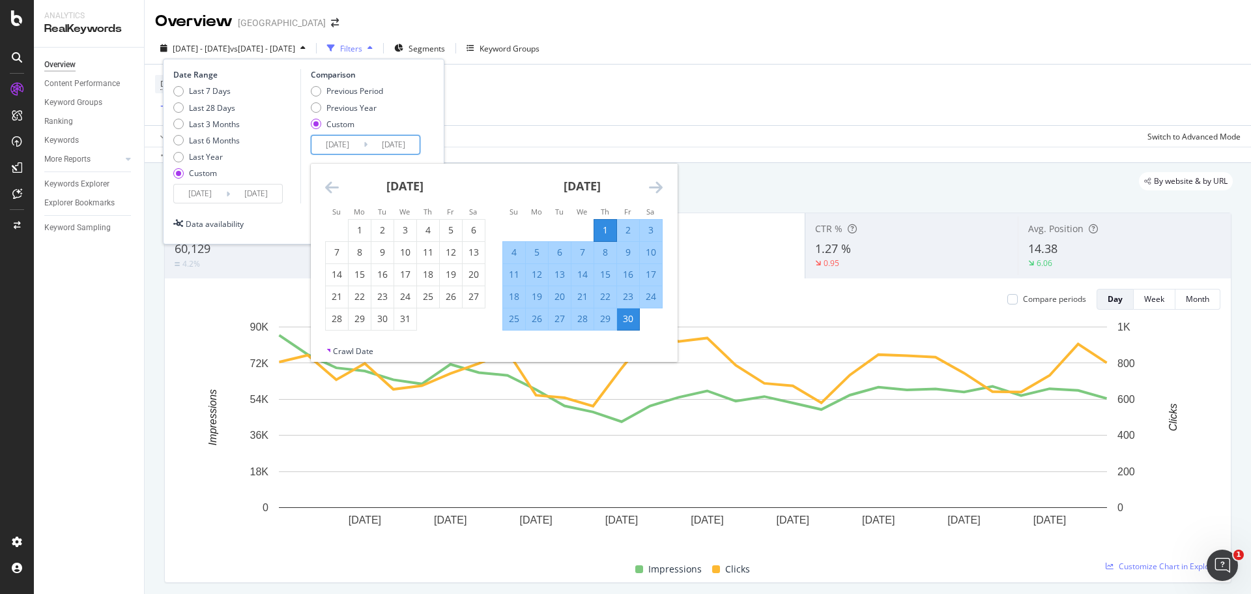
click at [329, 187] on icon "Move backward to switch to the previous month." at bounding box center [332, 187] width 14 height 16
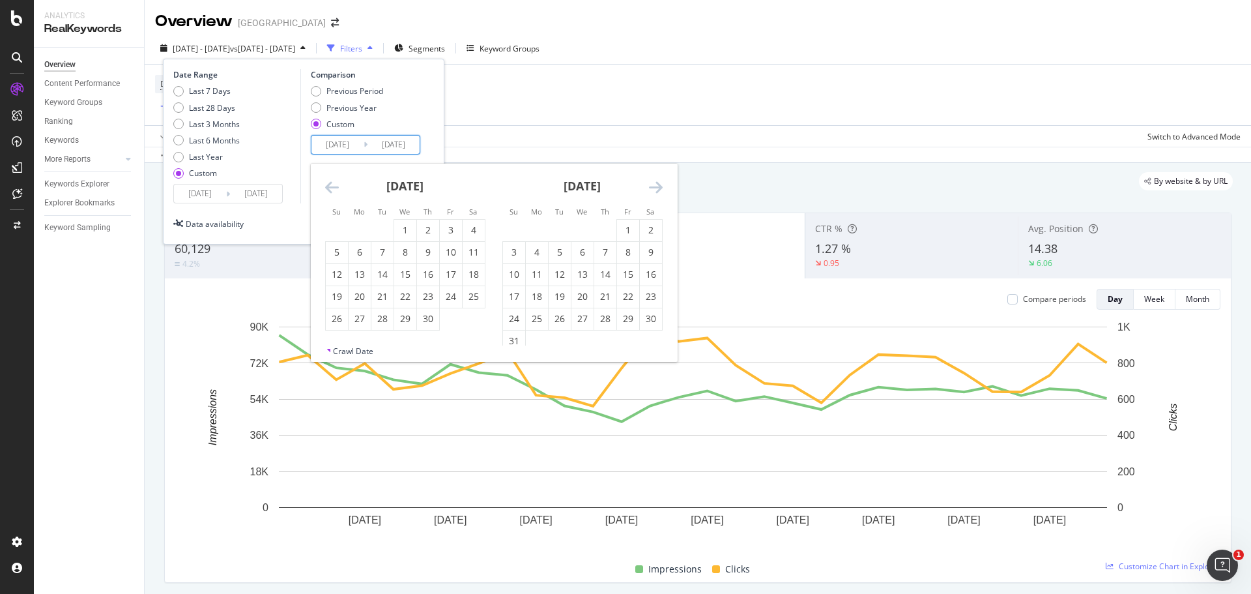
click at [329, 187] on icon "Move backward to switch to the previous month." at bounding box center [332, 187] width 14 height 16
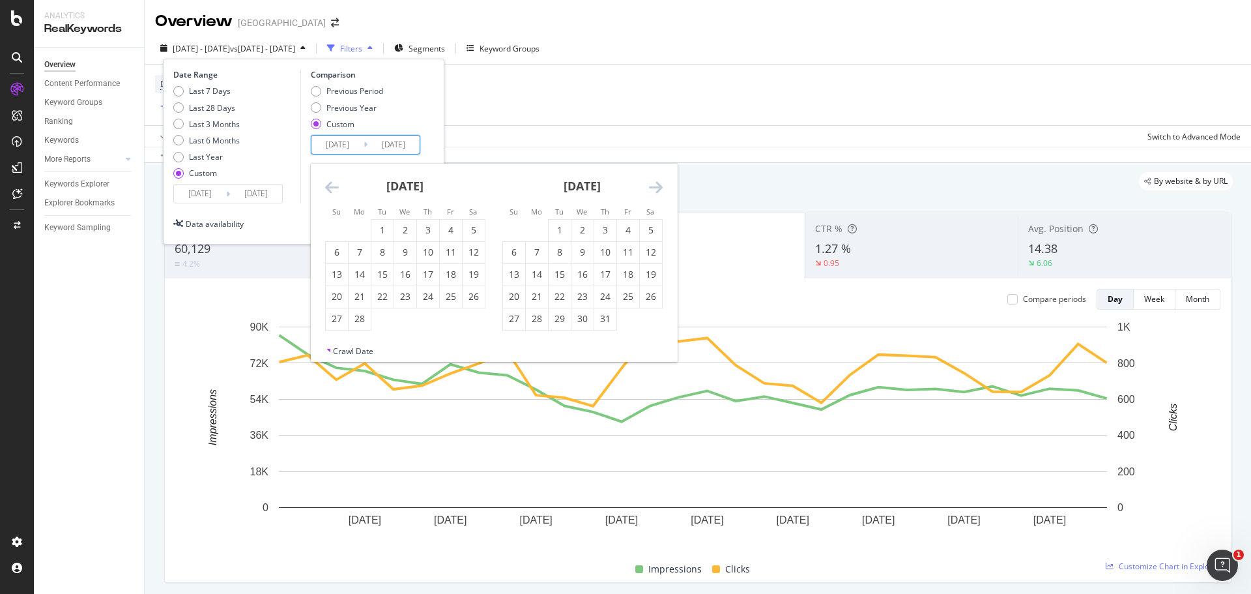
click at [329, 187] on icon "Move backward to switch to the previous month." at bounding box center [332, 187] width 14 height 16
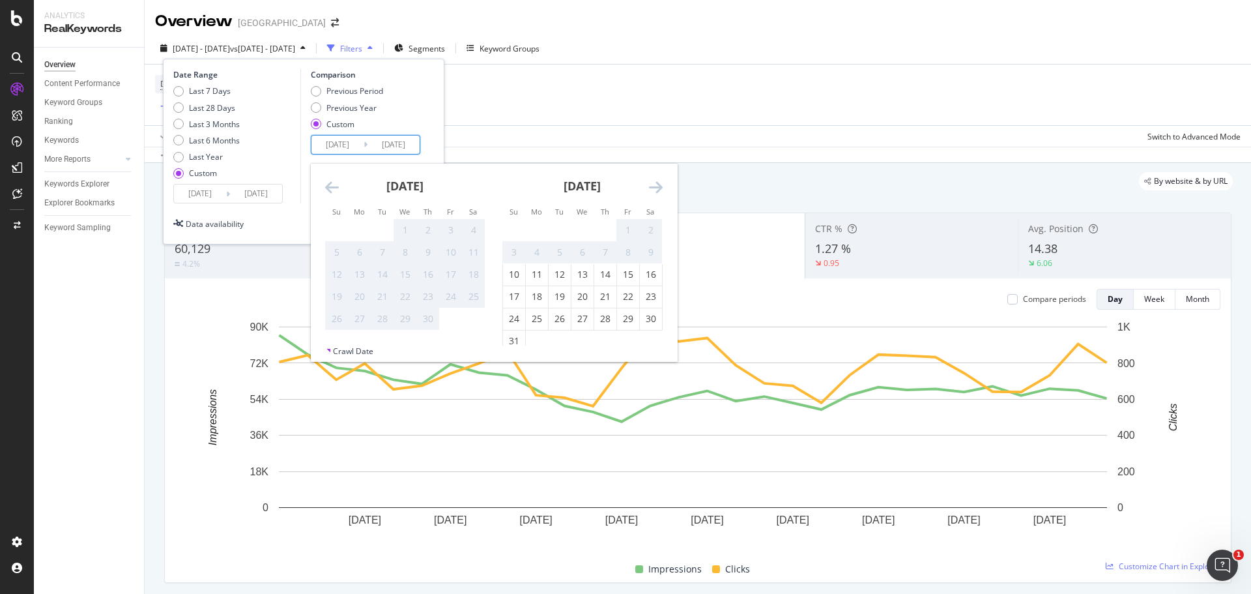
click at [403, 233] on div "1" at bounding box center [405, 229] width 22 height 13
click at [745, 51] on div "[DATE] - [DATE] vs [DATE] - [DATE] Filters Segments Keyword Groups Date Range L…" at bounding box center [698, 51] width 1106 height 26
